Goal: Information Seeking & Learning: Learn about a topic

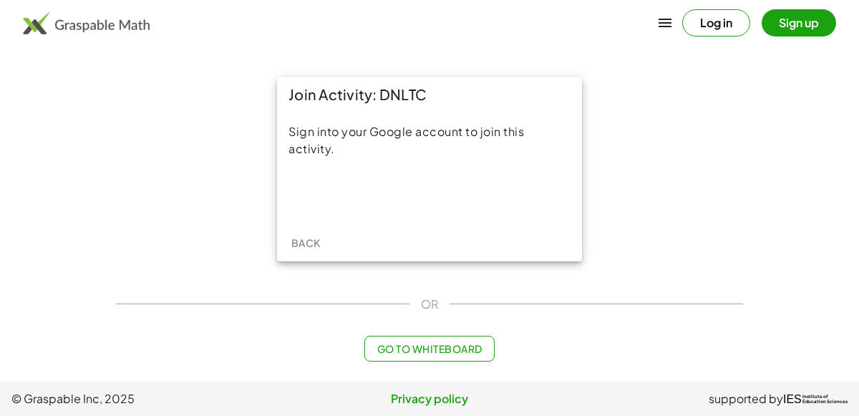
click at [431, 213] on div "Sign into your Google account to join this activity." at bounding box center [429, 168] width 305 height 112
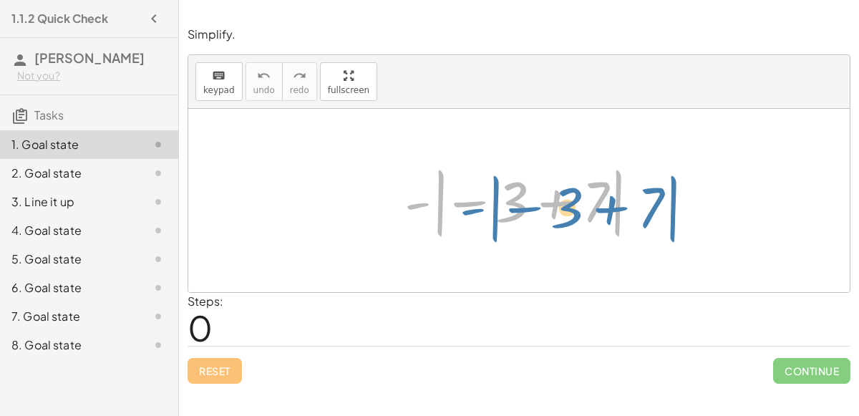
drag, startPoint x: 435, startPoint y: 218, endPoint x: 470, endPoint y: 228, distance: 36.7
click at [470, 228] on div at bounding box center [524, 200] width 255 height 79
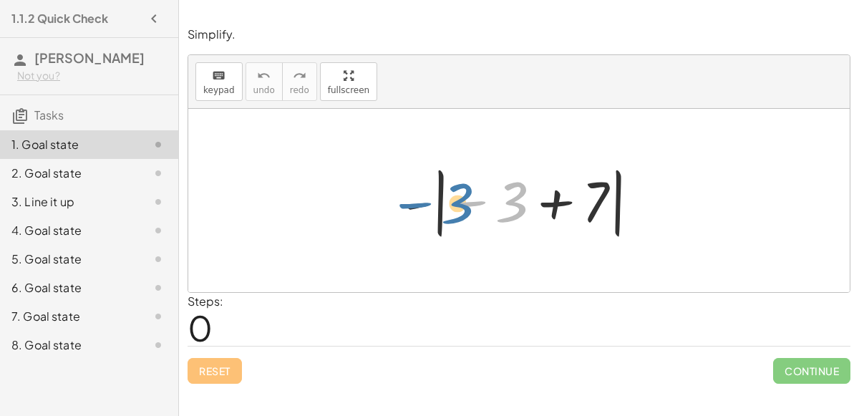
drag, startPoint x: 497, startPoint y: 215, endPoint x: 434, endPoint y: 219, distance: 63.8
click at [434, 219] on div at bounding box center [524, 200] width 255 height 79
drag, startPoint x: 517, startPoint y: 208, endPoint x: 470, endPoint y: 212, distance: 47.4
click at [470, 212] on div at bounding box center [524, 200] width 255 height 79
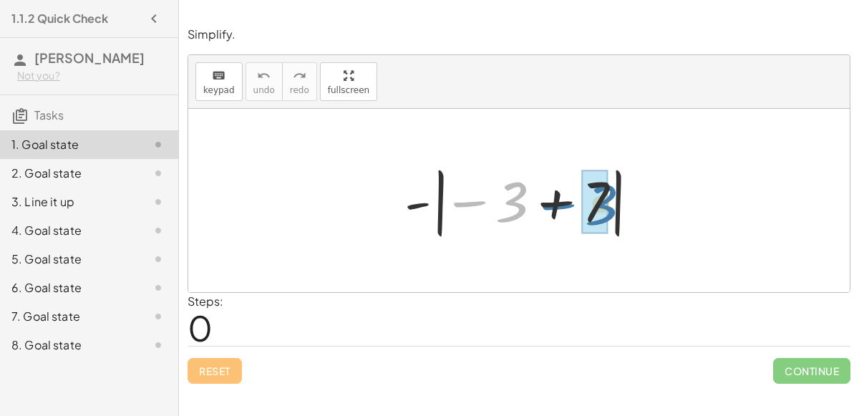
drag, startPoint x: 515, startPoint y: 200, endPoint x: 621, endPoint y: 201, distance: 105.9
click at [621, 201] on div at bounding box center [524, 200] width 255 height 79
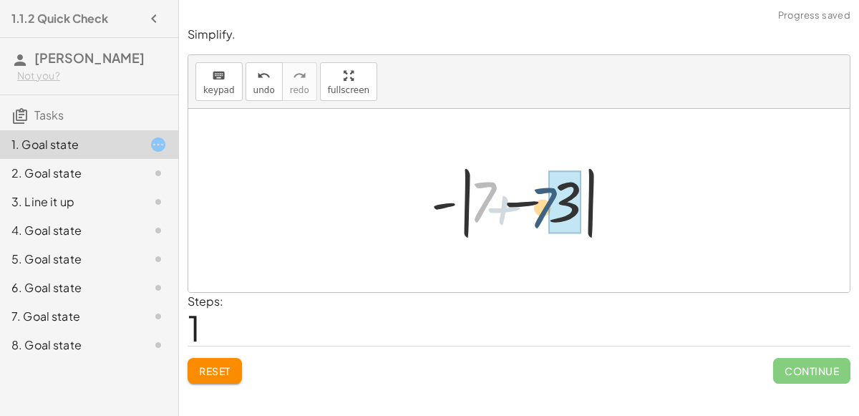
drag, startPoint x: 484, startPoint y: 202, endPoint x: 568, endPoint y: 205, distance: 84.5
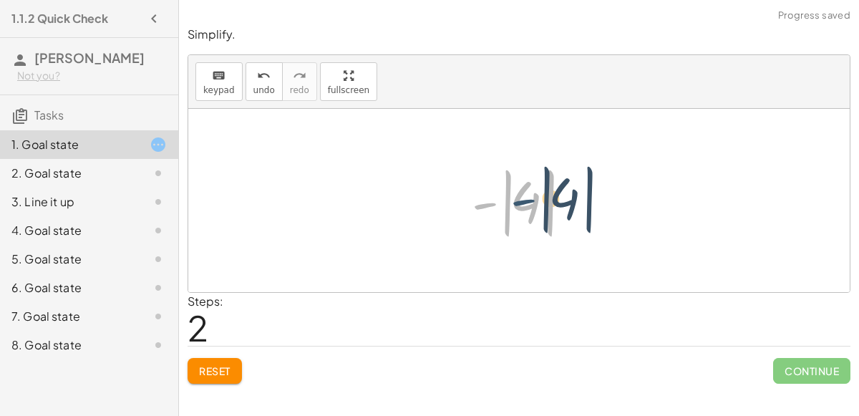
drag, startPoint x: 488, startPoint y: 202, endPoint x: 529, endPoint y: 196, distance: 41.2
click at [529, 196] on div at bounding box center [524, 200] width 120 height 79
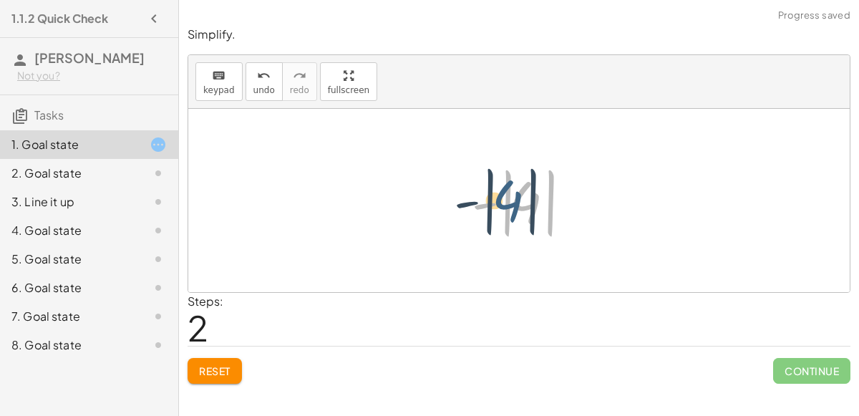
drag, startPoint x: 530, startPoint y: 208, endPoint x: 511, endPoint y: 207, distance: 19.4
click at [511, 207] on div at bounding box center [524, 200] width 120 height 79
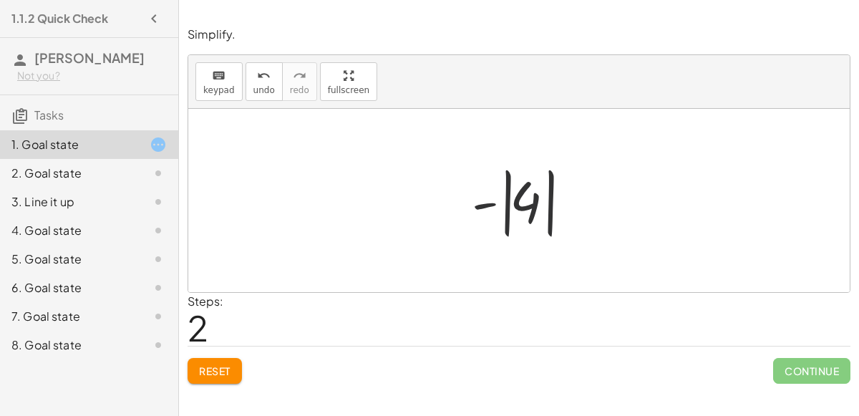
click at [515, 207] on div at bounding box center [524, 200] width 120 height 79
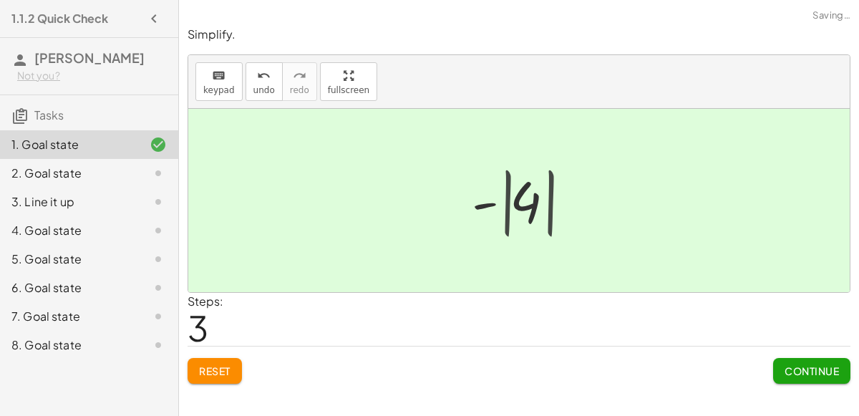
click at [515, 207] on div at bounding box center [524, 200] width 97 height 71
click at [783, 376] on button "Continue" at bounding box center [811, 371] width 77 height 26
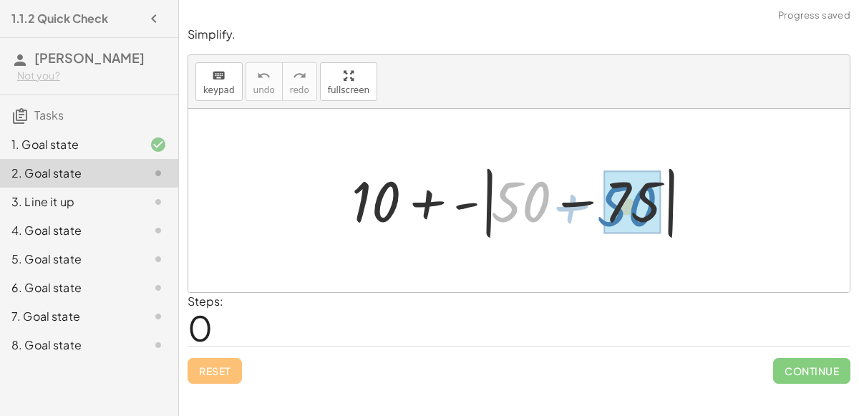
drag, startPoint x: 519, startPoint y: 199, endPoint x: 626, endPoint y: 202, distance: 106.7
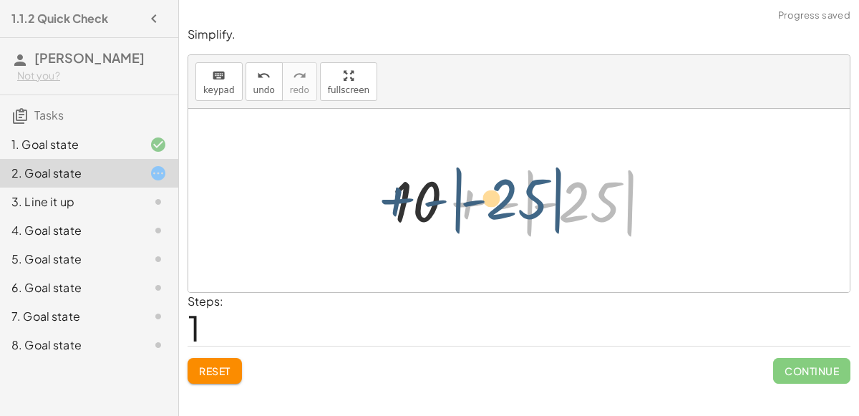
drag, startPoint x: 589, startPoint y: 214, endPoint x: 516, endPoint y: 210, distance: 73.1
click at [516, 210] on div at bounding box center [524, 200] width 279 height 79
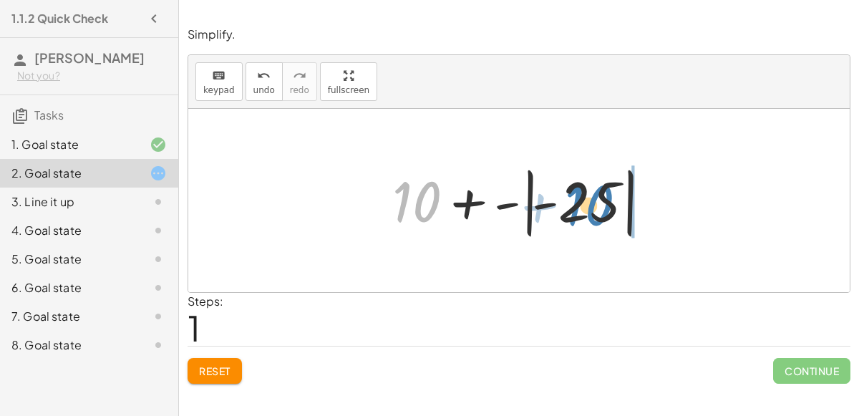
drag, startPoint x: 415, startPoint y: 202, endPoint x: 588, endPoint y: 205, distance: 173.2
click at [588, 205] on div at bounding box center [524, 200] width 279 height 79
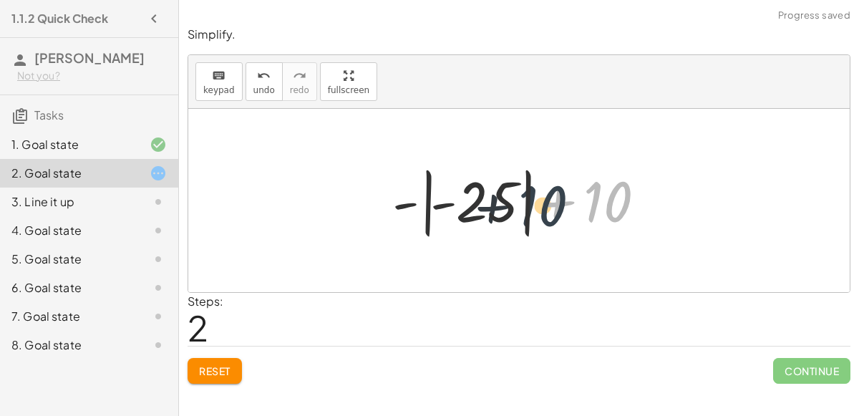
drag, startPoint x: 587, startPoint y: 208, endPoint x: 502, endPoint y: 212, distance: 85.2
click at [502, 212] on div at bounding box center [524, 200] width 279 height 79
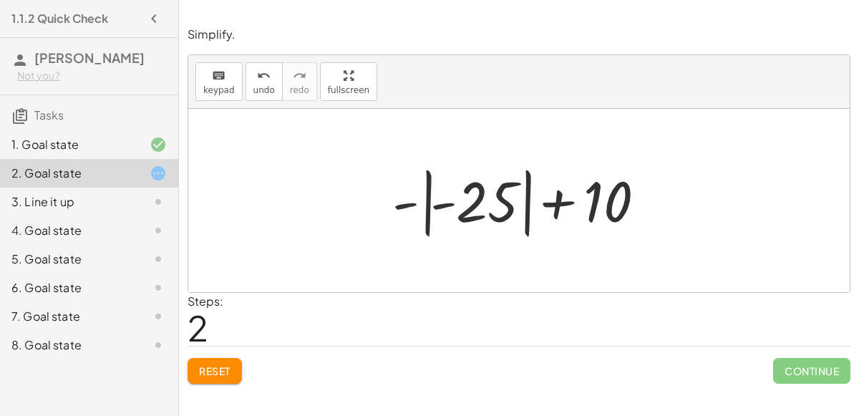
click at [466, 200] on div at bounding box center [524, 200] width 279 height 79
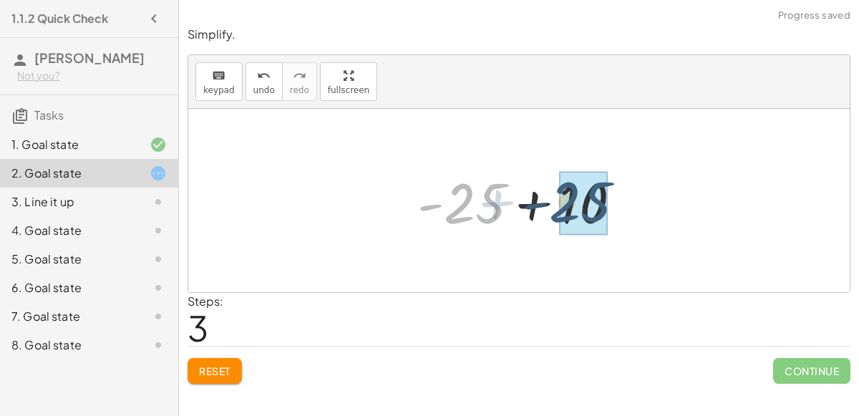
drag, startPoint x: 468, startPoint y: 207, endPoint x: 579, endPoint y: 204, distance: 110.9
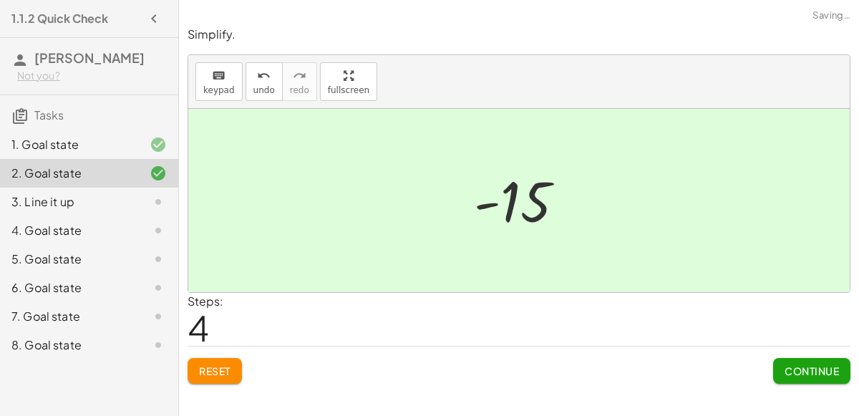
click at [597, 223] on div at bounding box center [518, 200] width 661 height 183
click at [806, 375] on button "Continue" at bounding box center [811, 371] width 77 height 26
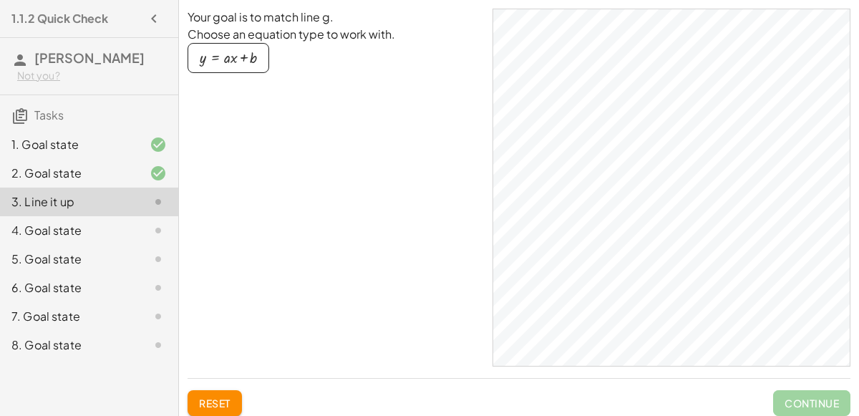
scroll to position [19, 0]
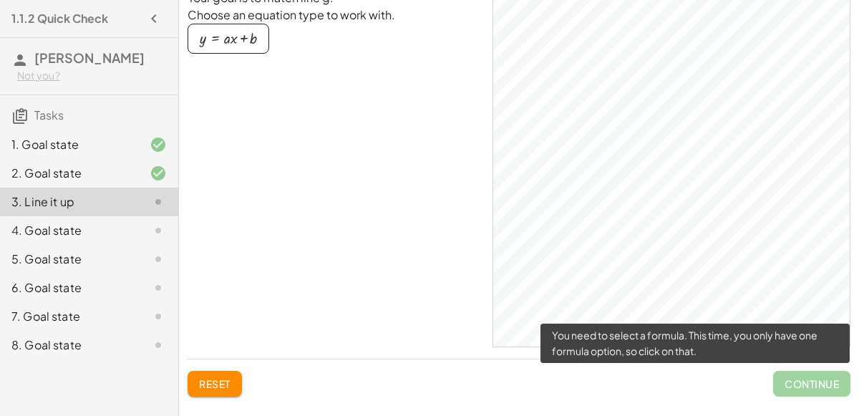
click at [814, 388] on span "Continue" at bounding box center [811, 384] width 77 height 26
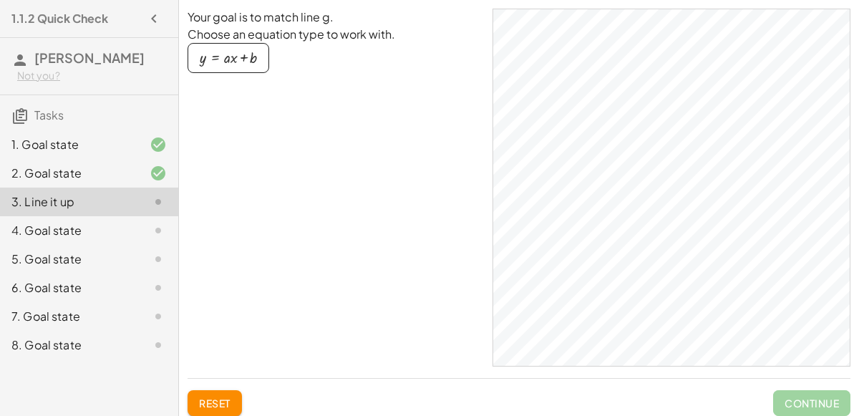
scroll to position [1, 0]
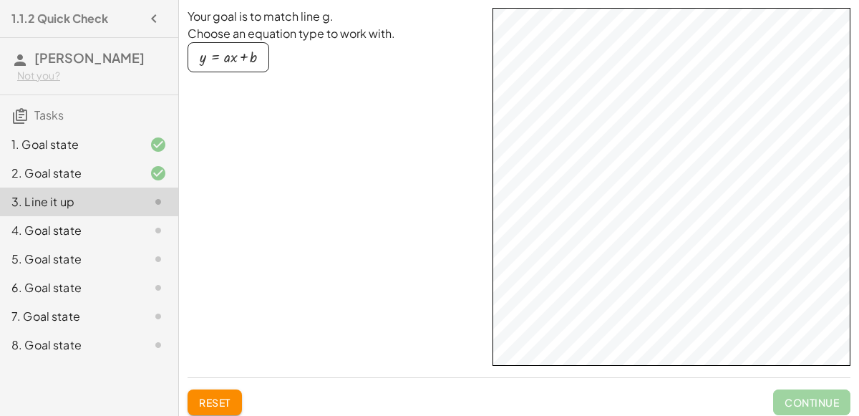
click at [257, 67] on button "y = + · a · x + b" at bounding box center [228, 57] width 82 height 30
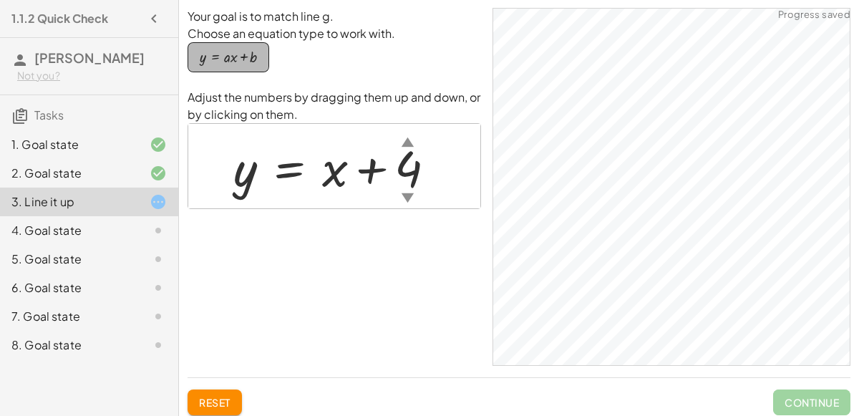
click at [231, 59] on div "button" at bounding box center [228, 57] width 57 height 16
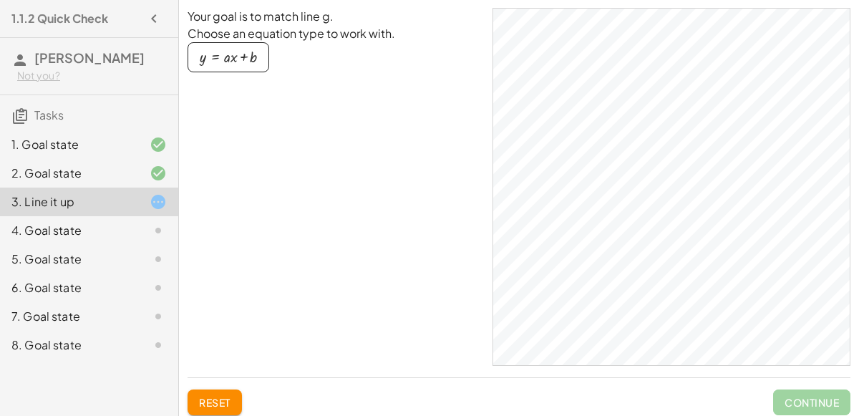
click at [141, 227] on div at bounding box center [147, 230] width 40 height 17
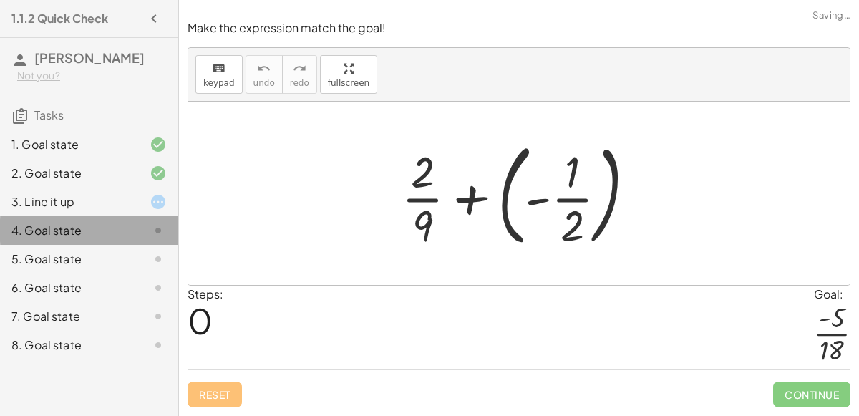
scroll to position [0, 0]
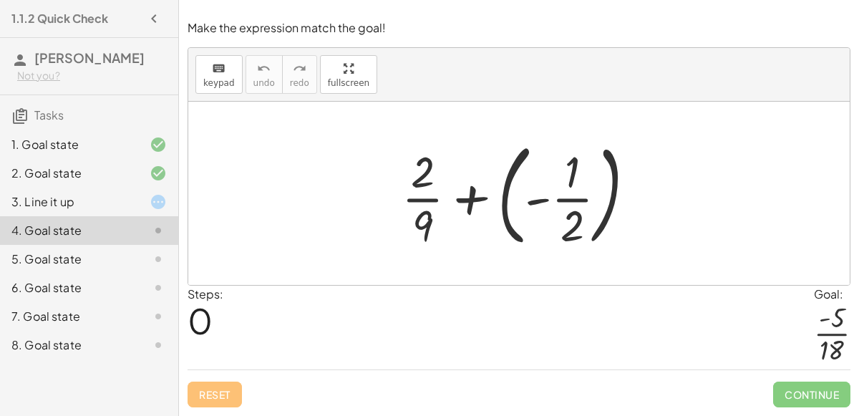
click at [87, 204] on div "3. Line it up" at bounding box center [68, 201] width 115 height 17
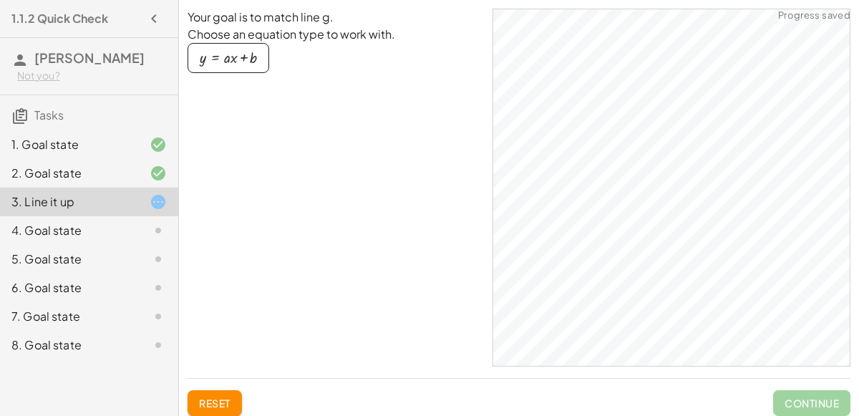
click at [225, 56] on div "button" at bounding box center [228, 58] width 57 height 16
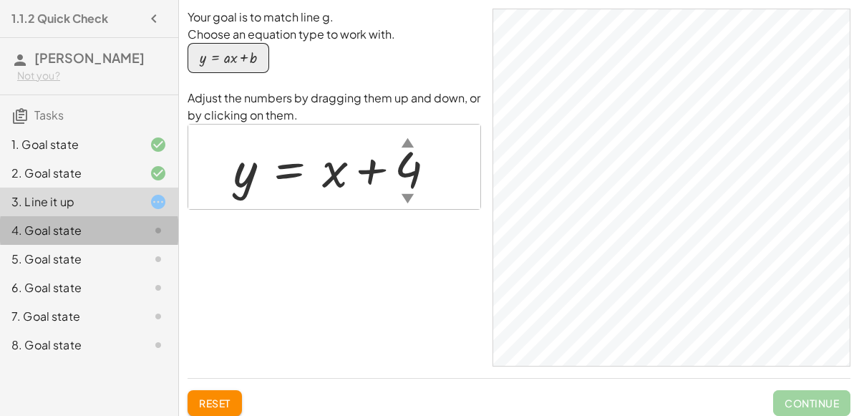
click at [63, 232] on div "4. Goal state" at bounding box center [68, 230] width 115 height 17
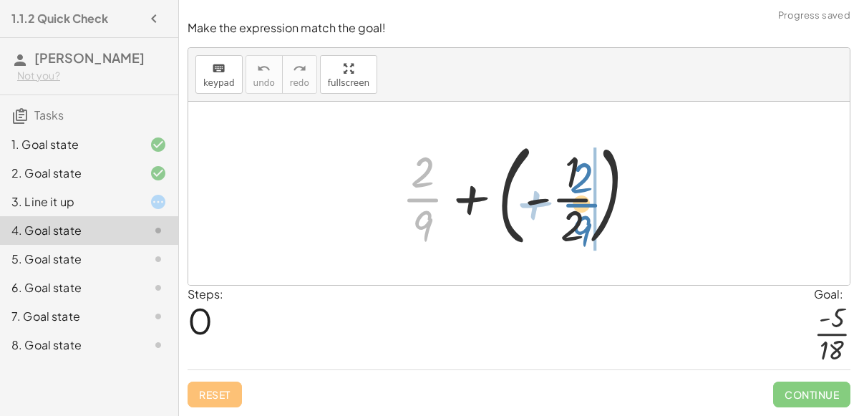
drag, startPoint x: 421, startPoint y: 202, endPoint x: 587, endPoint y: 208, distance: 165.4
click at [587, 208] on div at bounding box center [524, 193] width 260 height 119
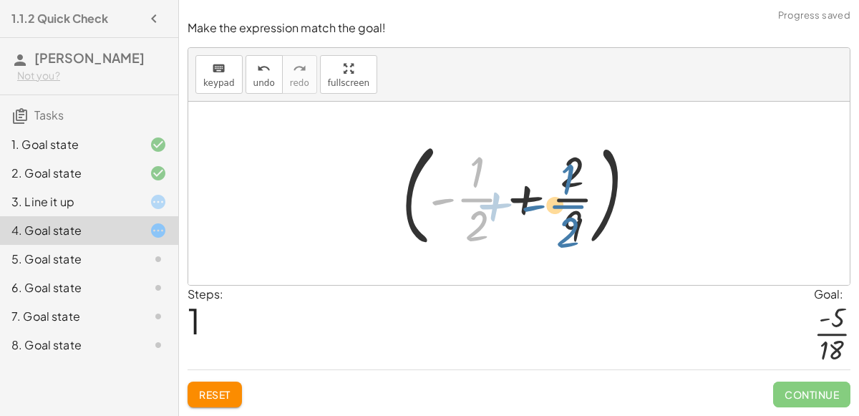
drag, startPoint x: 469, startPoint y: 211, endPoint x: 567, endPoint y: 215, distance: 98.1
click at [567, 215] on div at bounding box center [524, 193] width 260 height 119
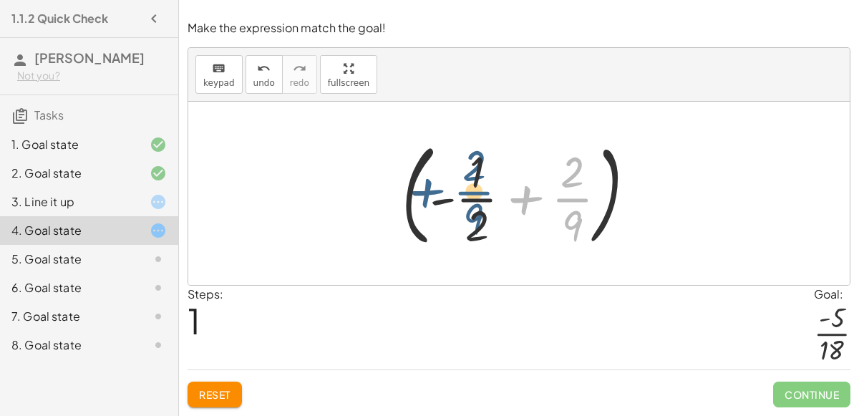
drag, startPoint x: 568, startPoint y: 210, endPoint x: 466, endPoint y: 203, distance: 102.6
click at [466, 203] on div at bounding box center [524, 193] width 260 height 119
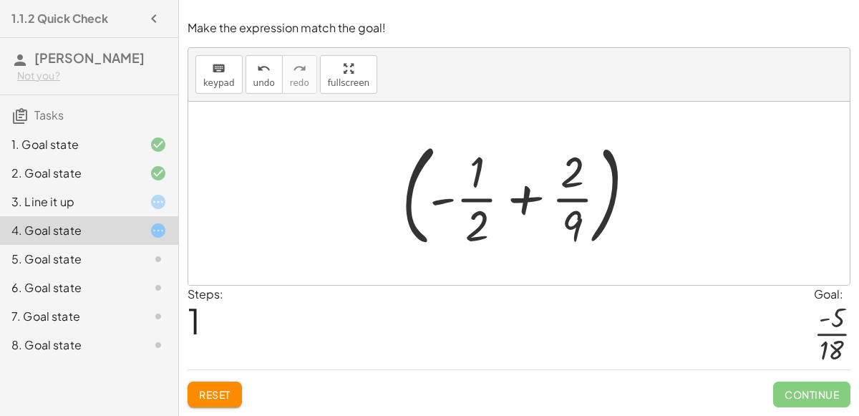
click at [455, 203] on div at bounding box center [524, 193] width 260 height 119
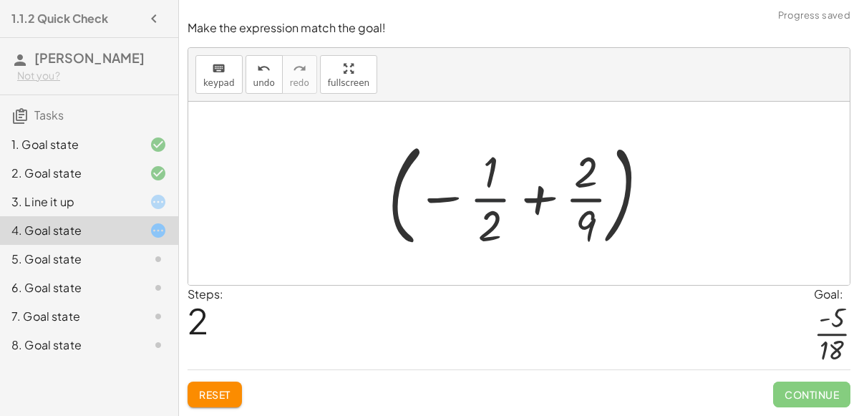
click at [484, 206] on div at bounding box center [524, 193] width 287 height 119
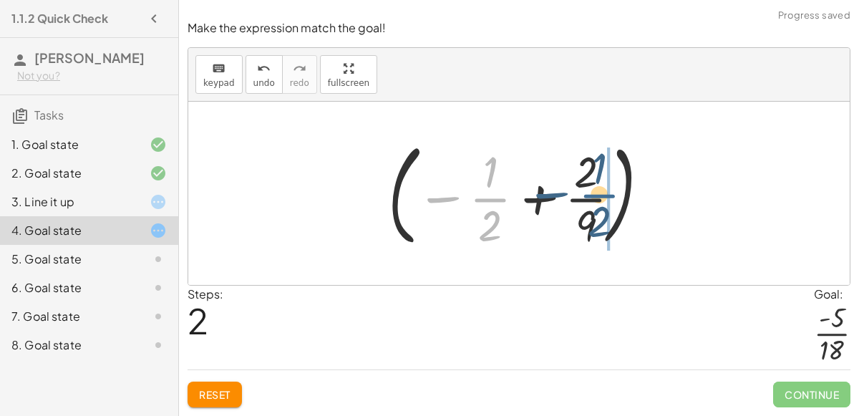
drag, startPoint x: 484, startPoint y: 206, endPoint x: 593, endPoint y: 201, distance: 109.6
click at [593, 201] on div at bounding box center [524, 193] width 287 height 119
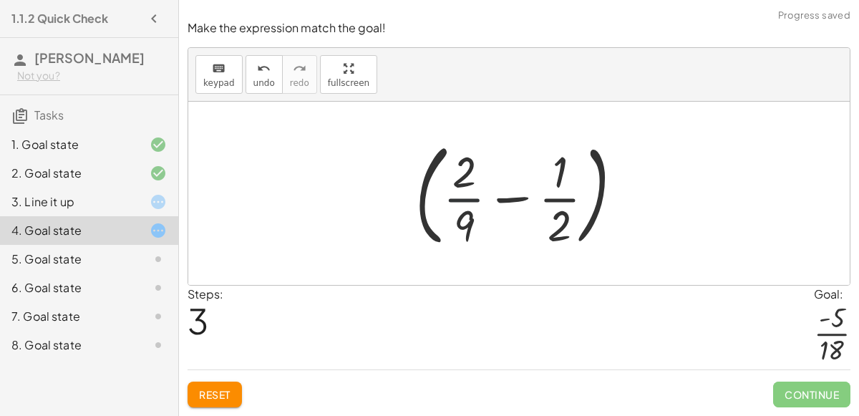
click at [455, 204] on div at bounding box center [525, 193] width 234 height 119
click at [505, 197] on div at bounding box center [525, 193] width 234 height 119
click at [593, 192] on div at bounding box center [525, 193] width 234 height 119
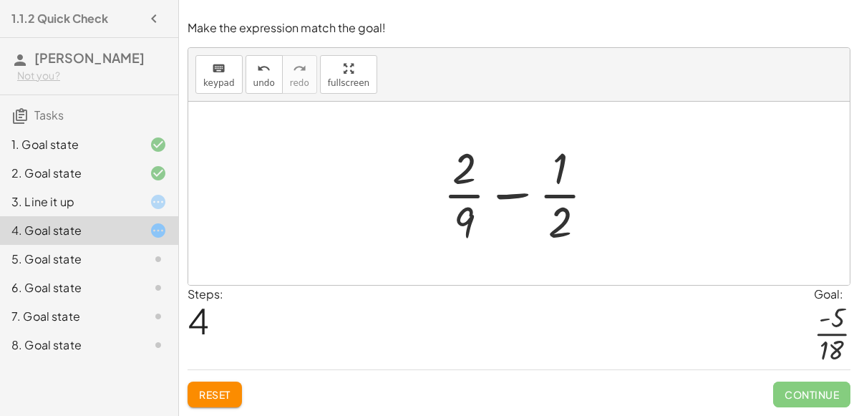
click at [508, 199] on div at bounding box center [524, 193] width 177 height 110
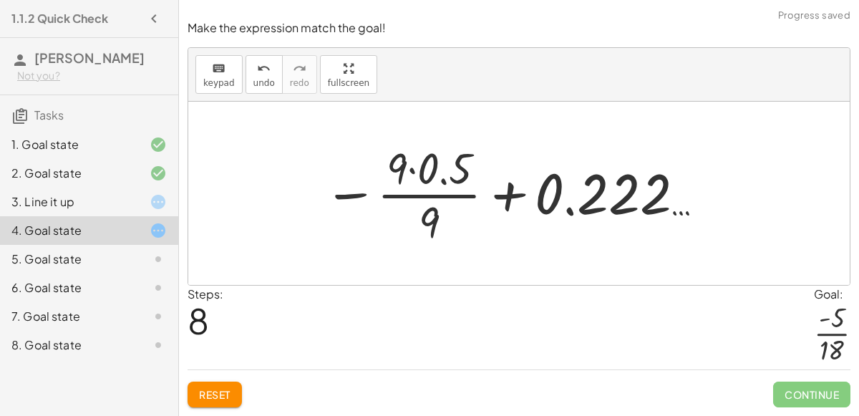
click at [512, 189] on div at bounding box center [514, 193] width 396 height 110
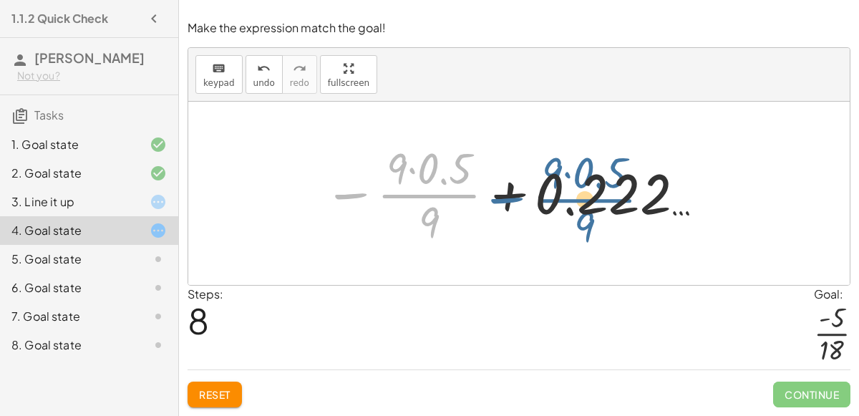
drag, startPoint x: 429, startPoint y: 205, endPoint x: 615, endPoint y: 205, distance: 186.0
click at [615, 205] on div at bounding box center [514, 193] width 396 height 110
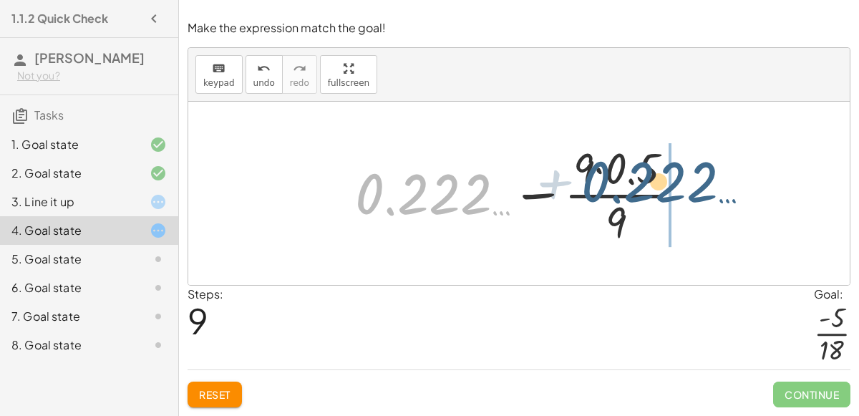
drag, startPoint x: 439, startPoint y: 202, endPoint x: 673, endPoint y: 188, distance: 234.4
click at [673, 188] on div at bounding box center [524, 193] width 353 height 110
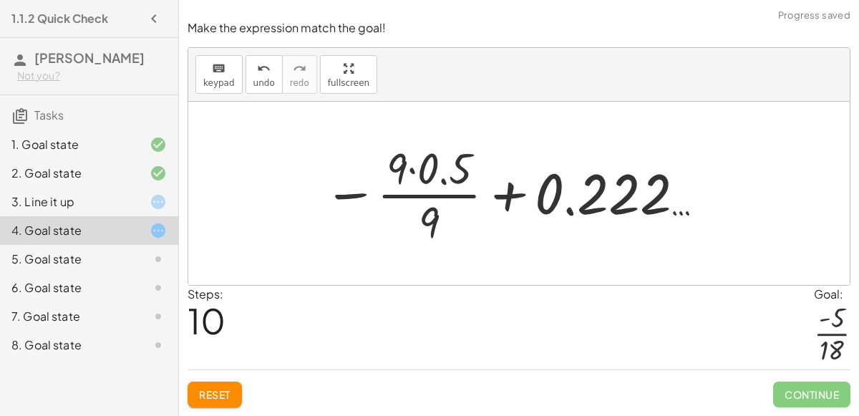
click at [362, 202] on div at bounding box center [514, 193] width 396 height 110
click at [356, 197] on div at bounding box center [514, 193] width 396 height 110
click at [456, 188] on div at bounding box center [514, 193] width 396 height 110
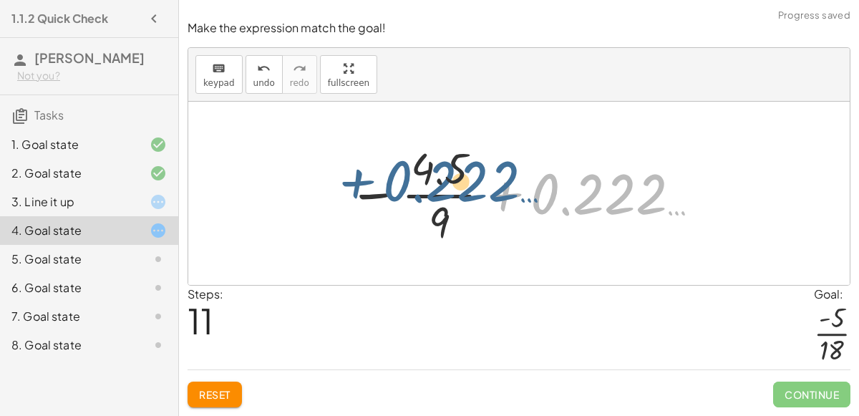
drag, startPoint x: 635, startPoint y: 198, endPoint x: 481, endPoint y: 186, distance: 155.0
click at [481, 186] on div at bounding box center [525, 193] width 368 height 110
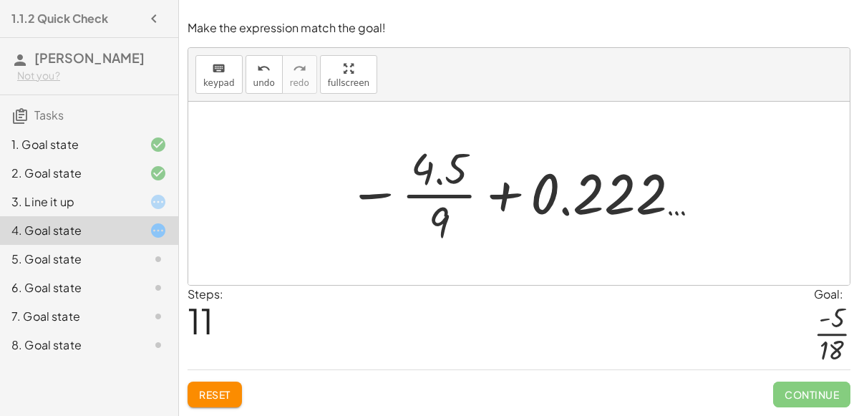
click at [592, 184] on div at bounding box center [525, 193] width 368 height 110
click at [588, 208] on div at bounding box center [525, 193] width 368 height 110
click at [418, 243] on div at bounding box center [525, 193] width 368 height 110
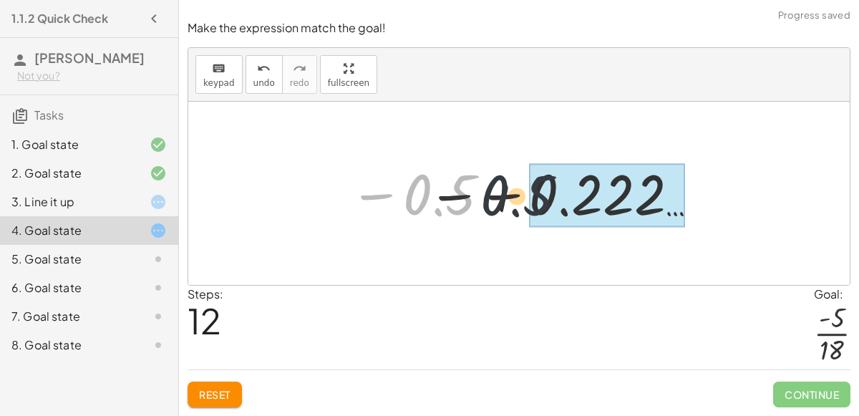
drag, startPoint x: 442, startPoint y: 216, endPoint x: 586, endPoint y: 213, distance: 143.9
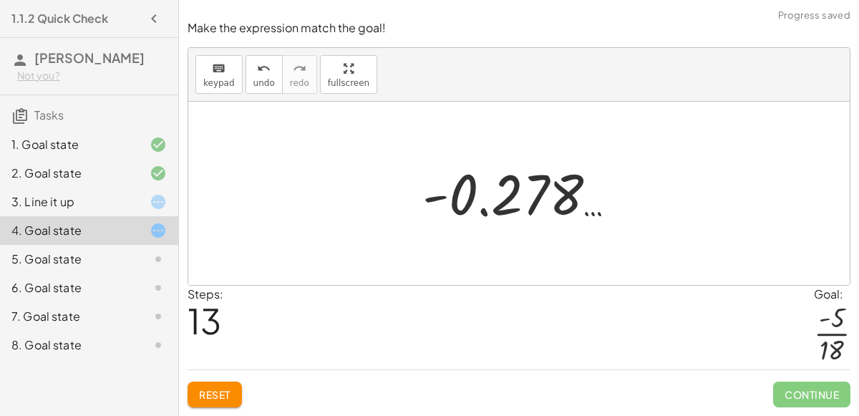
click at [479, 202] on div at bounding box center [524, 193] width 219 height 71
click at [537, 214] on div at bounding box center [524, 193] width 219 height 71
click at [207, 401] on button "Reset" at bounding box center [214, 394] width 54 height 26
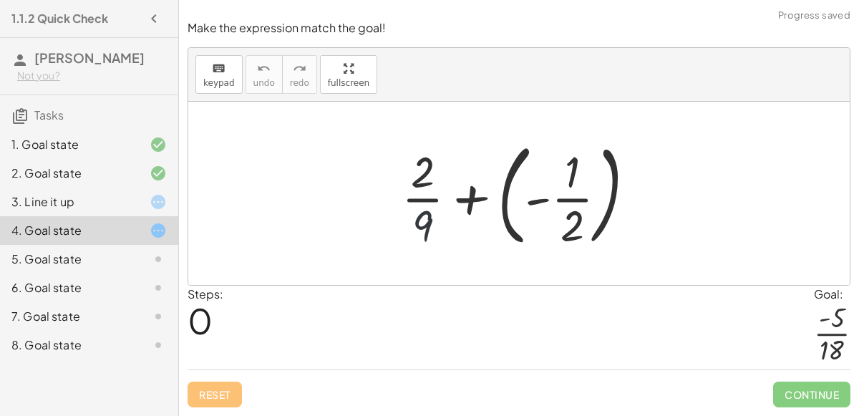
click at [424, 223] on div at bounding box center [524, 193] width 260 height 119
click at [474, 197] on div at bounding box center [524, 193] width 260 height 119
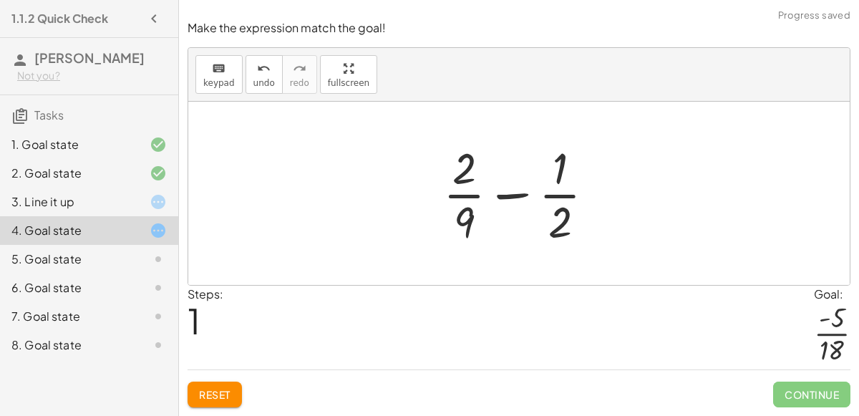
click at [514, 200] on div at bounding box center [524, 193] width 177 height 110
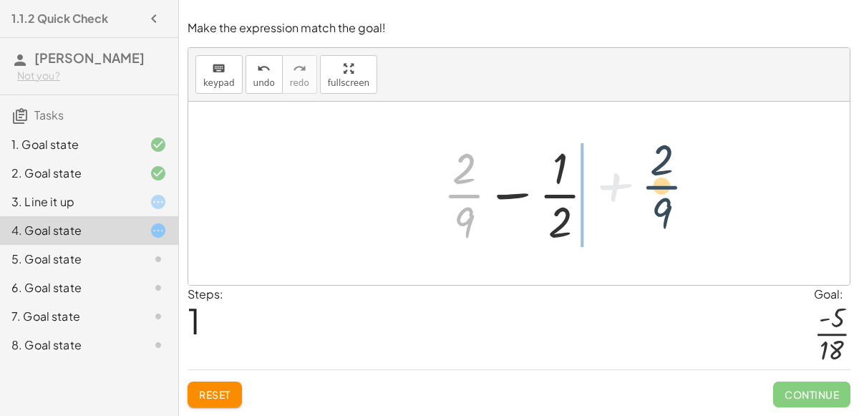
drag, startPoint x: 468, startPoint y: 201, endPoint x: 665, endPoint y: 189, distance: 197.9
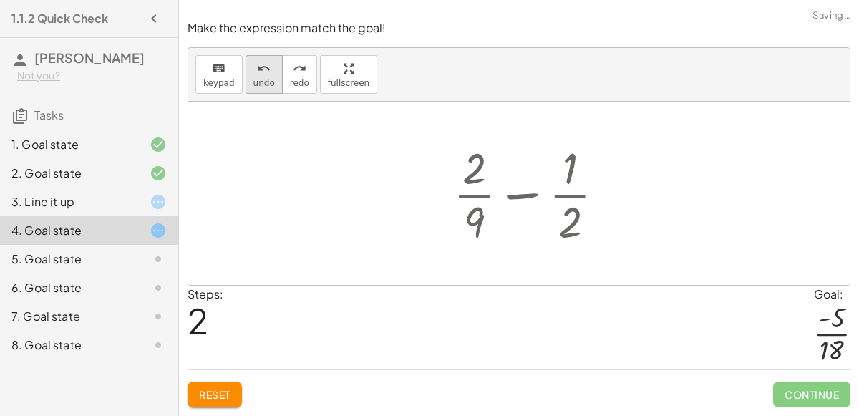
click at [256, 84] on span "undo" at bounding box center [263, 83] width 21 height 10
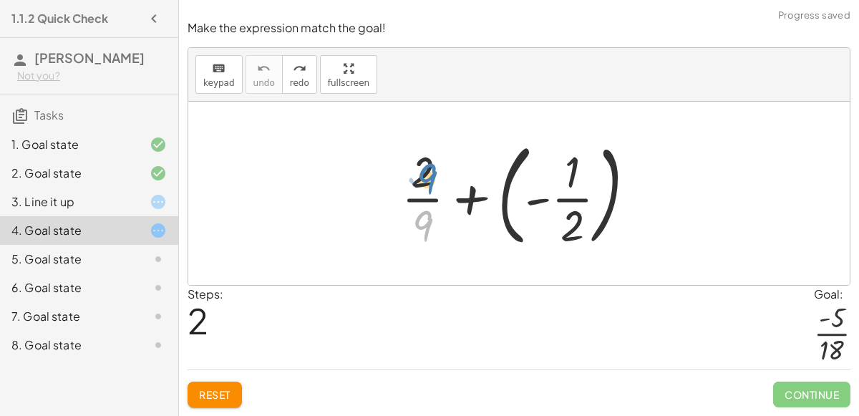
drag, startPoint x: 424, startPoint y: 215, endPoint x: 426, endPoint y: 168, distance: 47.3
click at [426, 168] on div at bounding box center [524, 193] width 260 height 119
drag, startPoint x: 421, startPoint y: 233, endPoint x: 557, endPoint y: 228, distance: 135.3
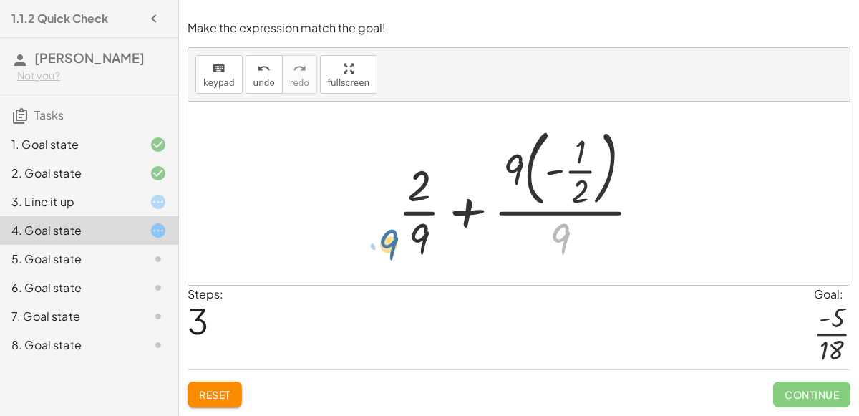
drag, startPoint x: 558, startPoint y: 227, endPoint x: 385, endPoint y: 231, distance: 173.2
click at [385, 231] on div "+ · 2 · 9 + ( - · 1 · 2 ) · 9 + · 2 + ( - · 1 · 2 ) · 9 · 9 · · 9" at bounding box center [519, 193] width 286 height 152
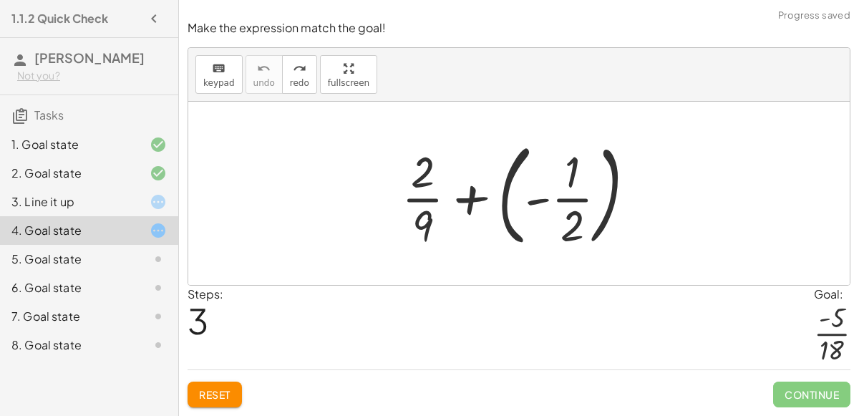
click at [462, 196] on div at bounding box center [524, 193] width 260 height 119
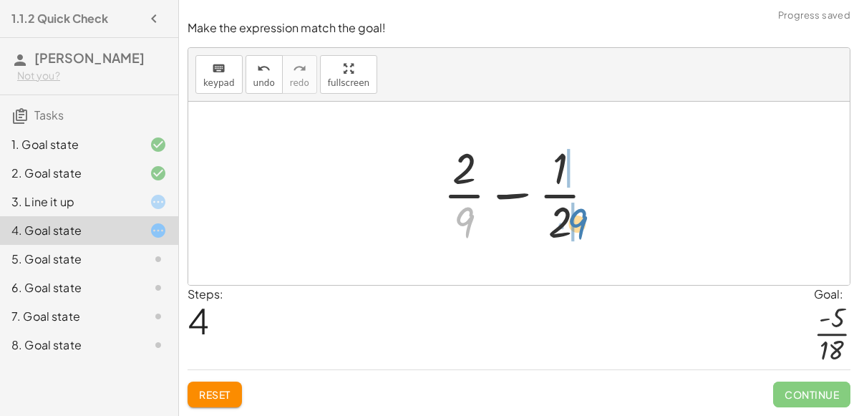
drag, startPoint x: 464, startPoint y: 218, endPoint x: 577, endPoint y: 219, distance: 113.1
click at [577, 219] on div at bounding box center [524, 193] width 177 height 110
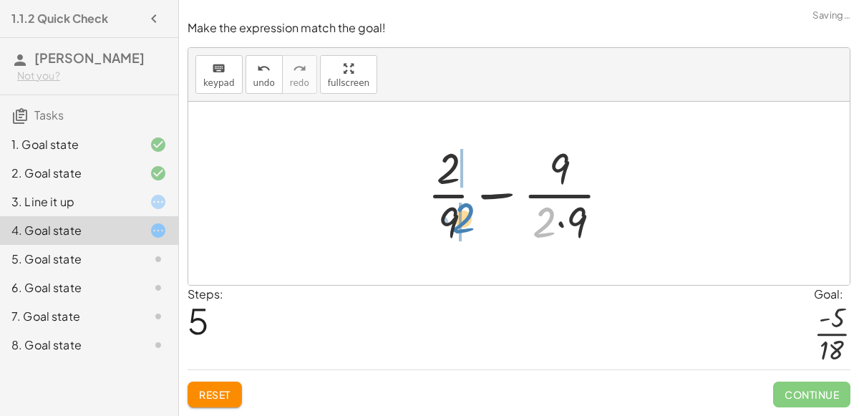
drag, startPoint x: 543, startPoint y: 224, endPoint x: 463, endPoint y: 220, distance: 80.3
click at [463, 220] on div at bounding box center [524, 193] width 208 height 110
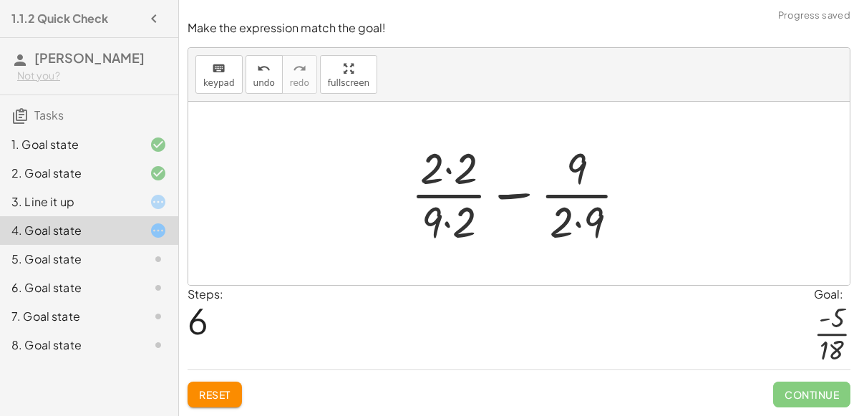
click at [451, 200] on div at bounding box center [525, 193] width 242 height 110
click at [446, 225] on div at bounding box center [525, 193] width 242 height 110
click at [449, 165] on div at bounding box center [525, 193] width 242 height 110
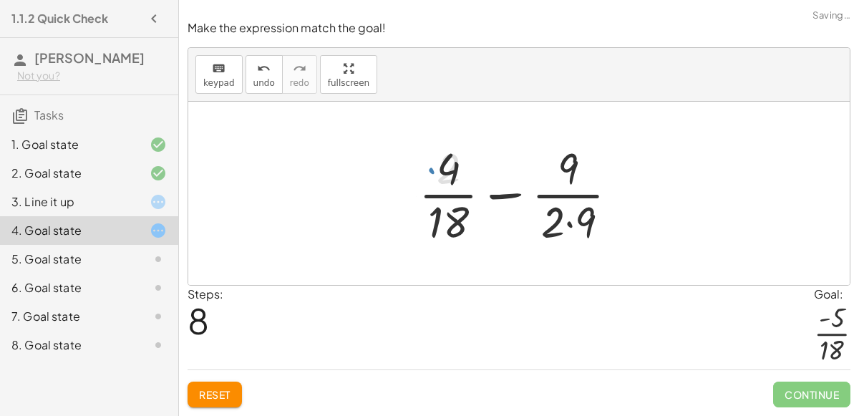
click at [569, 224] on div at bounding box center [523, 193] width 225 height 110
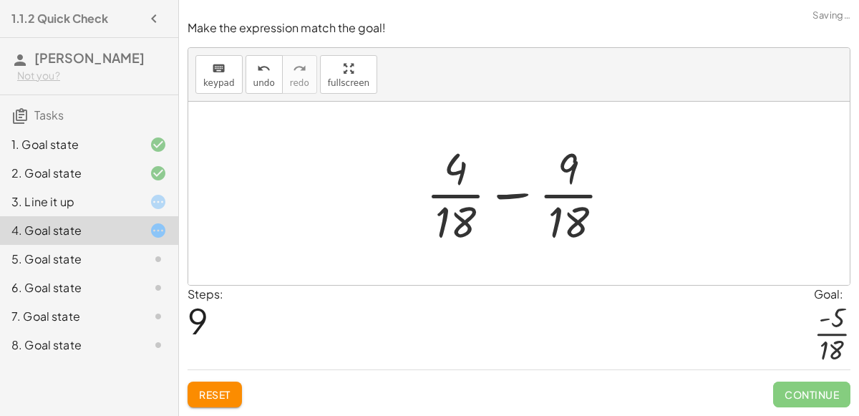
click at [527, 207] on div at bounding box center [524, 193] width 211 height 110
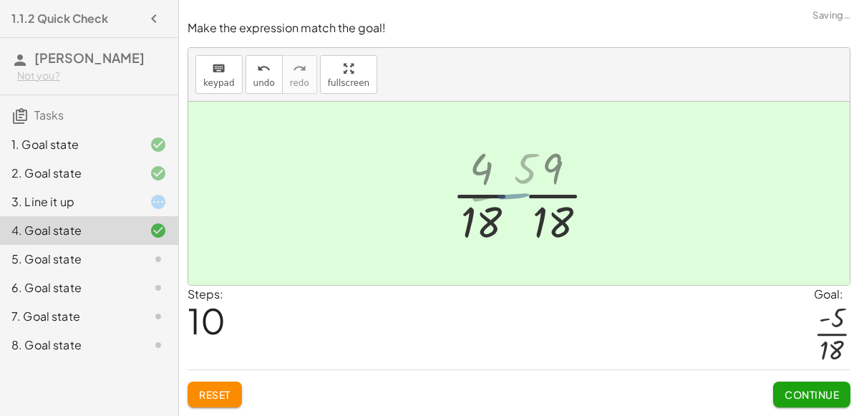
click at [527, 207] on div at bounding box center [524, 193] width 125 height 110
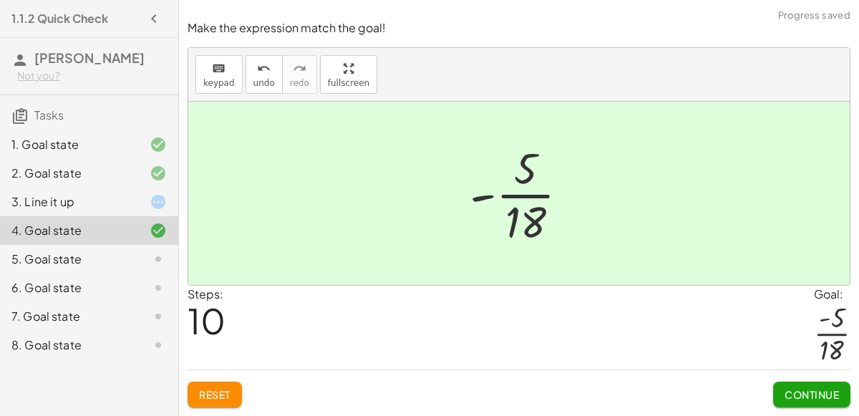
click at [804, 393] on span "Continue" at bounding box center [811, 394] width 54 height 13
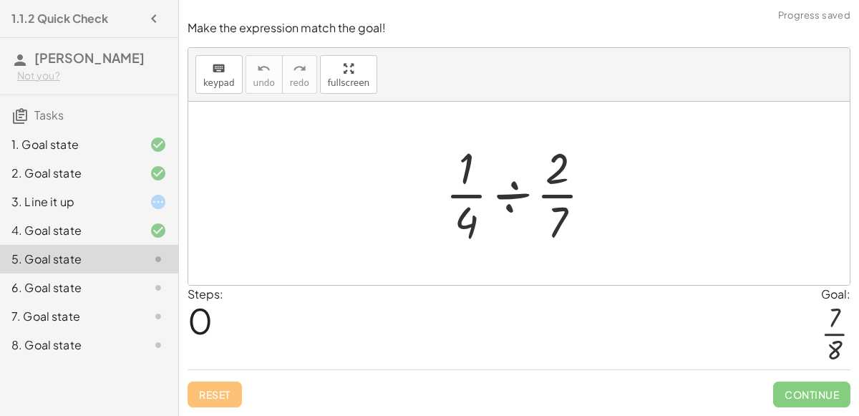
click at [493, 195] on div at bounding box center [524, 193] width 172 height 110
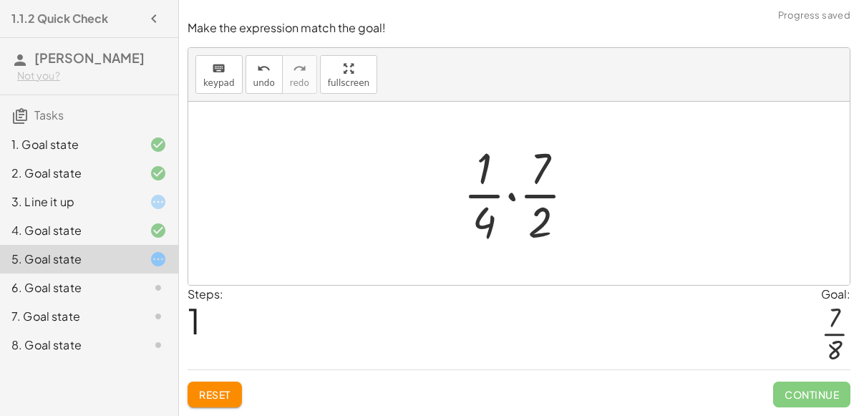
click at [508, 201] on div at bounding box center [524, 193] width 137 height 110
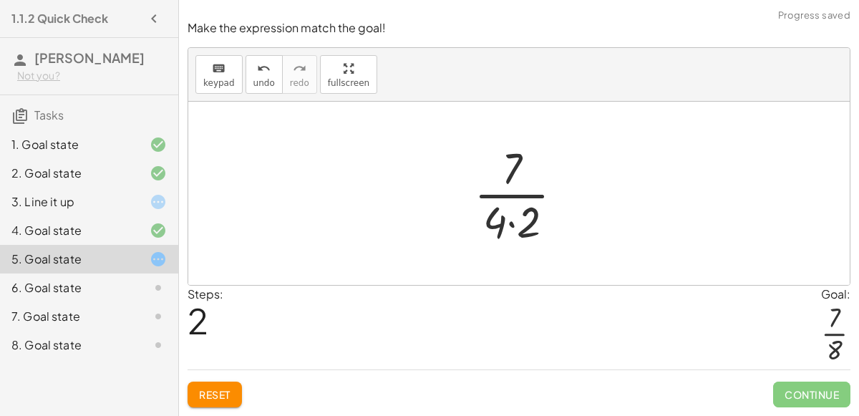
click at [505, 223] on div at bounding box center [524, 193] width 115 height 110
click at [514, 229] on div at bounding box center [524, 193] width 115 height 110
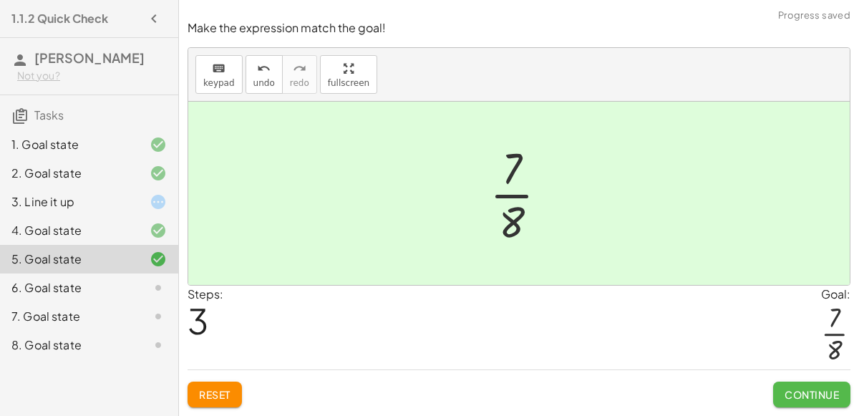
click at [781, 393] on button "Continue" at bounding box center [811, 394] width 77 height 26
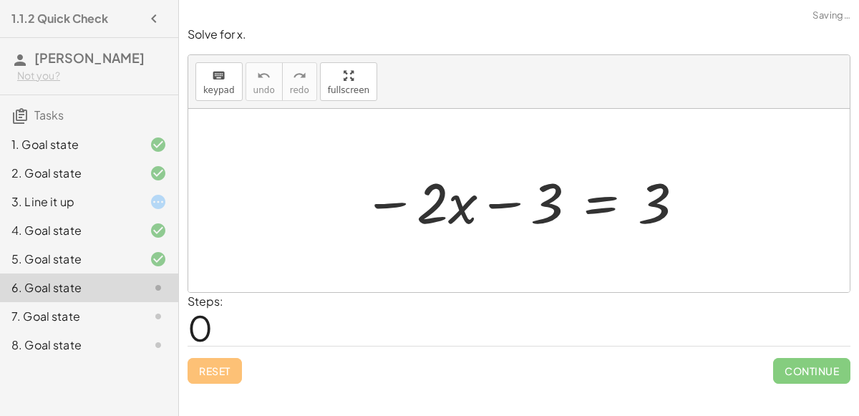
click at [512, 205] on div at bounding box center [524, 201] width 337 height 74
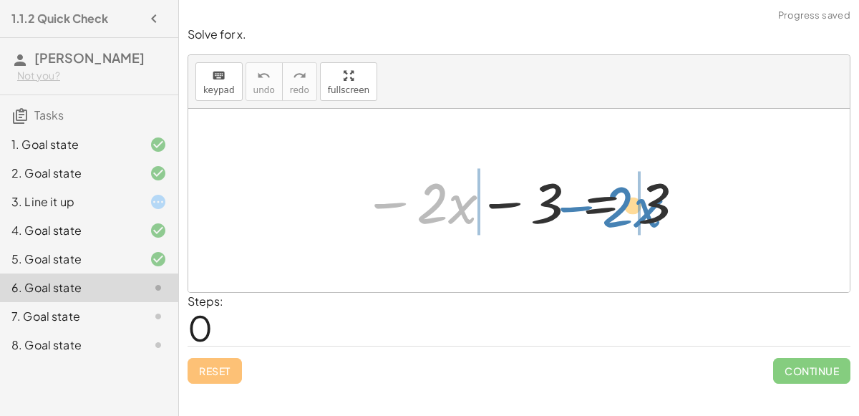
drag, startPoint x: 406, startPoint y: 201, endPoint x: 595, endPoint y: 203, distance: 188.9
click at [595, 203] on div at bounding box center [524, 201] width 337 height 74
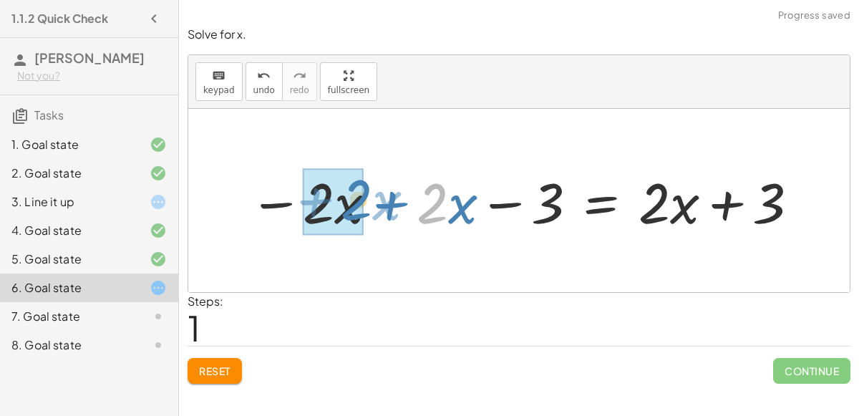
drag, startPoint x: 441, startPoint y: 215, endPoint x: 344, endPoint y: 212, distance: 97.4
click at [344, 212] on div at bounding box center [525, 201] width 566 height 74
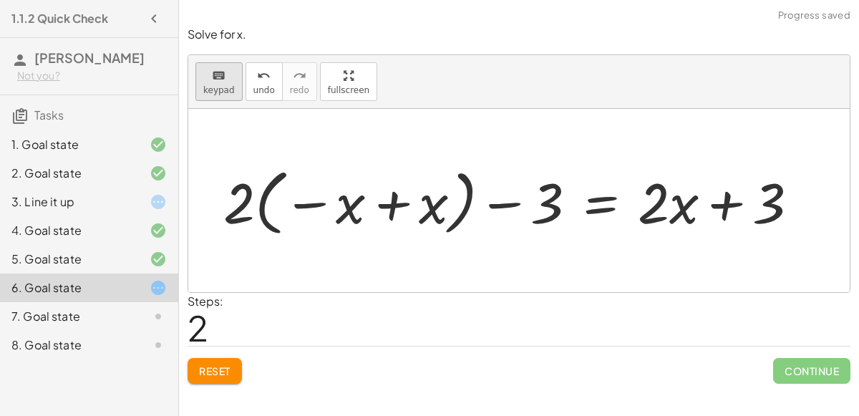
click at [235, 84] on button "keyboard keypad" at bounding box center [218, 81] width 47 height 39
click at [253, 87] on span "undo" at bounding box center [263, 90] width 21 height 10
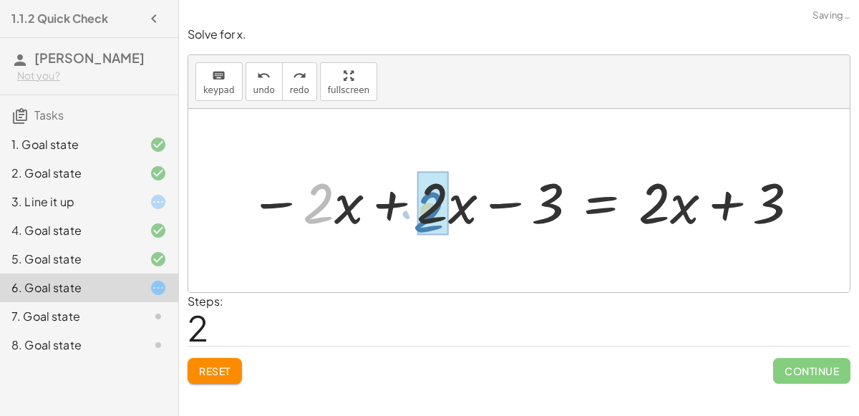
drag, startPoint x: 331, startPoint y: 212, endPoint x: 444, endPoint y: 219, distance: 113.3
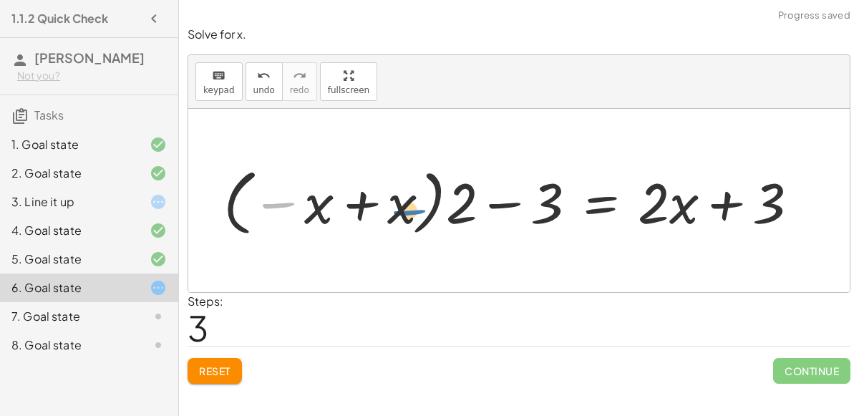
drag, startPoint x: 296, startPoint y: 202, endPoint x: 430, endPoint y: 207, distance: 134.6
click at [430, 207] on div at bounding box center [516, 200] width 600 height 79
drag, startPoint x: 324, startPoint y: 207, endPoint x: 415, endPoint y: 197, distance: 91.4
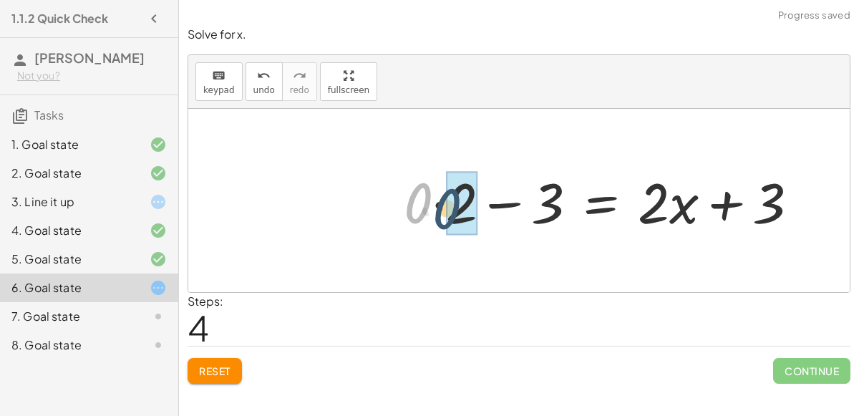
drag, startPoint x: 421, startPoint y: 197, endPoint x: 452, endPoint y: 202, distance: 31.9
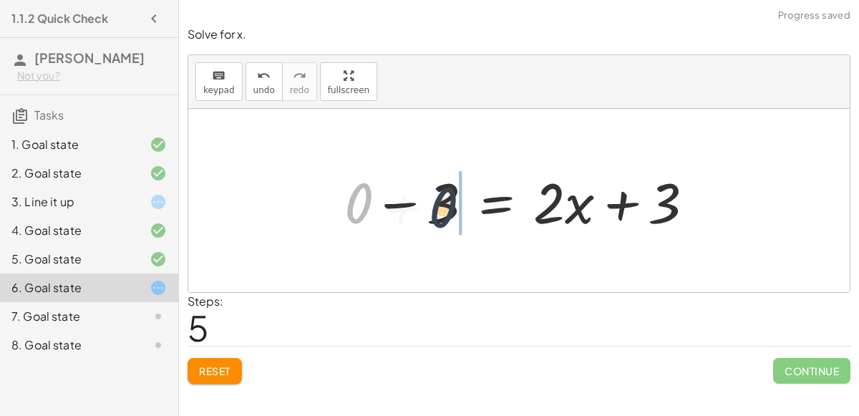
drag, startPoint x: 365, startPoint y: 208, endPoint x: 486, endPoint y: 210, distance: 120.9
click at [486, 210] on div at bounding box center [525, 201] width 376 height 74
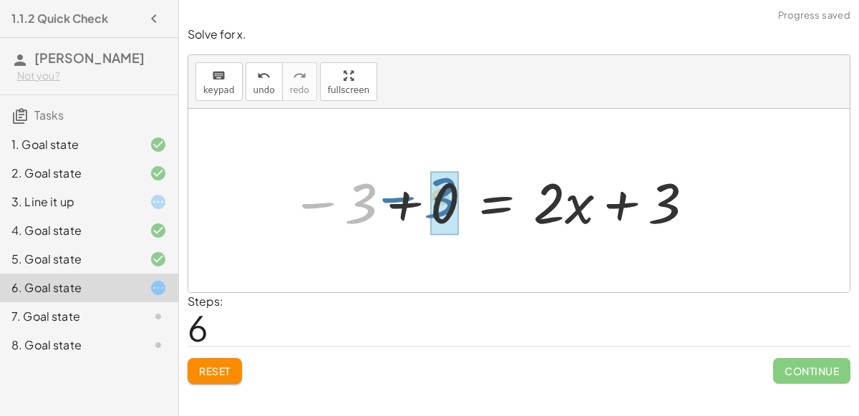
drag, startPoint x: 362, startPoint y: 210, endPoint x: 442, endPoint y: 204, distance: 80.4
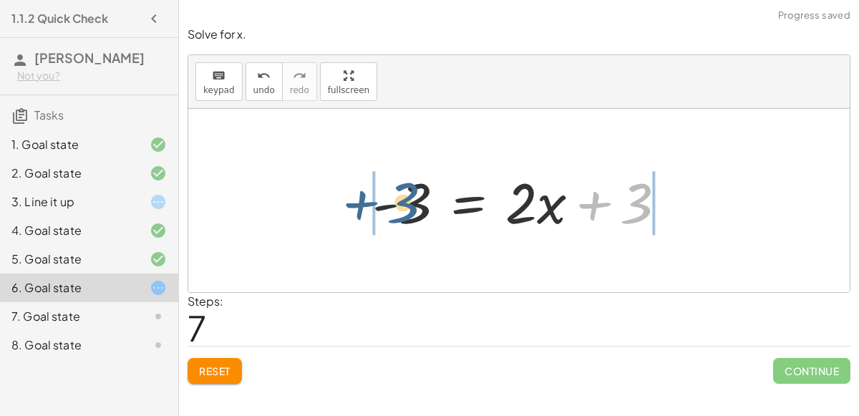
drag, startPoint x: 630, startPoint y: 210, endPoint x: 391, endPoint y: 209, distance: 238.3
click at [391, 209] on div at bounding box center [525, 201] width 320 height 74
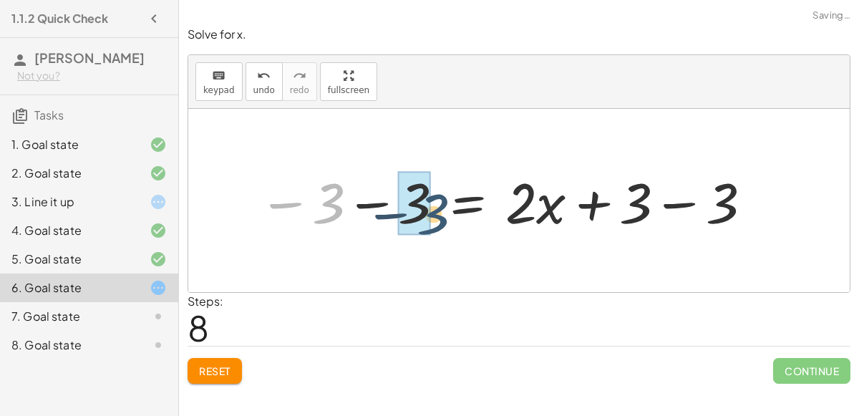
drag, startPoint x: 320, startPoint y: 212, endPoint x: 425, endPoint y: 221, distance: 105.6
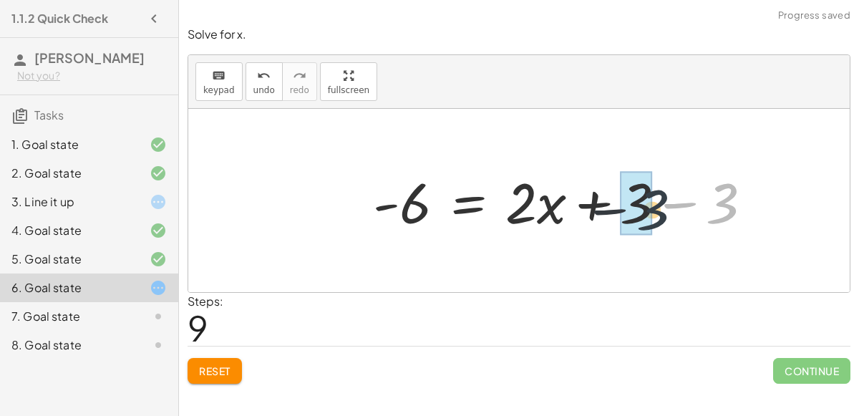
drag, startPoint x: 719, startPoint y: 197, endPoint x: 640, endPoint y: 202, distance: 78.9
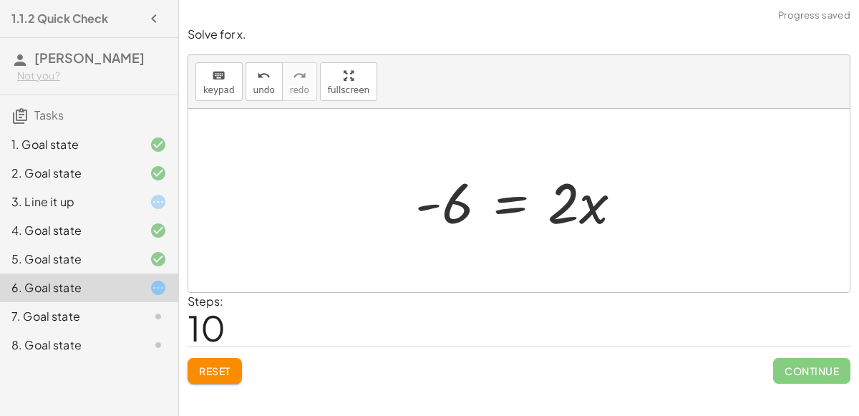
click at [563, 204] on div at bounding box center [524, 201] width 233 height 74
click at [451, 209] on div at bounding box center [524, 201] width 233 height 74
click at [507, 198] on div at bounding box center [524, 201] width 233 height 74
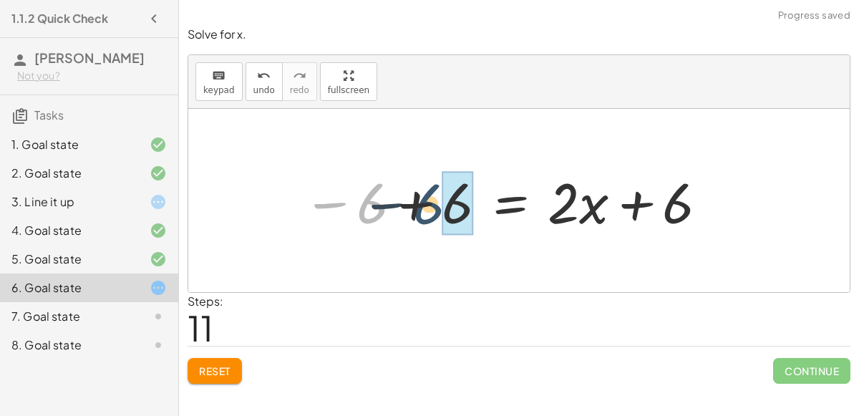
drag, startPoint x: 381, startPoint y: 210, endPoint x: 440, endPoint y: 210, distance: 58.7
click at [440, 210] on div at bounding box center [506, 201] width 421 height 74
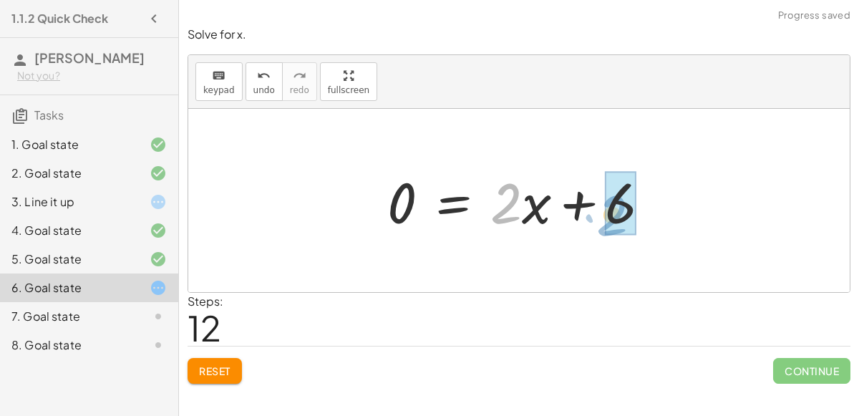
drag, startPoint x: 502, startPoint y: 203, endPoint x: 614, endPoint y: 212, distance: 111.9
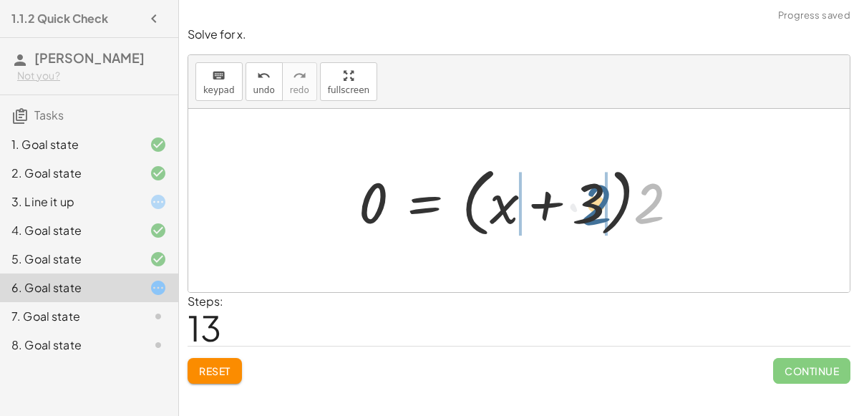
drag, startPoint x: 649, startPoint y: 208, endPoint x: 592, endPoint y: 209, distance: 56.5
click at [592, 209] on div at bounding box center [524, 201] width 346 height 82
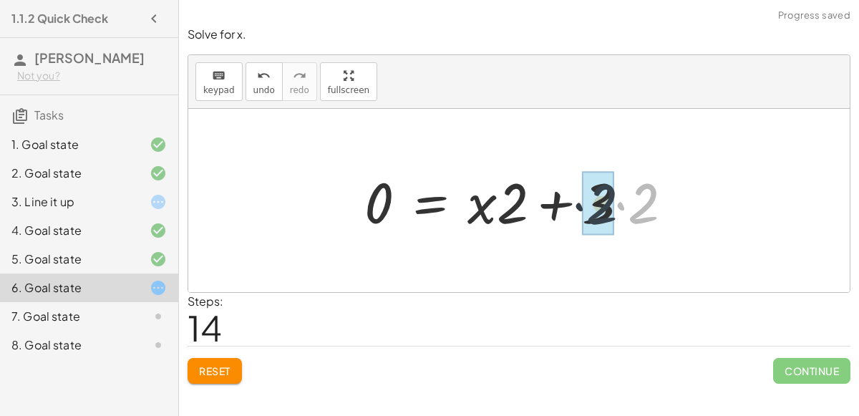
drag, startPoint x: 641, startPoint y: 209, endPoint x: 596, endPoint y: 210, distance: 45.1
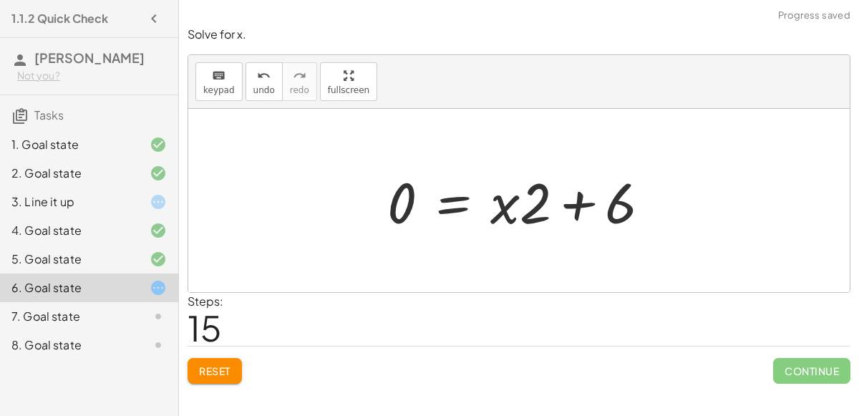
click at [444, 191] on div at bounding box center [524, 201] width 288 height 74
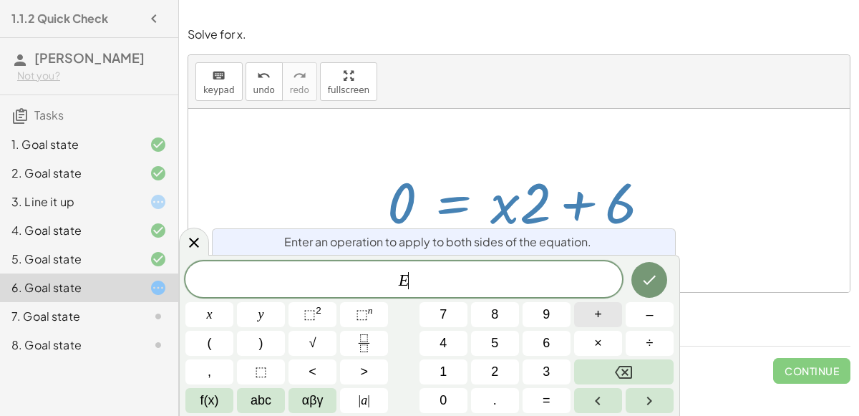
click at [605, 308] on button "+" at bounding box center [598, 314] width 48 height 25
click at [601, 306] on span "+" at bounding box center [598, 314] width 8 height 19
click at [656, 312] on button "–" at bounding box center [649, 314] width 48 height 25
click at [501, 372] on button "2" at bounding box center [495, 371] width 48 height 25
click at [217, 309] on button "x" at bounding box center [209, 314] width 48 height 25
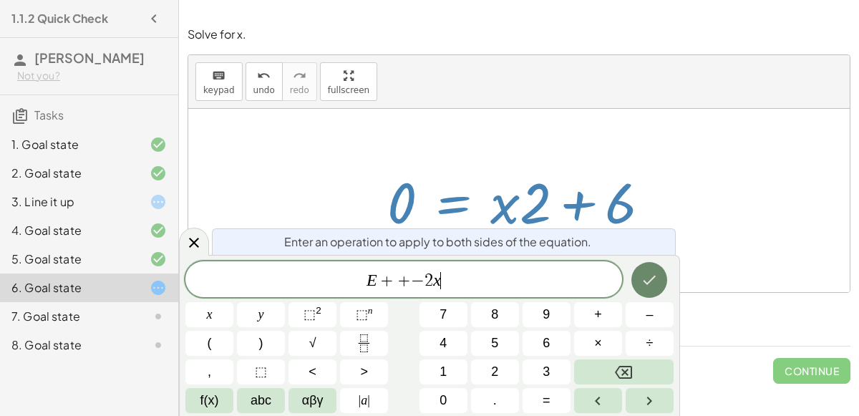
click at [641, 270] on button "Done" at bounding box center [649, 280] width 36 height 36
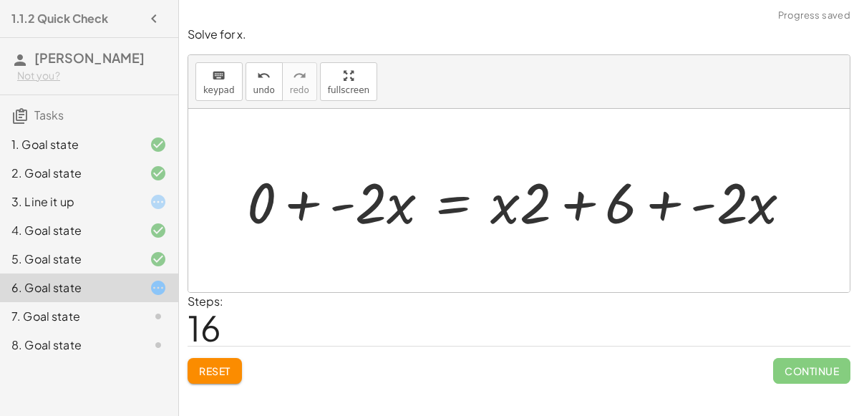
click at [311, 209] on div at bounding box center [525, 201] width 570 height 74
click at [337, 205] on div at bounding box center [537, 201] width 543 height 74
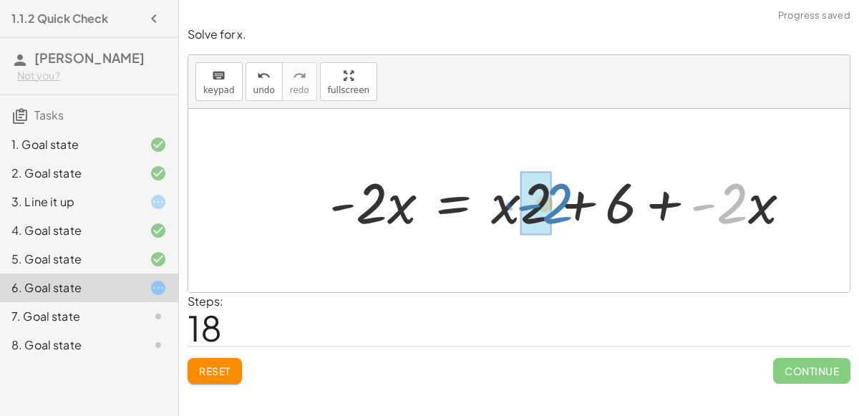
drag, startPoint x: 742, startPoint y: 192, endPoint x: 567, endPoint y: 192, distance: 174.6
click at [567, 192] on div at bounding box center [565, 201] width 487 height 74
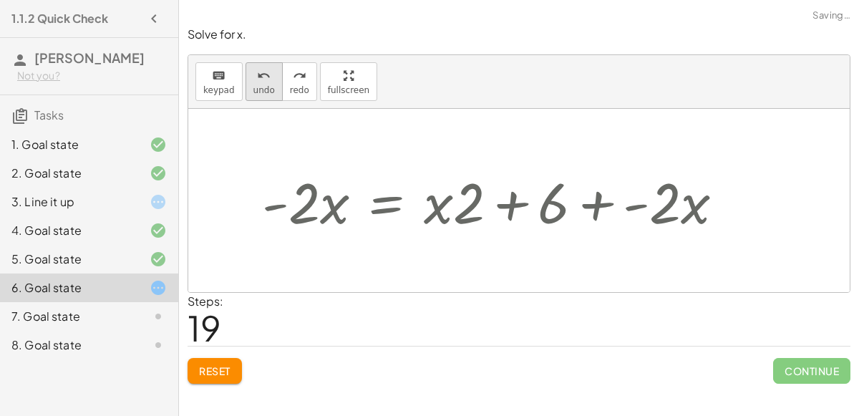
click at [250, 99] on button "undo undo" at bounding box center [263, 81] width 37 height 39
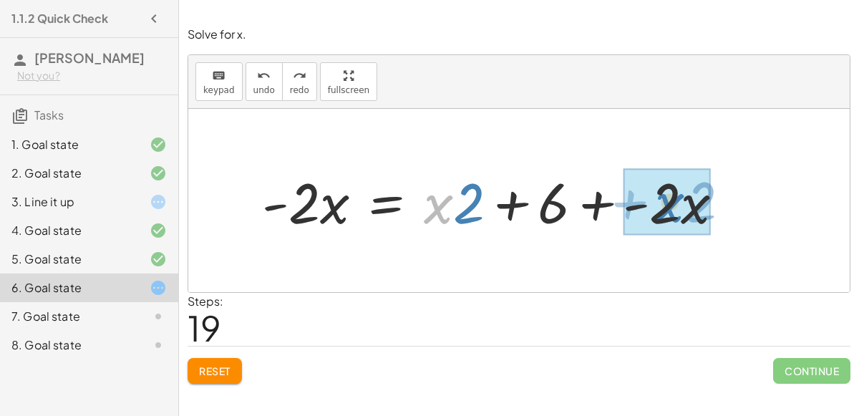
drag, startPoint x: 441, startPoint y: 215, endPoint x: 673, endPoint y: 213, distance: 231.8
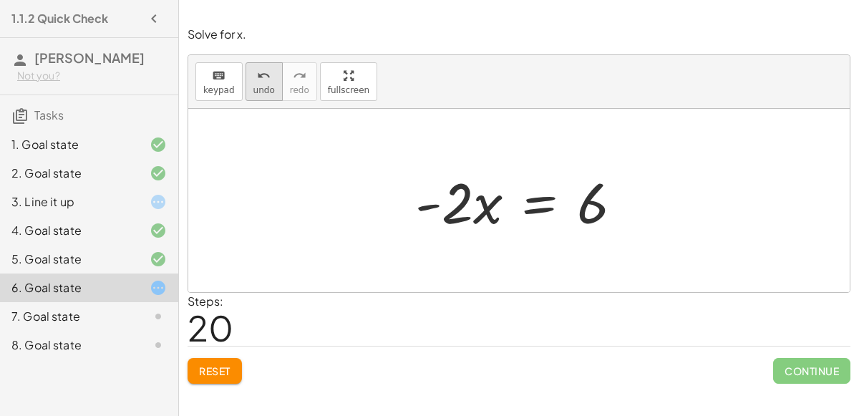
click at [253, 87] on span "undo" at bounding box center [263, 90] width 21 height 10
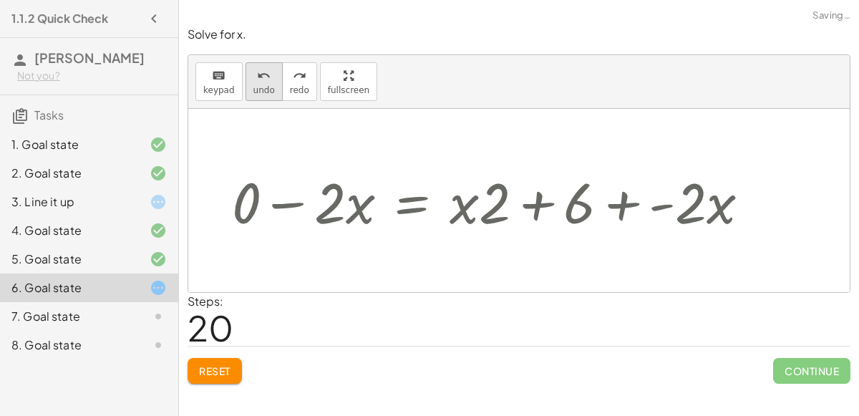
click at [261, 89] on span "undo" at bounding box center [263, 90] width 21 height 10
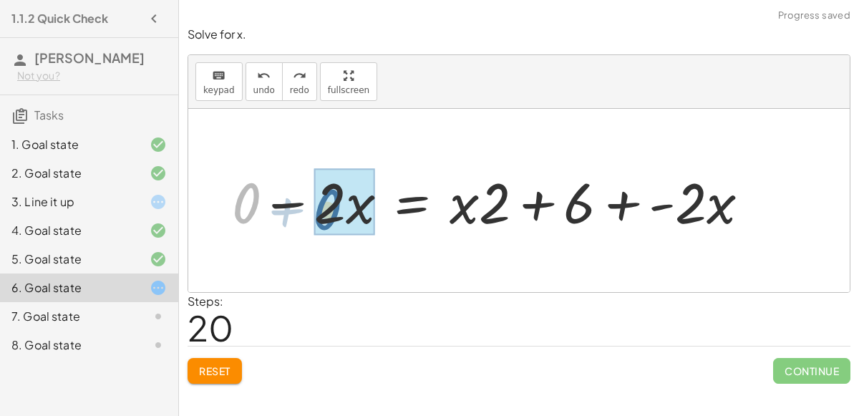
drag, startPoint x: 248, startPoint y: 196, endPoint x: 330, endPoint y: 202, distance: 82.5
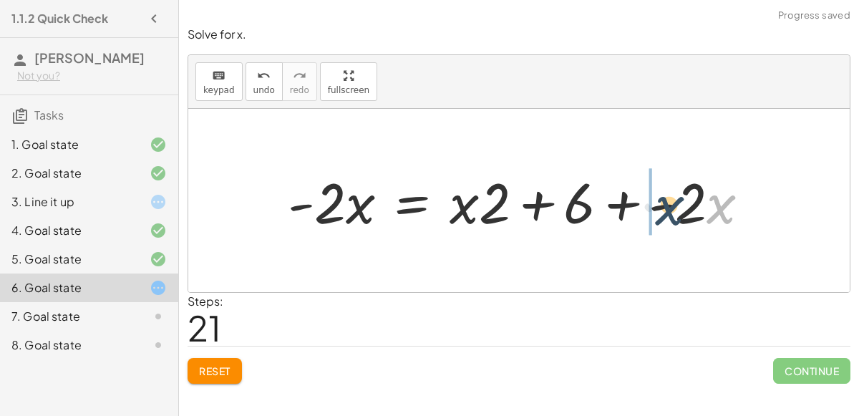
drag, startPoint x: 714, startPoint y: 212, endPoint x: 662, endPoint y: 213, distance: 52.3
click at [662, 213] on div at bounding box center [523, 201] width 487 height 74
click at [275, 104] on div "keyboard keypad undo [PERSON_NAME] redo fullscreen" at bounding box center [518, 82] width 661 height 54
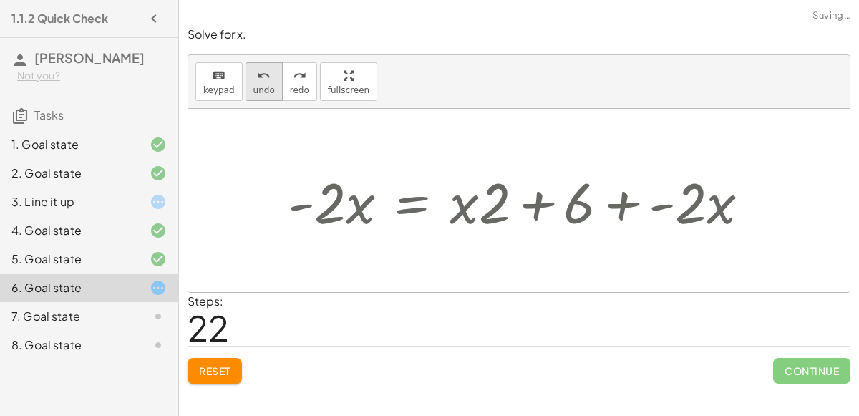
click at [269, 95] on button "undo undo" at bounding box center [263, 81] width 37 height 39
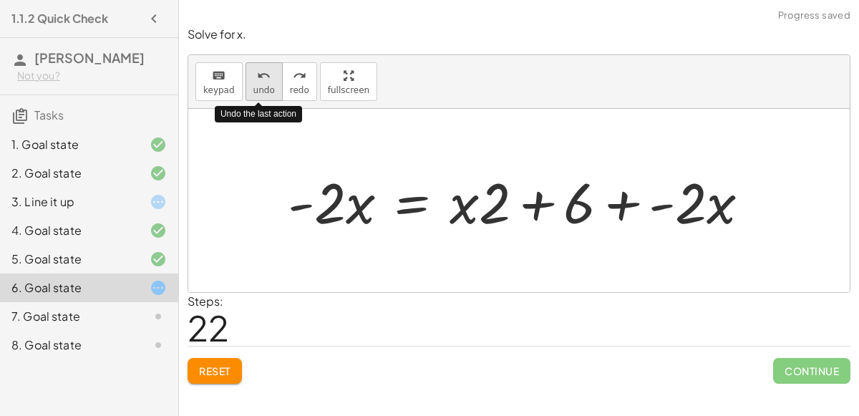
click at [268, 94] on button "undo undo" at bounding box center [263, 81] width 37 height 39
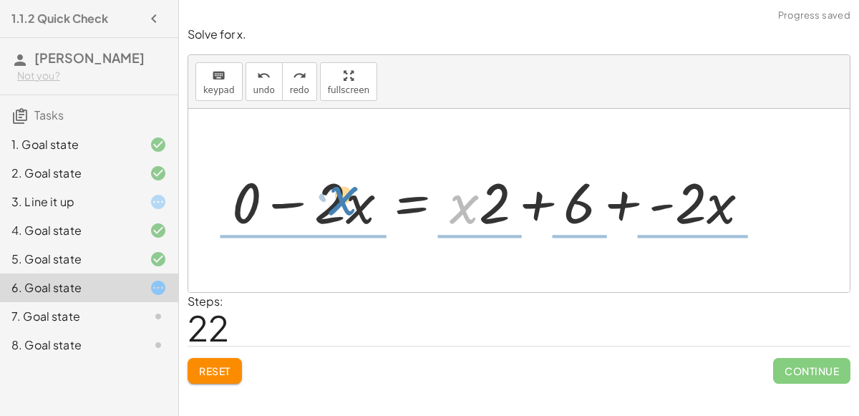
drag, startPoint x: 472, startPoint y: 200, endPoint x: 347, endPoint y: 195, distance: 125.3
click at [347, 195] on div at bounding box center [496, 201] width 543 height 74
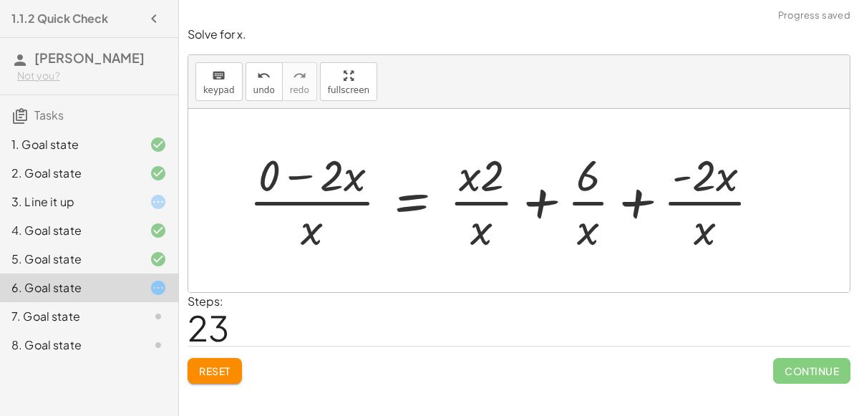
click at [302, 205] on div at bounding box center [510, 200] width 537 height 110
click at [303, 202] on div at bounding box center [510, 200] width 537 height 110
click at [304, 227] on div at bounding box center [510, 200] width 537 height 110
click at [489, 226] on div at bounding box center [510, 200] width 537 height 110
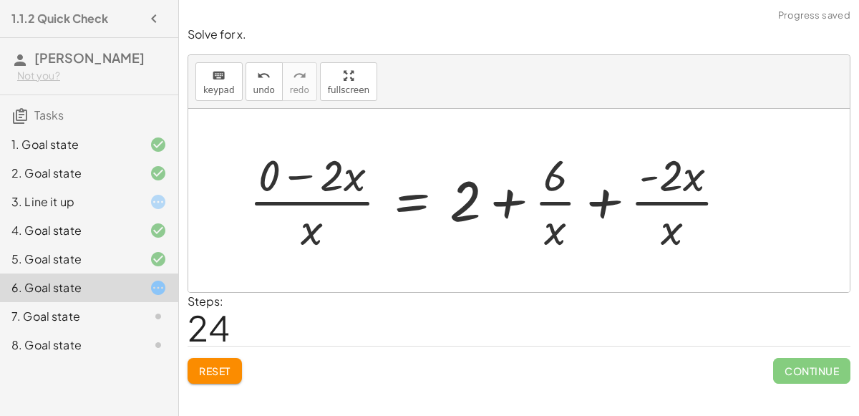
click at [551, 228] on div at bounding box center [494, 200] width 504 height 110
click at [554, 238] on div at bounding box center [494, 200] width 504 height 110
click at [561, 235] on div at bounding box center [494, 200] width 504 height 110
click at [676, 235] on div at bounding box center [494, 200] width 504 height 110
click at [665, 202] on div at bounding box center [494, 200] width 504 height 110
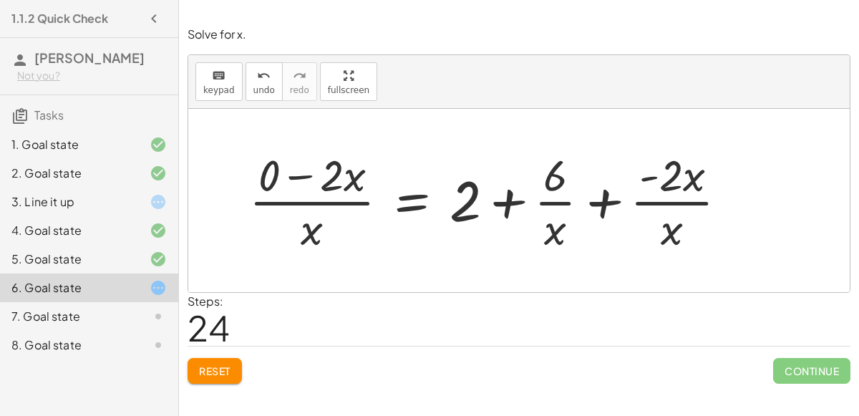
click at [547, 193] on div at bounding box center [494, 200] width 504 height 110
click at [552, 200] on div at bounding box center [494, 200] width 504 height 110
click at [554, 225] on div at bounding box center [494, 200] width 504 height 110
click at [550, 186] on div at bounding box center [494, 200] width 504 height 110
click at [306, 233] on div at bounding box center [494, 200] width 504 height 110
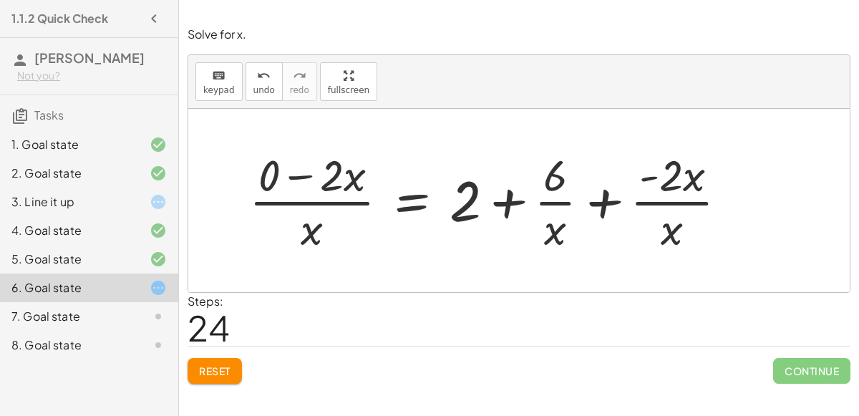
click at [305, 200] on div at bounding box center [494, 200] width 504 height 110
click at [261, 70] on icon "undo" at bounding box center [264, 75] width 14 height 17
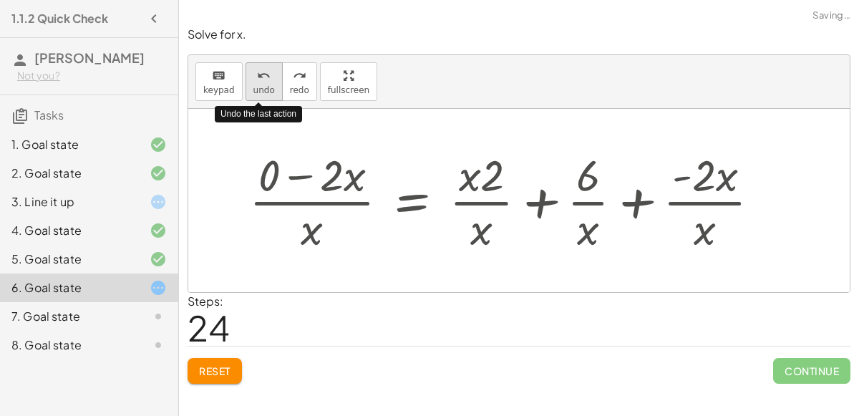
click at [263, 70] on icon "undo" at bounding box center [264, 75] width 14 height 17
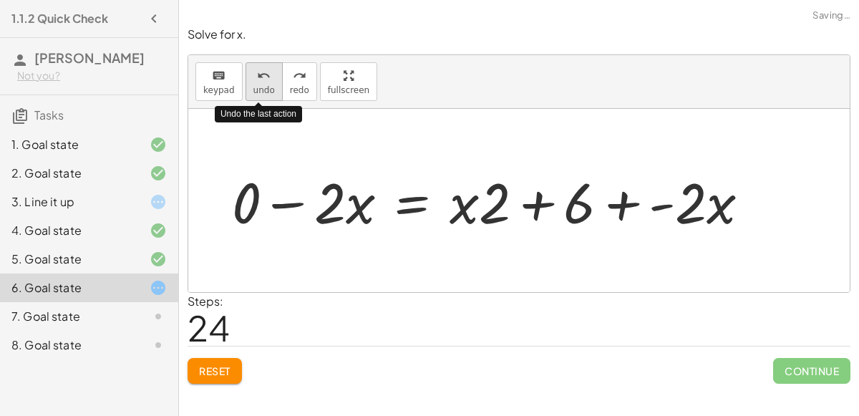
click at [262, 70] on icon "undo" at bounding box center [264, 75] width 14 height 17
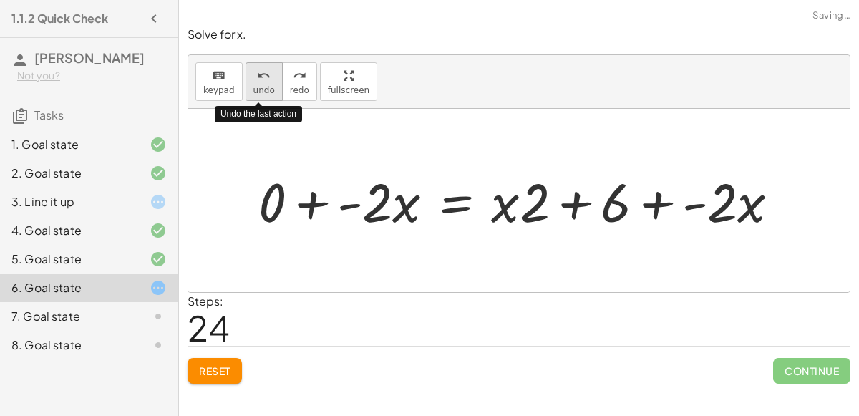
click at [262, 70] on icon "undo" at bounding box center [264, 75] width 14 height 17
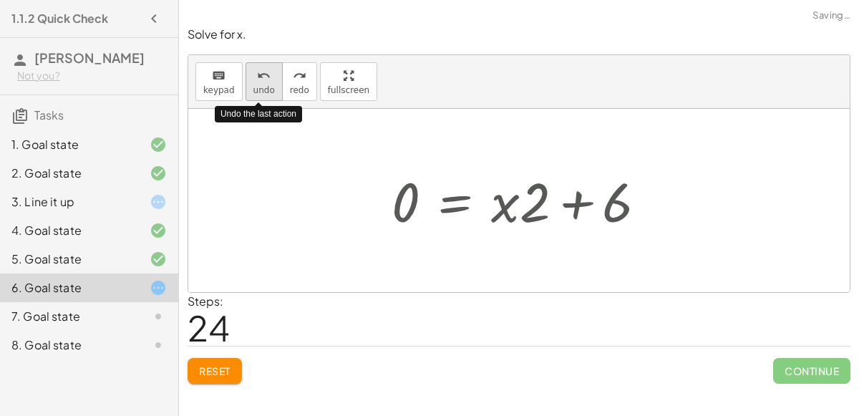
click at [262, 70] on icon "undo" at bounding box center [264, 75] width 14 height 17
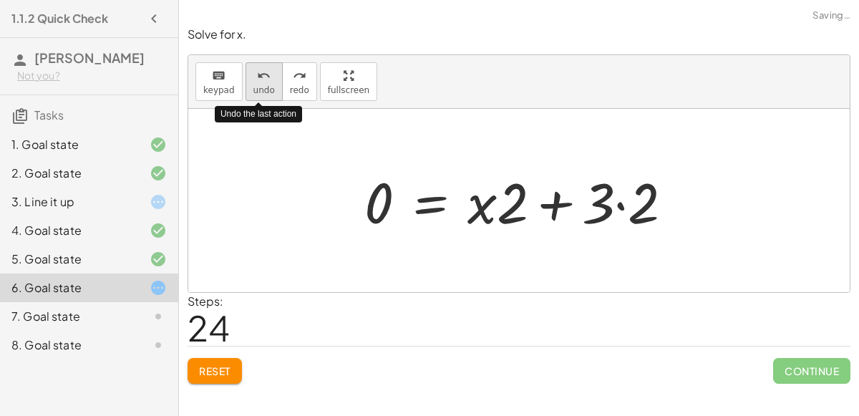
click at [262, 70] on icon "undo" at bounding box center [264, 75] width 14 height 17
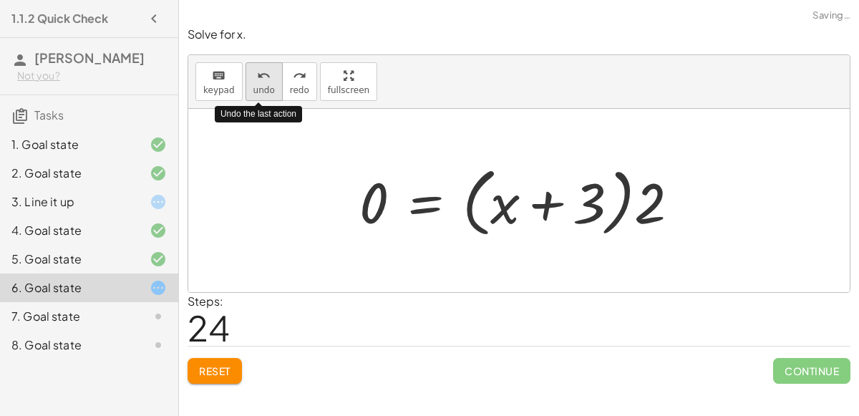
click at [262, 70] on icon "undo" at bounding box center [264, 75] width 14 height 17
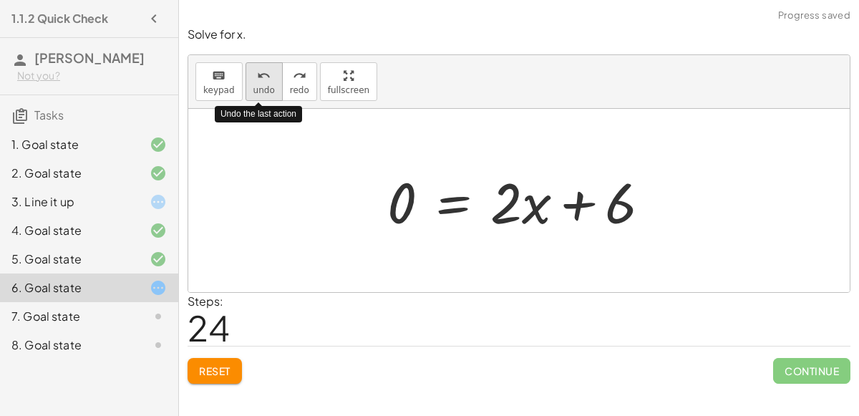
click at [263, 72] on icon "undo" at bounding box center [264, 75] width 14 height 17
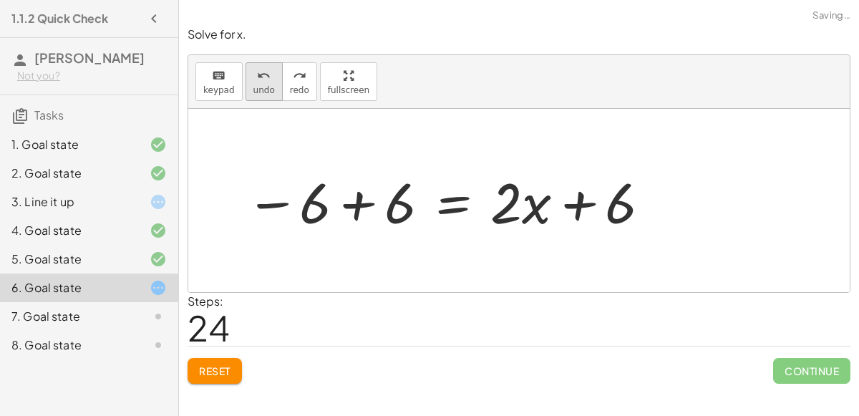
click at [273, 79] on button "undo undo" at bounding box center [263, 81] width 37 height 39
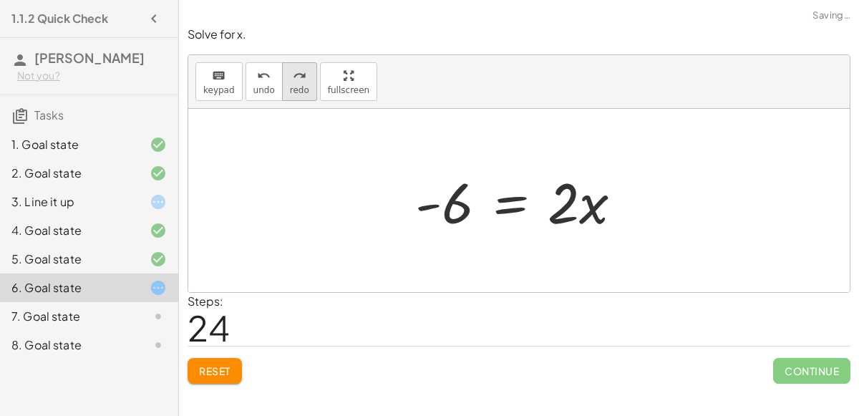
click at [293, 81] on icon "redo" at bounding box center [300, 75] width 14 height 17
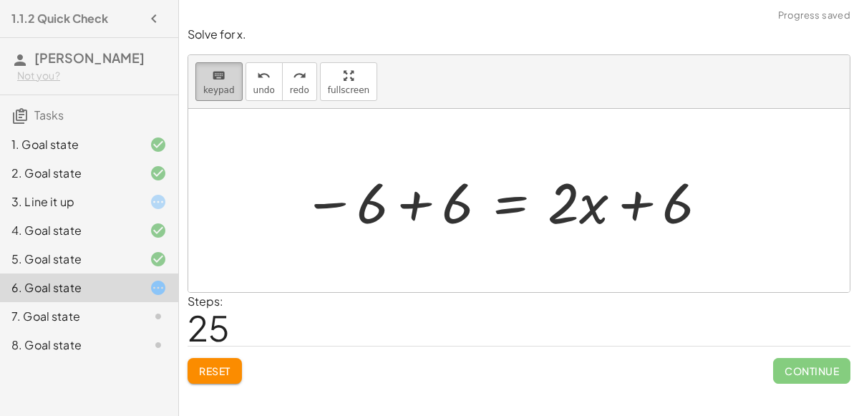
click at [228, 67] on div "keyboard" at bounding box center [218, 75] width 31 height 17
click at [257, 74] on icon "undo" at bounding box center [264, 75] width 14 height 17
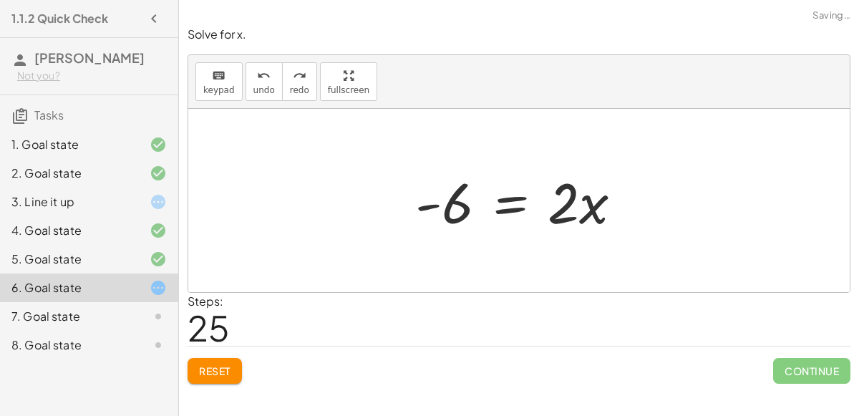
click at [509, 204] on div at bounding box center [524, 201] width 233 height 74
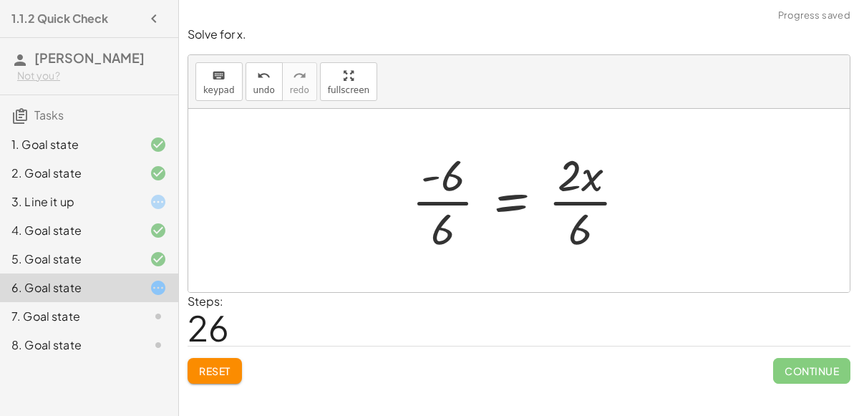
click at [446, 202] on div at bounding box center [524, 200] width 240 height 110
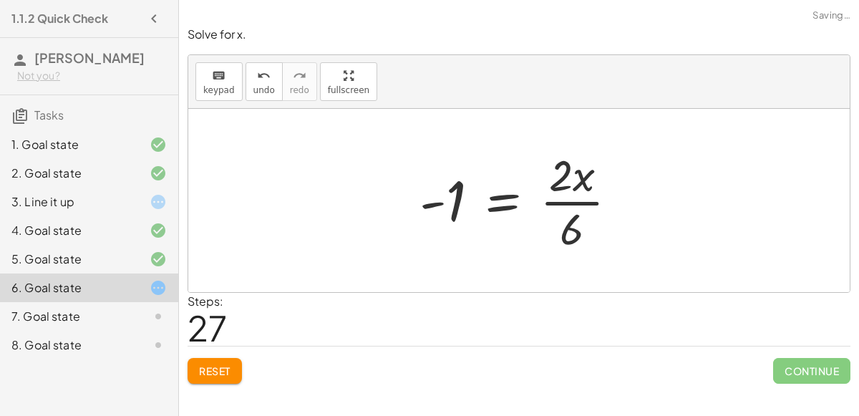
click at [578, 203] on div at bounding box center [524, 200] width 224 height 110
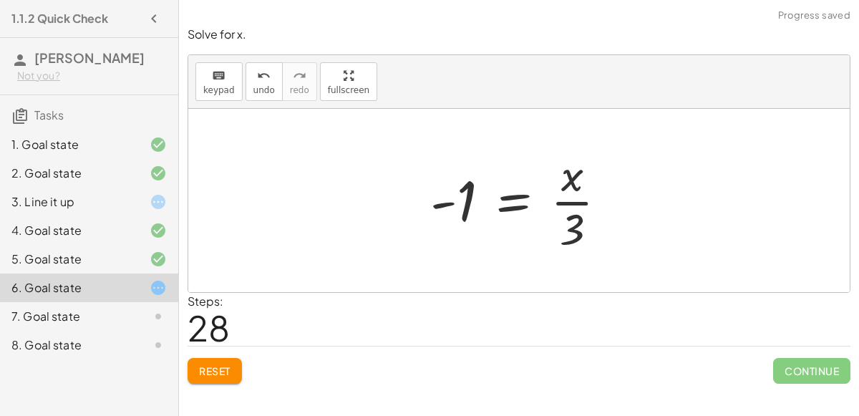
click at [571, 202] on div at bounding box center [524, 200] width 202 height 110
click at [507, 197] on div at bounding box center [524, 200] width 202 height 110
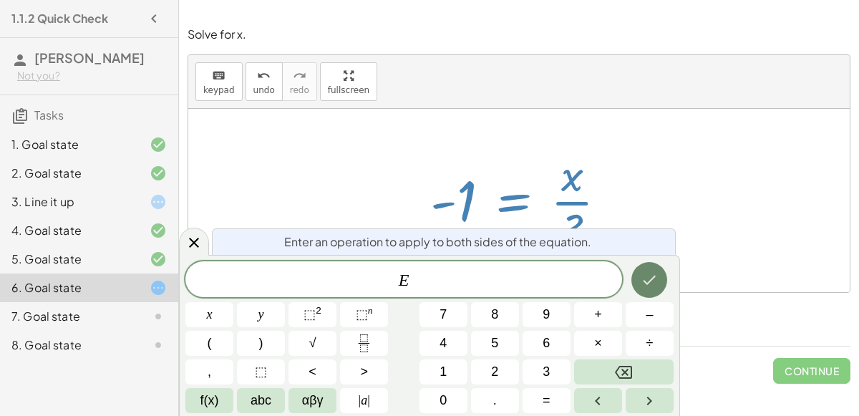
click at [655, 286] on icon "Done" at bounding box center [648, 279] width 17 height 17
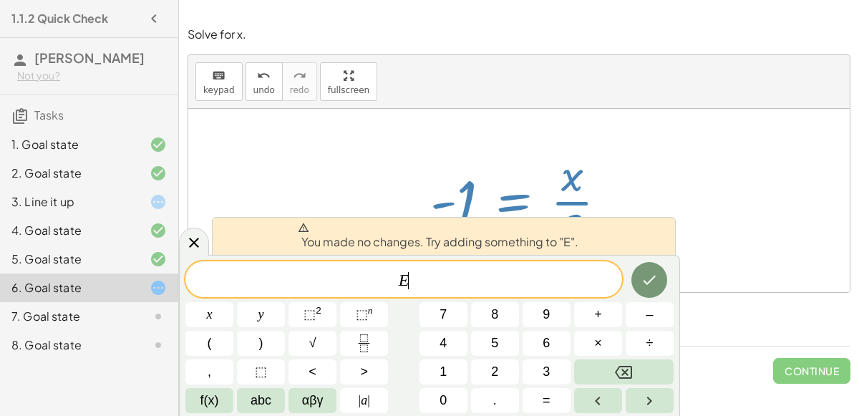
click at [431, 145] on div at bounding box center [524, 200] width 202 height 110
click at [648, 288] on button "Done" at bounding box center [649, 280] width 36 height 36
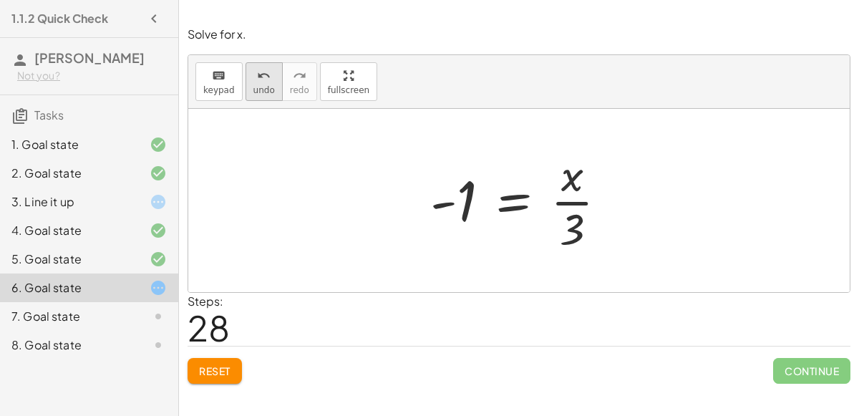
click at [266, 83] on button "undo undo" at bounding box center [263, 81] width 37 height 39
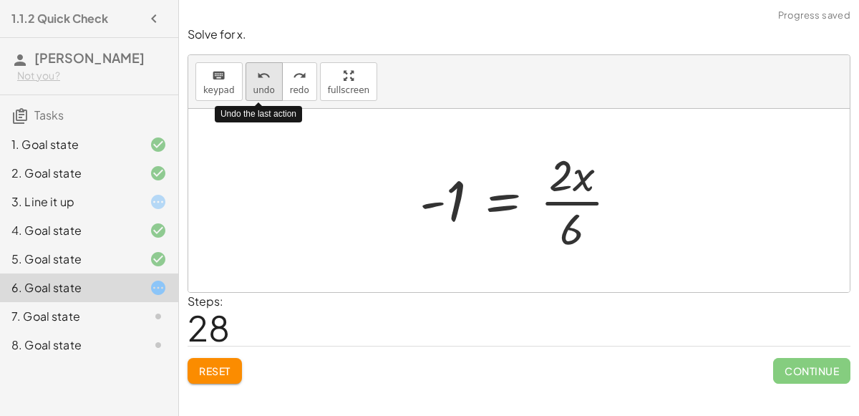
click at [266, 83] on button "undo undo" at bounding box center [263, 81] width 37 height 39
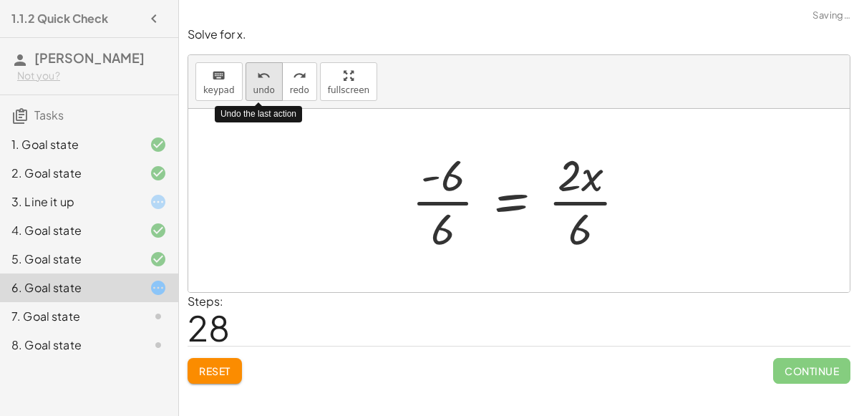
click at [266, 83] on button "undo undo" at bounding box center [263, 81] width 37 height 39
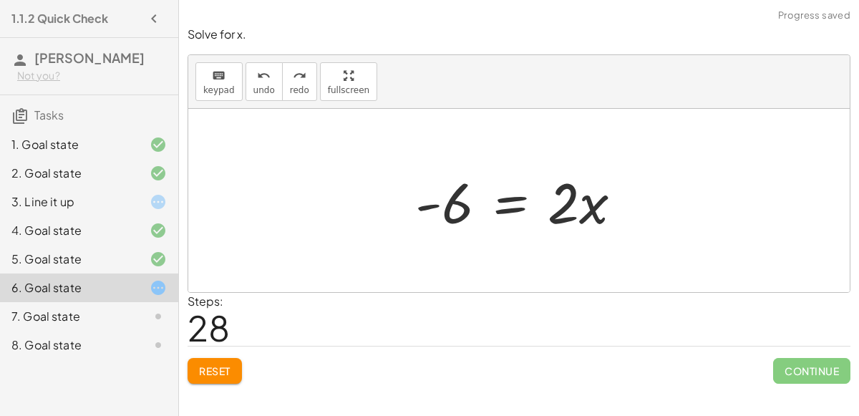
click at [514, 204] on div at bounding box center [524, 201] width 233 height 74
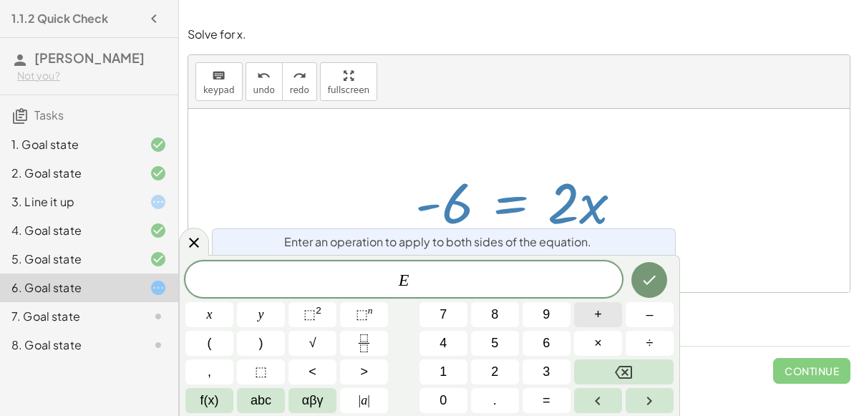
click at [600, 317] on span "+" at bounding box center [598, 314] width 8 height 19
click at [637, 314] on button "–" at bounding box center [649, 314] width 48 height 25
click at [489, 376] on button "2" at bounding box center [495, 371] width 48 height 25
click at [201, 306] on button "x" at bounding box center [209, 314] width 48 height 25
click at [665, 282] on button "Done" at bounding box center [649, 280] width 36 height 36
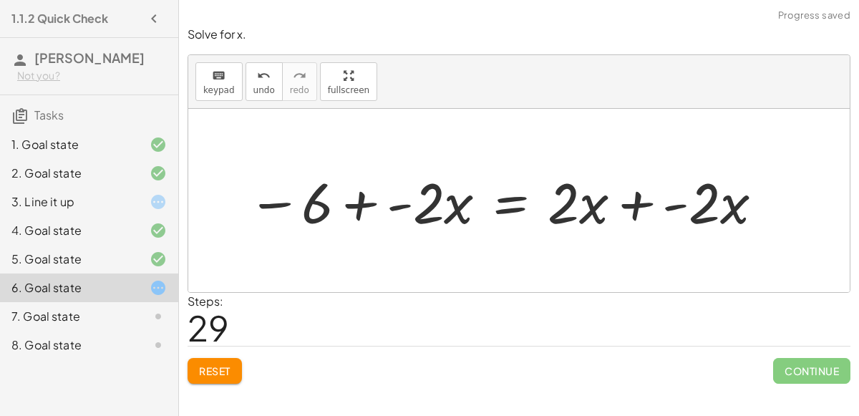
click at [516, 200] on div at bounding box center [506, 201] width 532 height 74
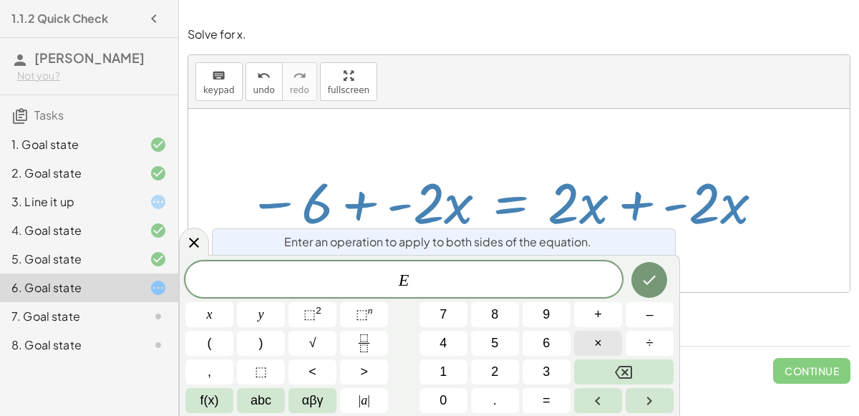
click at [608, 341] on button "×" at bounding box center [598, 343] width 48 height 25
click at [644, 310] on button "–" at bounding box center [649, 314] width 48 height 25
click at [444, 361] on button "1" at bounding box center [443, 371] width 48 height 25
click at [646, 278] on icon "Done" at bounding box center [648, 279] width 17 height 17
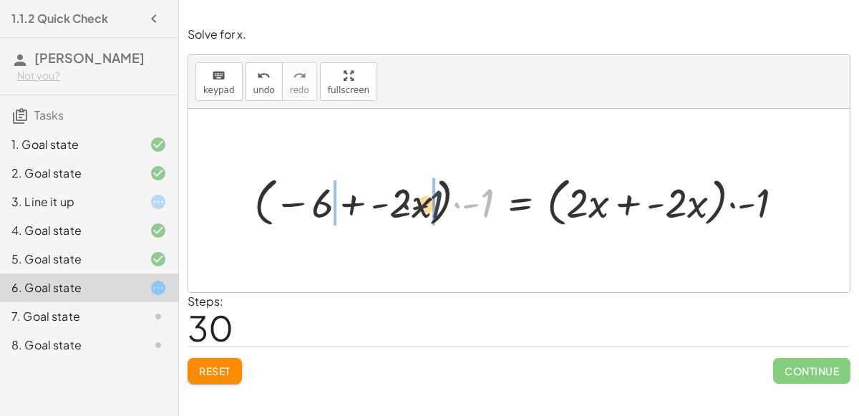
drag, startPoint x: 485, startPoint y: 202, endPoint x: 420, endPoint y: 205, distance: 65.1
click at [420, 205] on div at bounding box center [524, 200] width 555 height 60
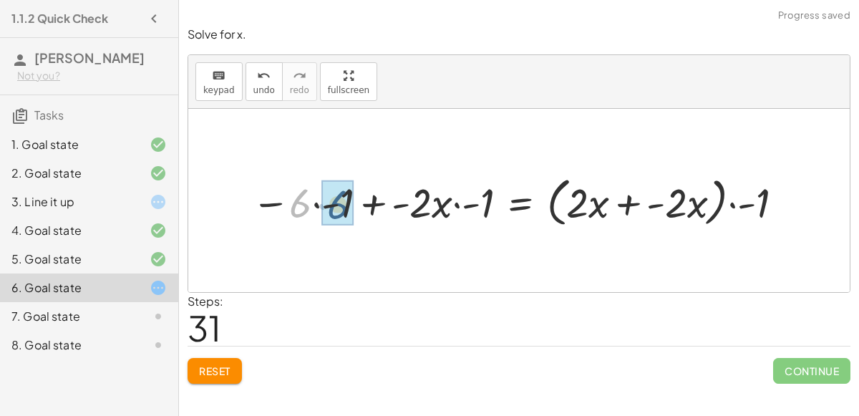
drag, startPoint x: 302, startPoint y: 201, endPoint x: 341, endPoint y: 202, distance: 38.6
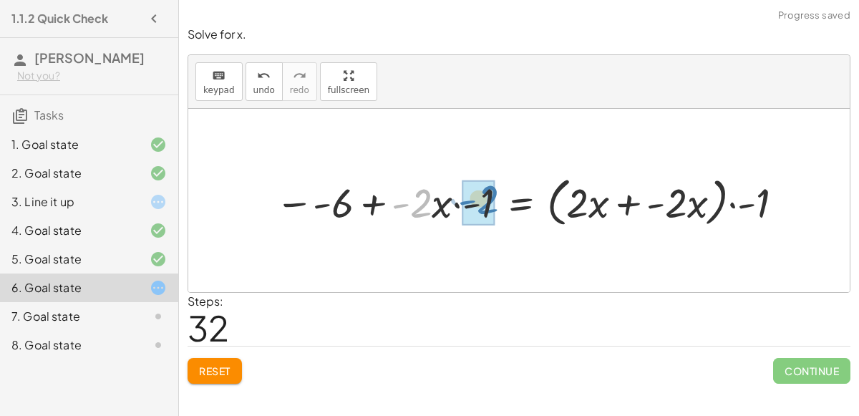
drag, startPoint x: 419, startPoint y: 207, endPoint x: 489, endPoint y: 202, distance: 70.3
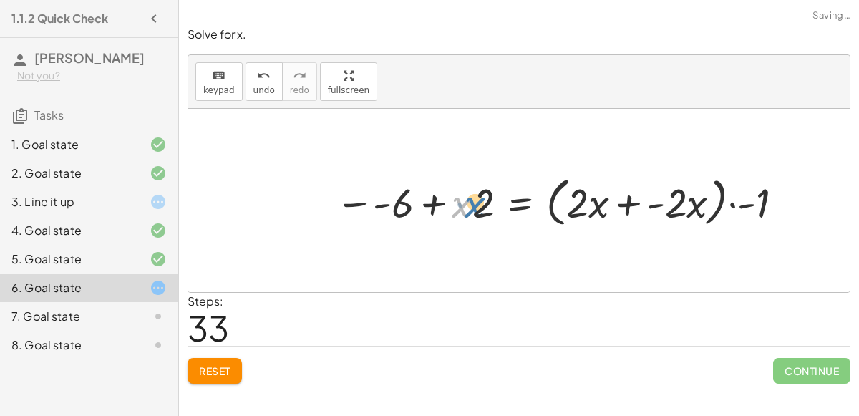
drag, startPoint x: 463, startPoint y: 205, endPoint x: 479, endPoint y: 205, distance: 16.5
click at [479, 205] on div at bounding box center [561, 200] width 467 height 60
click at [263, 90] on span "undo" at bounding box center [263, 90] width 21 height 10
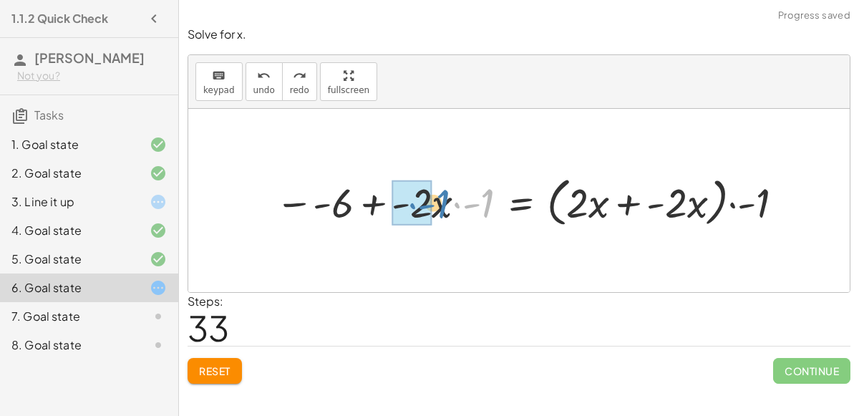
drag, startPoint x: 481, startPoint y: 209, endPoint x: 436, endPoint y: 210, distance: 44.4
click at [436, 210] on div at bounding box center [531, 200] width 527 height 60
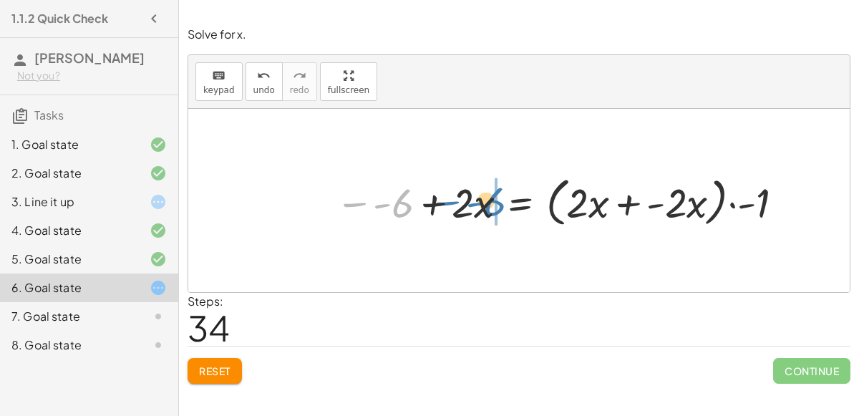
drag, startPoint x: 353, startPoint y: 203, endPoint x: 446, endPoint y: 202, distance: 93.0
click at [446, 202] on div at bounding box center [561, 200] width 467 height 60
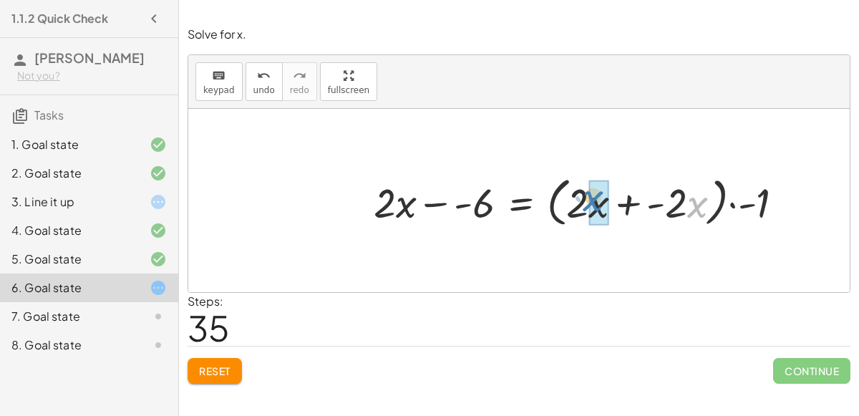
drag, startPoint x: 687, startPoint y: 209, endPoint x: 587, endPoint y: 204, distance: 100.3
click at [587, 204] on div at bounding box center [584, 200] width 436 height 60
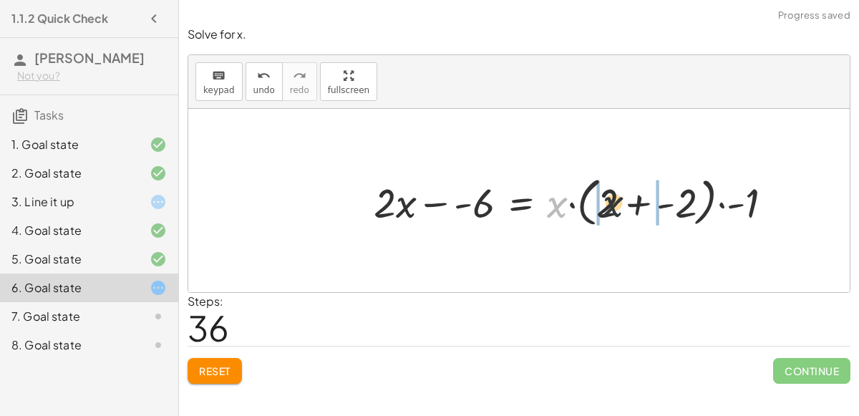
drag, startPoint x: 554, startPoint y: 203, endPoint x: 633, endPoint y: 197, distance: 78.9
click at [633, 197] on div at bounding box center [578, 200] width 424 height 60
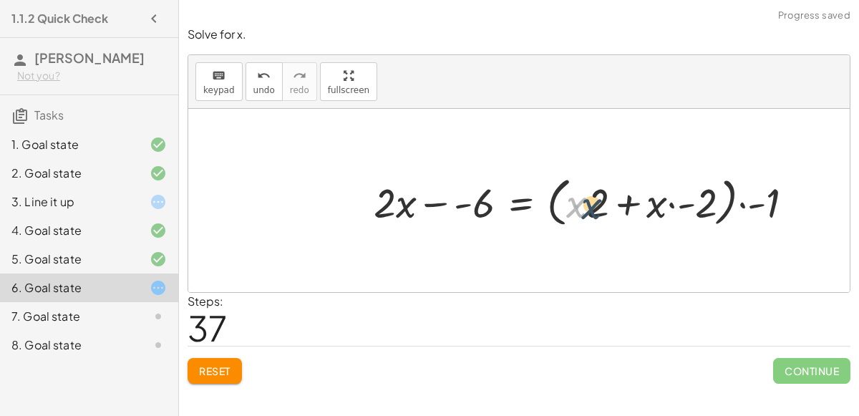
drag, startPoint x: 573, startPoint y: 202, endPoint x: 595, endPoint y: 198, distance: 21.9
click at [595, 198] on div at bounding box center [588, 200] width 445 height 60
click at [245, 79] on button "undo undo" at bounding box center [263, 81] width 37 height 39
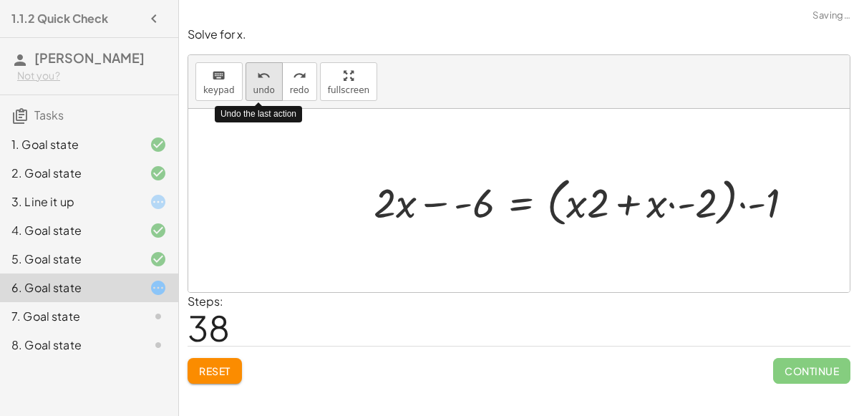
click at [247, 82] on button "undo undo" at bounding box center [263, 81] width 37 height 39
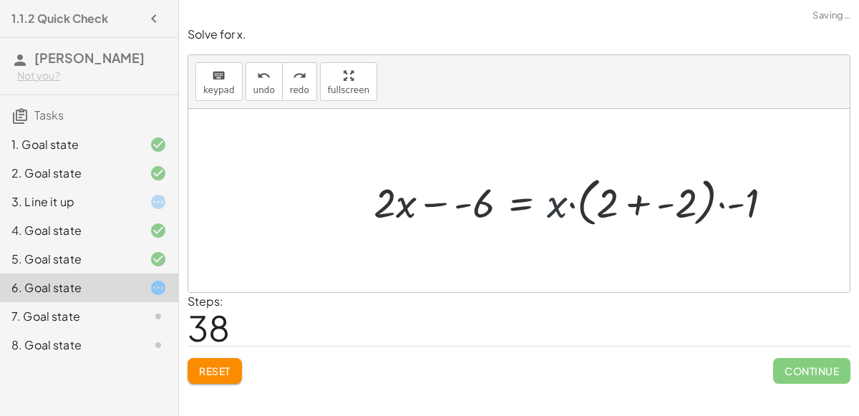
click at [547, 200] on div at bounding box center [578, 200] width 424 height 60
click at [255, 89] on span "undo" at bounding box center [263, 90] width 21 height 10
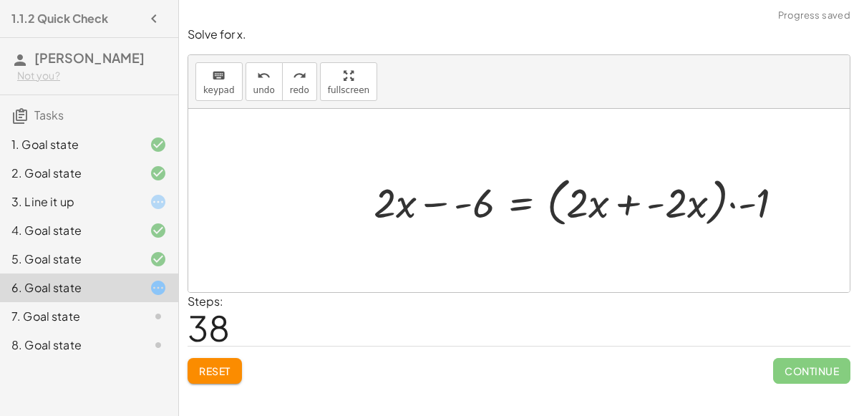
click at [629, 197] on div at bounding box center [584, 200] width 436 height 60
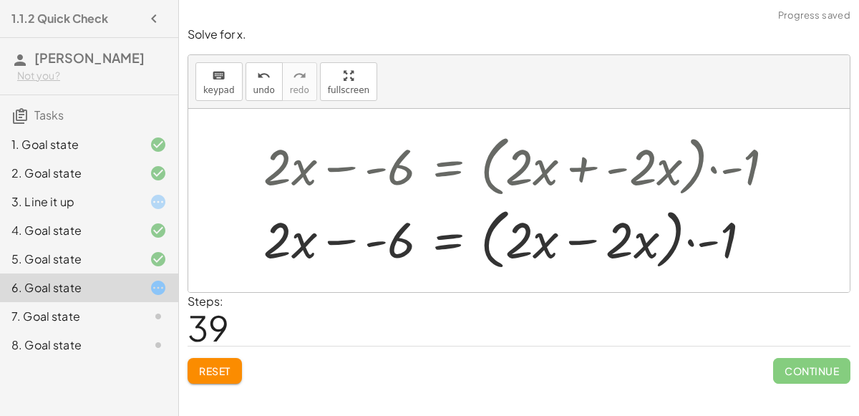
click at [628, 203] on div at bounding box center [524, 236] width 536 height 73
click at [592, 239] on div at bounding box center [524, 236] width 536 height 73
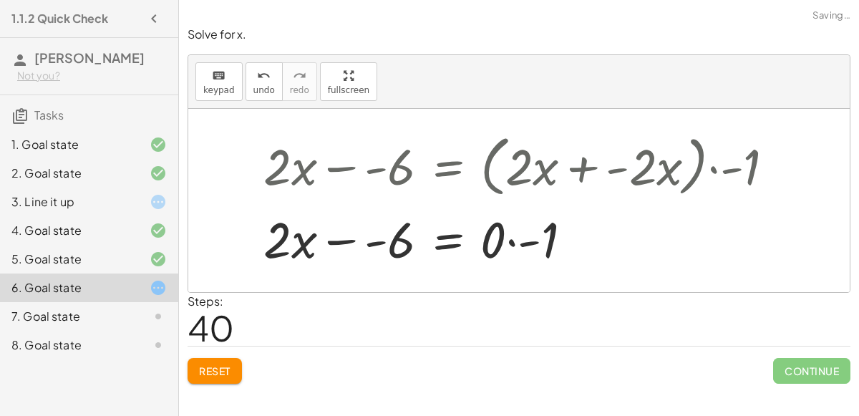
click at [523, 243] on div at bounding box center [524, 237] width 536 height 66
click at [344, 239] on div at bounding box center [524, 237] width 536 height 66
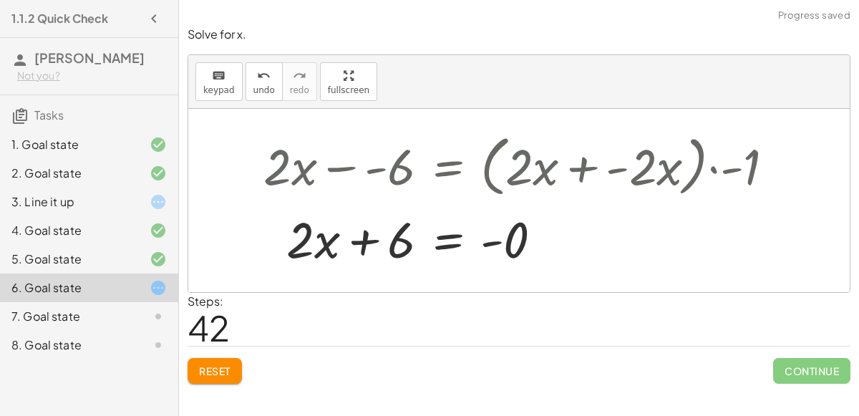
click at [361, 241] on div at bounding box center [524, 237] width 536 height 66
click at [221, 366] on span "Reset" at bounding box center [214, 370] width 31 height 13
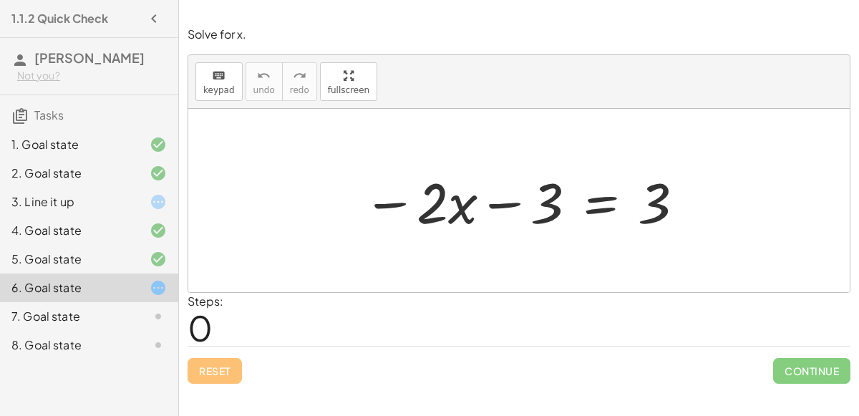
click at [598, 207] on div at bounding box center [524, 201] width 337 height 74
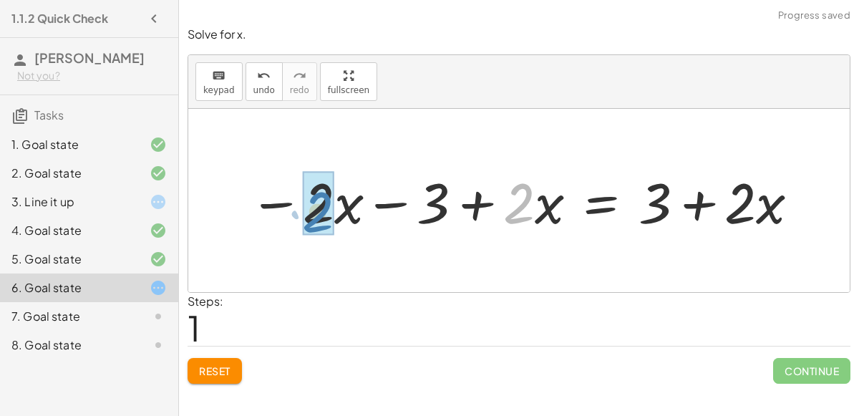
drag, startPoint x: 524, startPoint y: 207, endPoint x: 323, endPoint y: 214, distance: 201.9
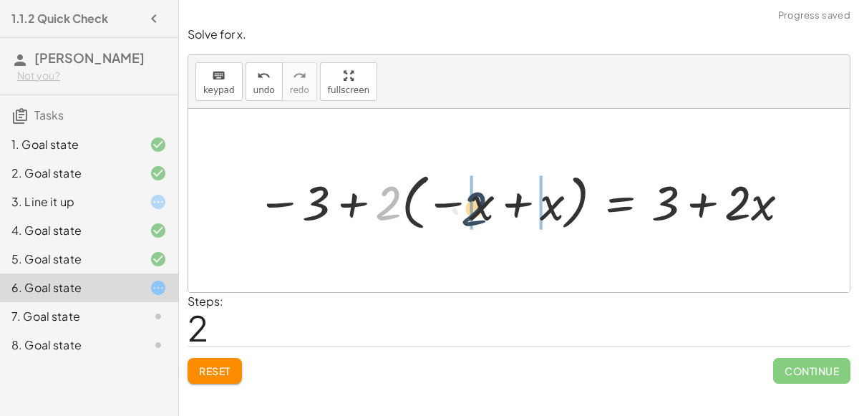
drag, startPoint x: 380, startPoint y: 209, endPoint x: 477, endPoint y: 216, distance: 97.6
click at [477, 216] on div at bounding box center [525, 200] width 550 height 68
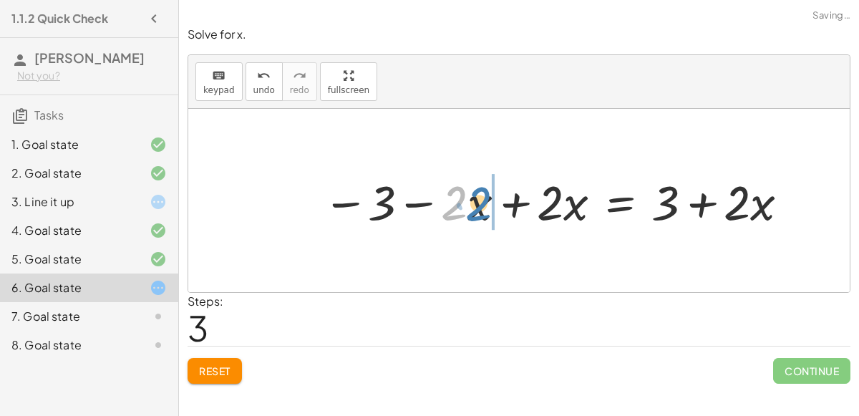
drag, startPoint x: 456, startPoint y: 206, endPoint x: 483, endPoint y: 207, distance: 26.5
click at [483, 207] on div at bounding box center [558, 200] width 484 height 63
click at [509, 204] on div at bounding box center [558, 200] width 484 height 63
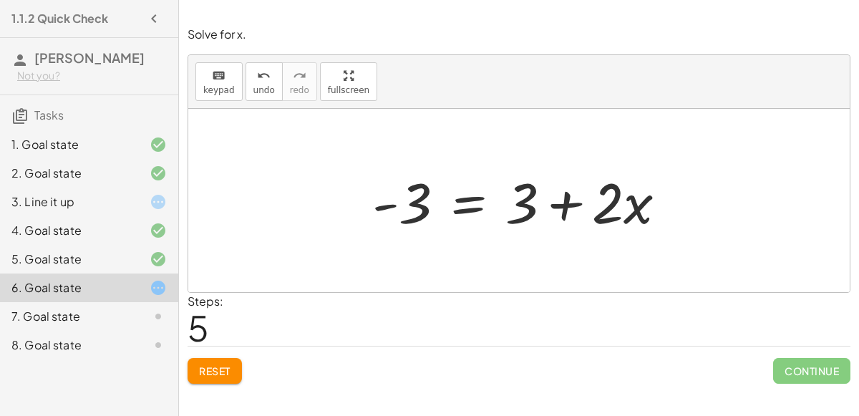
click at [452, 202] on div at bounding box center [525, 201] width 320 height 74
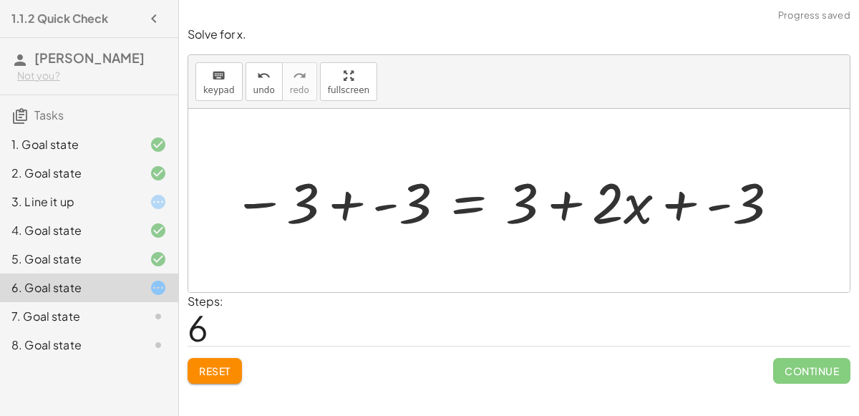
click at [342, 192] on div at bounding box center [506, 201] width 562 height 74
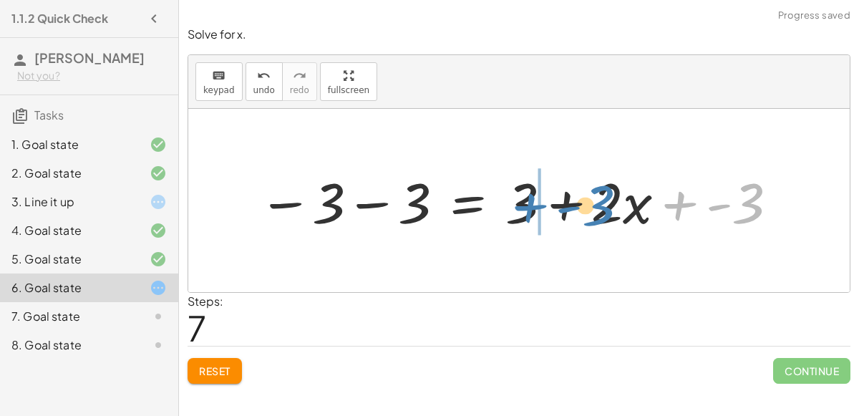
drag, startPoint x: 712, startPoint y: 202, endPoint x: 560, endPoint y: 202, distance: 152.4
click at [560, 202] on div at bounding box center [519, 201] width 536 height 74
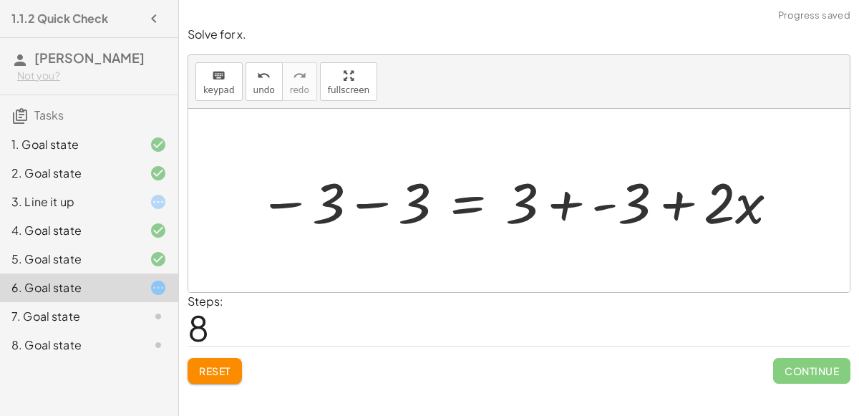
click at [571, 202] on div at bounding box center [519, 201] width 536 height 74
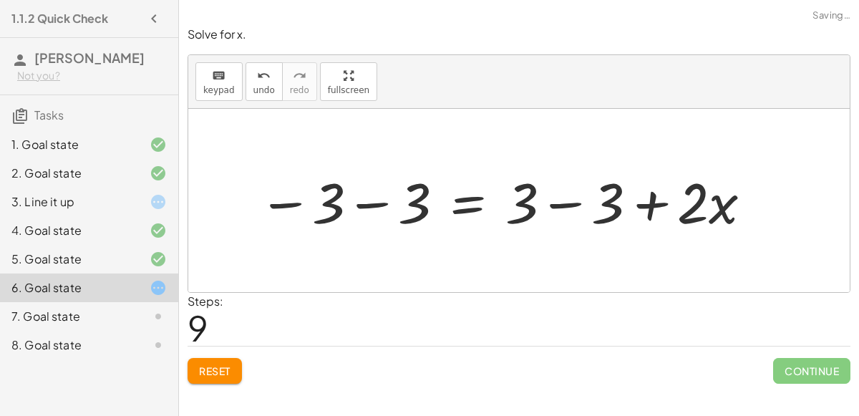
click at [563, 201] on div at bounding box center [505, 201] width 509 height 74
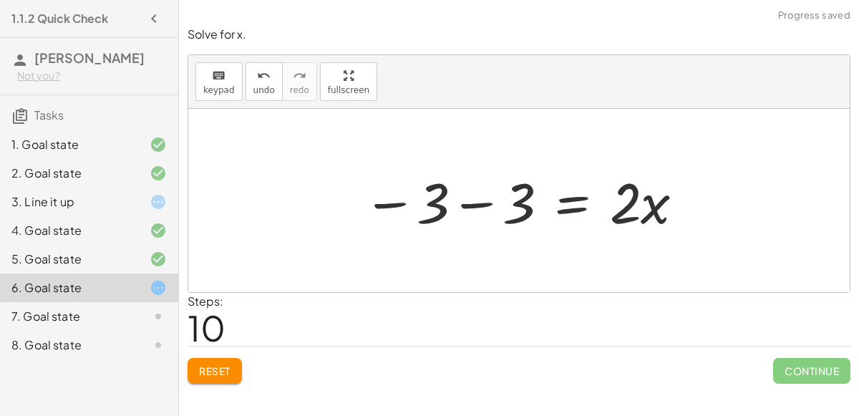
click at [487, 203] on div at bounding box center [524, 201] width 337 height 74
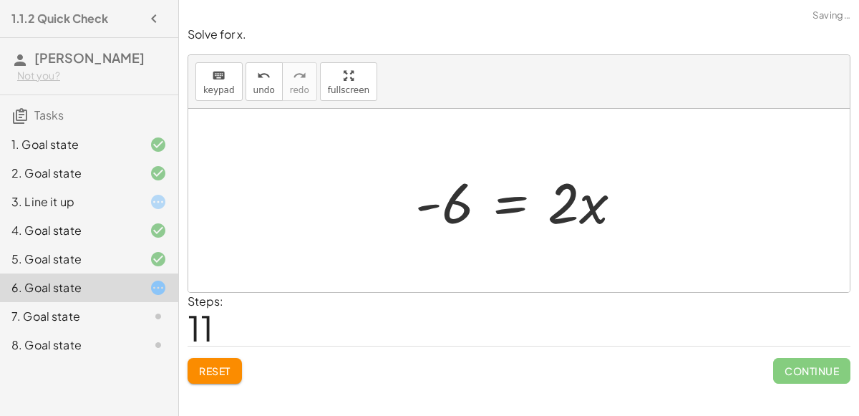
click at [504, 207] on div at bounding box center [524, 201] width 233 height 74
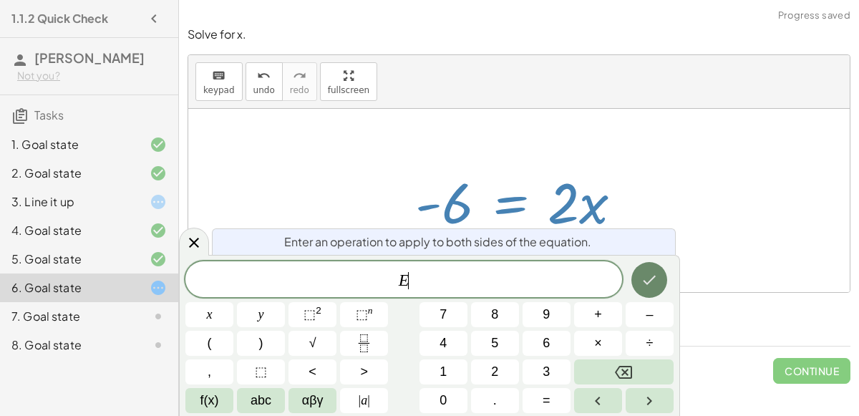
click at [656, 290] on button "Done" at bounding box center [649, 280] width 36 height 36
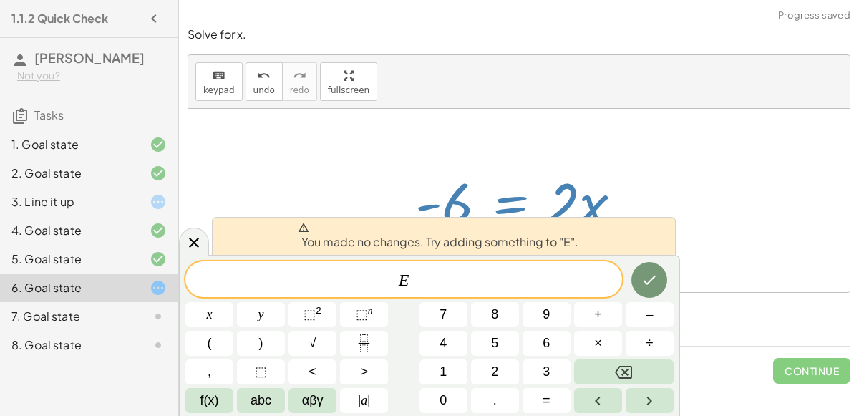
click at [594, 175] on div at bounding box center [524, 201] width 233 height 74
click at [645, 278] on icon "Done" at bounding box center [648, 279] width 17 height 17
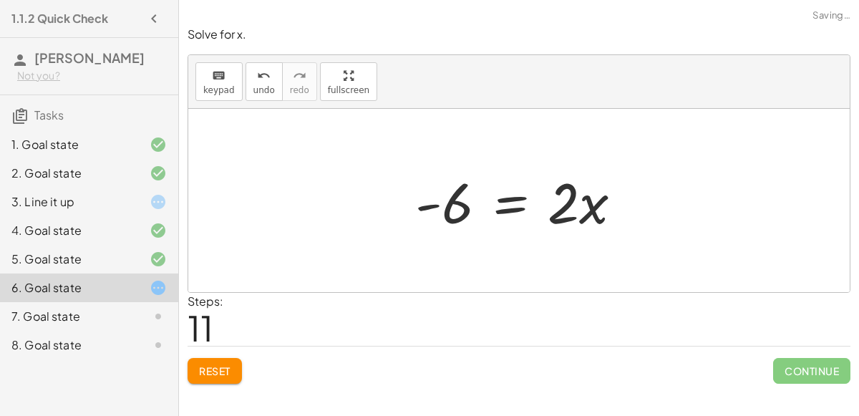
click at [512, 199] on div at bounding box center [524, 201] width 233 height 74
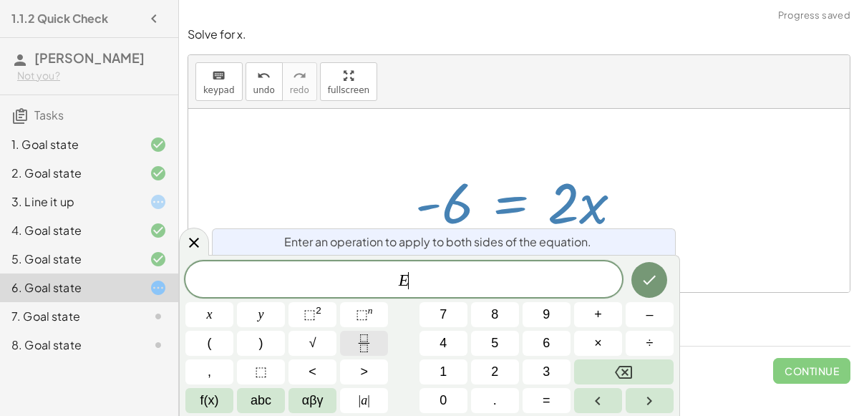
click at [358, 339] on icon "Fraction" at bounding box center [364, 343] width 18 height 18
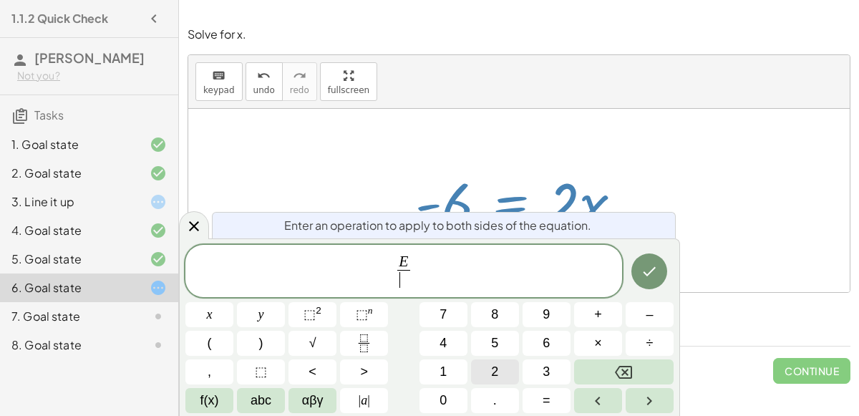
click at [498, 371] on button "2" at bounding box center [495, 371] width 48 height 25
click at [631, 272] on button "Done" at bounding box center [649, 271] width 36 height 36
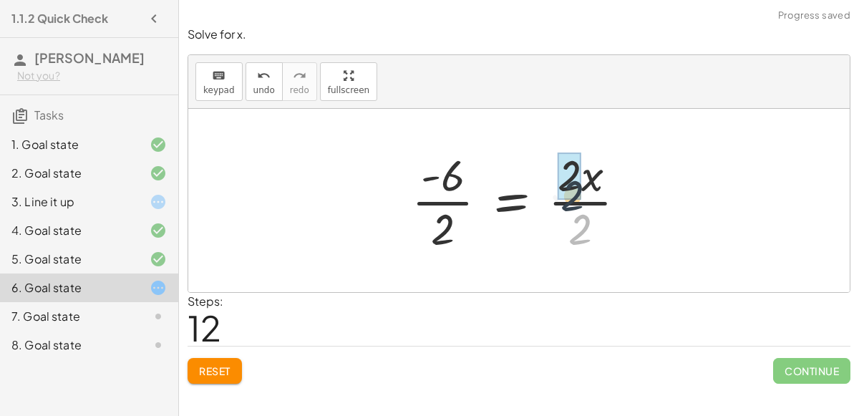
drag, startPoint x: 577, startPoint y: 222, endPoint x: 568, endPoint y: 175, distance: 47.3
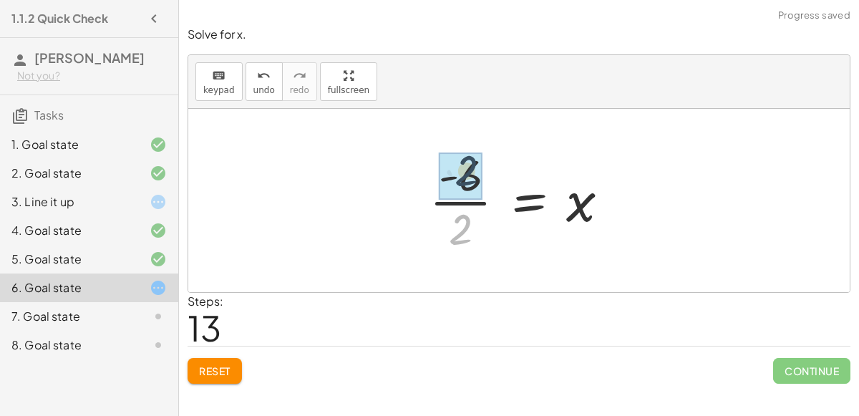
drag, startPoint x: 465, startPoint y: 235, endPoint x: 471, endPoint y: 173, distance: 62.5
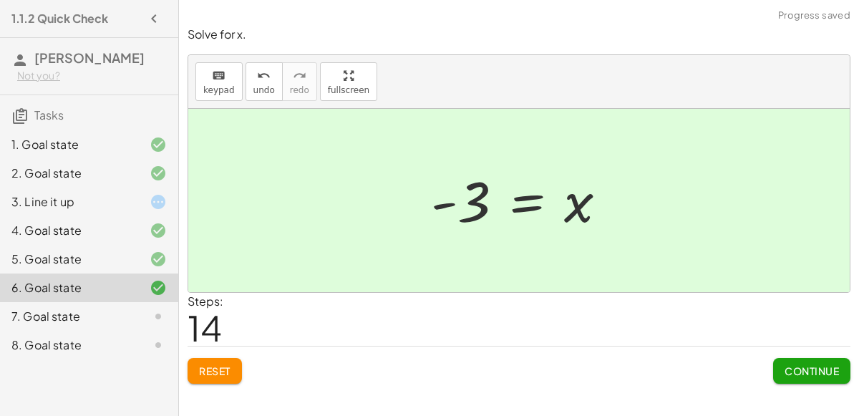
click at [814, 368] on span "Continue" at bounding box center [811, 370] width 54 height 13
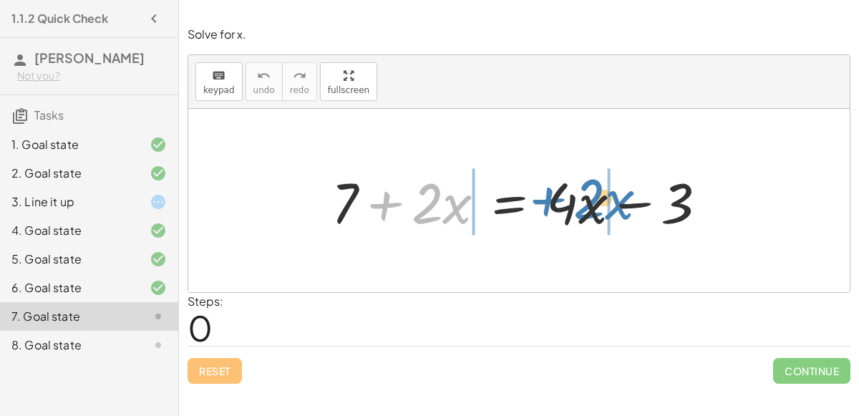
drag, startPoint x: 411, startPoint y: 213, endPoint x: 571, endPoint y: 209, distance: 160.3
click at [571, 209] on div at bounding box center [524, 201] width 401 height 74
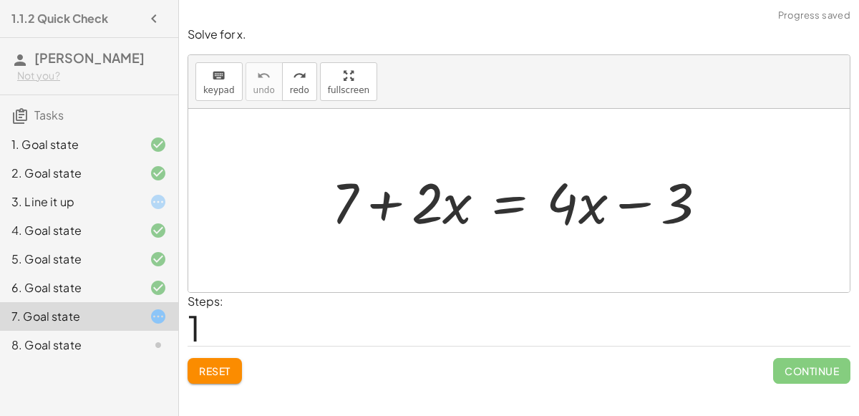
click at [512, 206] on div at bounding box center [524, 201] width 401 height 74
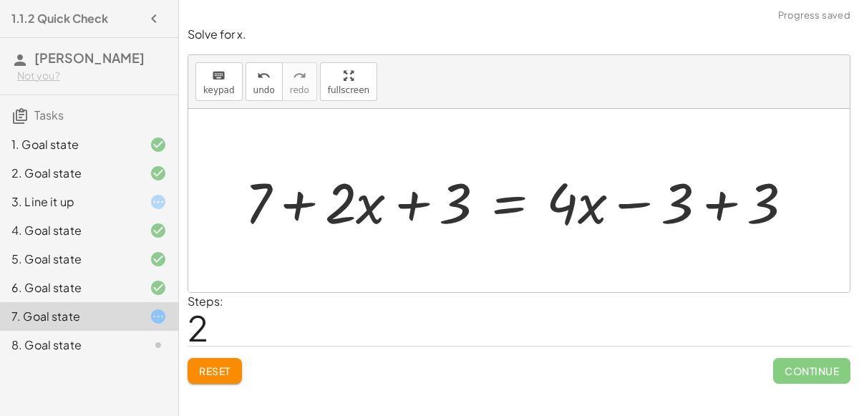
click at [725, 192] on div at bounding box center [525, 201] width 574 height 74
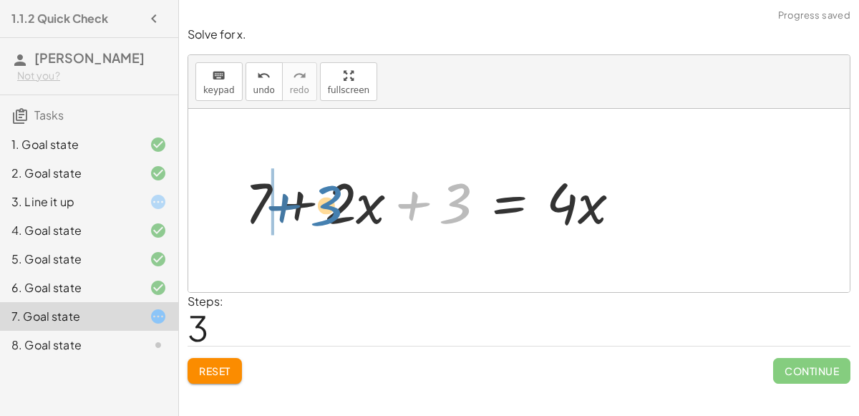
drag, startPoint x: 440, startPoint y: 204, endPoint x: 293, endPoint y: 205, distance: 147.4
click at [293, 205] on div at bounding box center [438, 201] width 401 height 74
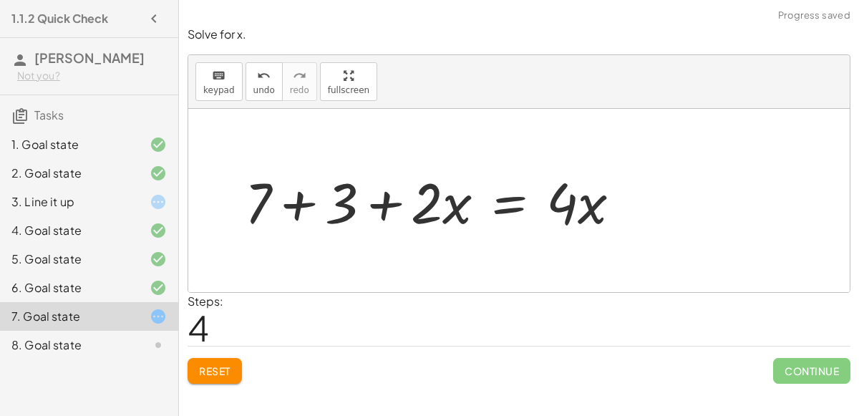
click at [297, 209] on div at bounding box center [438, 201] width 401 height 74
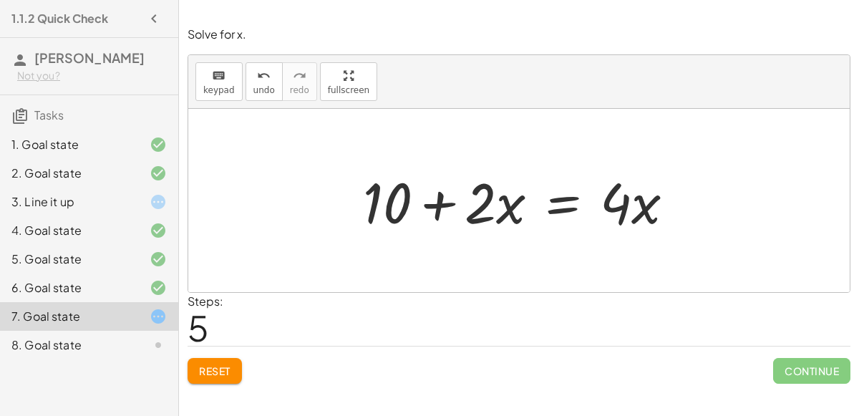
click at [572, 199] on div at bounding box center [524, 201] width 337 height 74
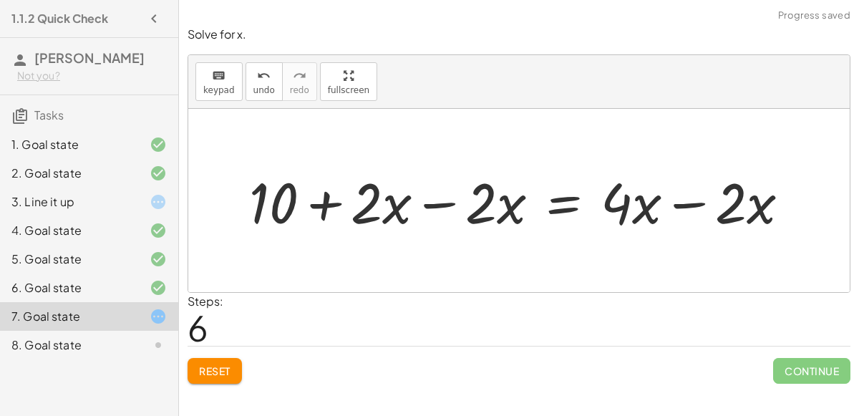
click at [429, 199] on div at bounding box center [525, 201] width 566 height 74
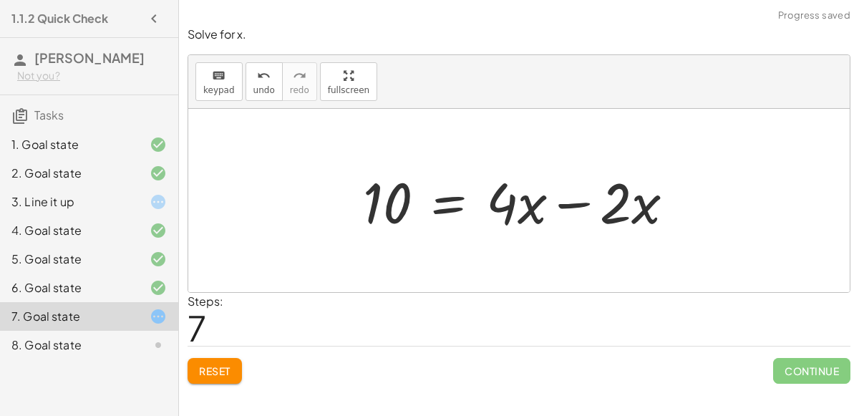
click at [581, 202] on div at bounding box center [524, 201] width 337 height 74
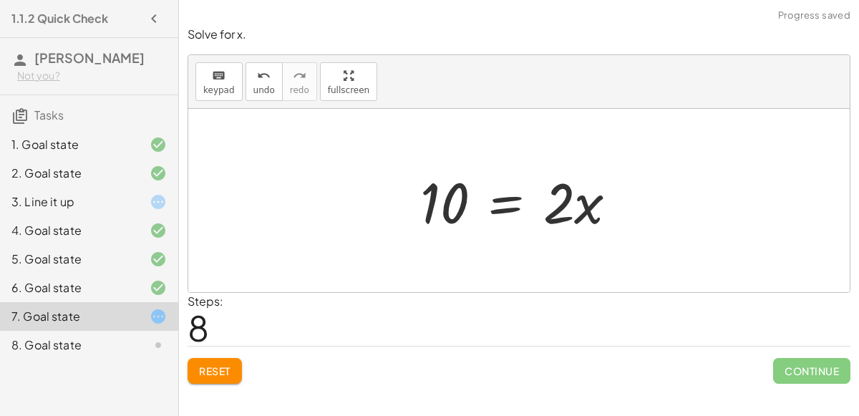
click at [507, 203] on div at bounding box center [524, 201] width 223 height 74
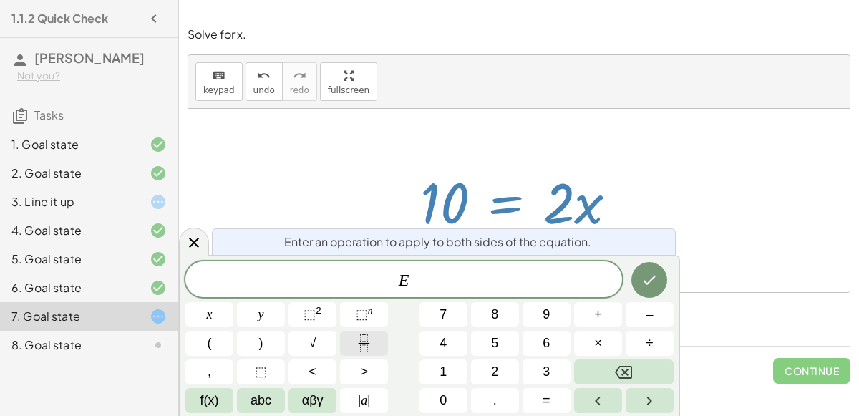
click at [381, 331] on button "Fraction" at bounding box center [364, 343] width 48 height 25
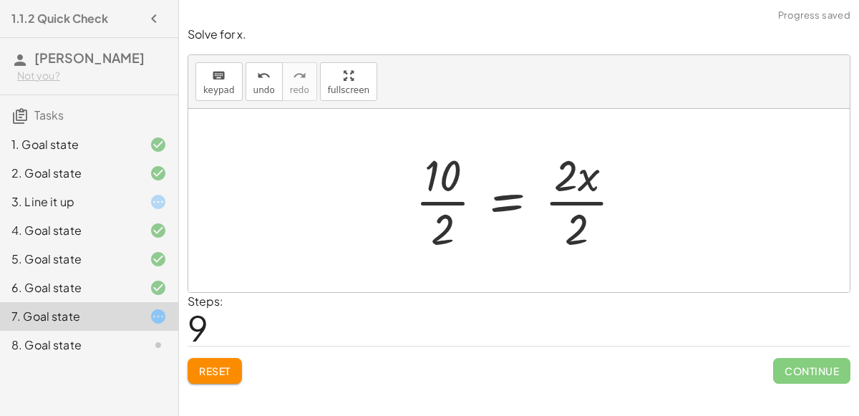
click at [447, 205] on div at bounding box center [524, 200] width 233 height 110
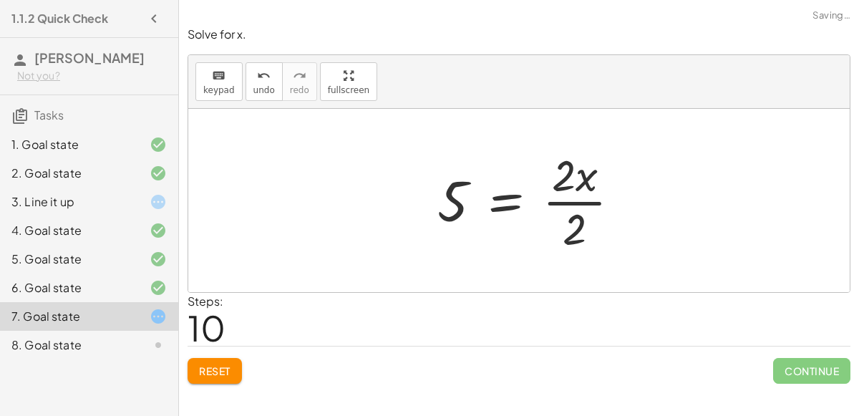
click at [570, 202] on div at bounding box center [534, 200] width 209 height 110
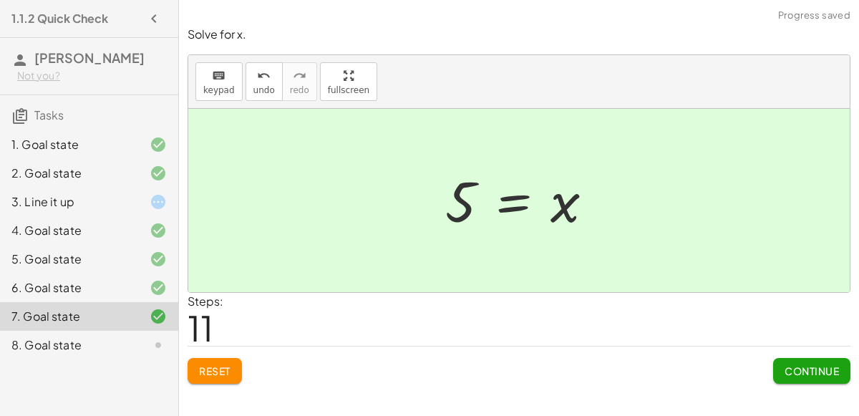
click at [790, 366] on span "Continue" at bounding box center [811, 370] width 54 height 13
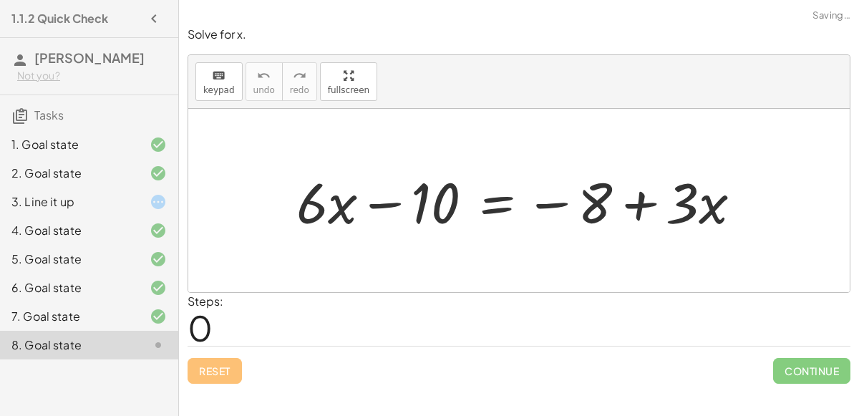
click at [550, 194] on div at bounding box center [524, 201] width 471 height 74
click at [492, 202] on div at bounding box center [524, 201] width 471 height 74
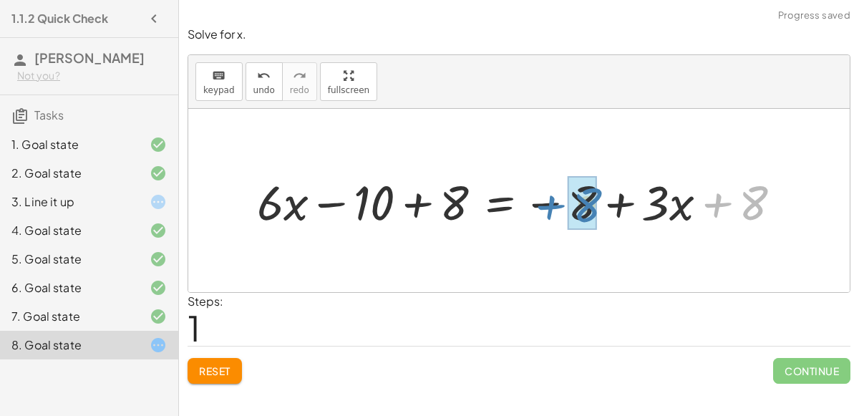
drag, startPoint x: 757, startPoint y: 197, endPoint x: 587, endPoint y: 198, distance: 170.3
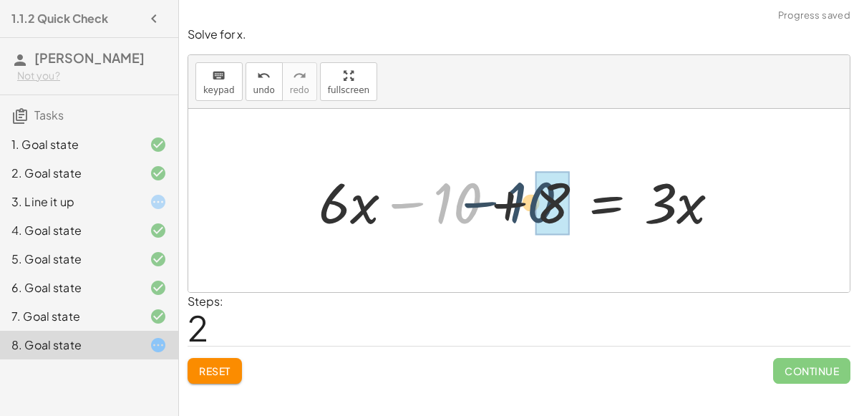
drag, startPoint x: 448, startPoint y: 203, endPoint x: 539, endPoint y: 200, distance: 90.9
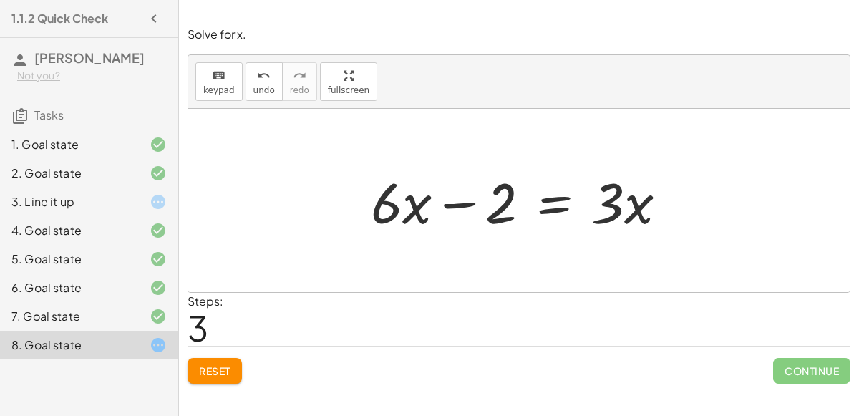
click at [562, 202] on div at bounding box center [524, 201] width 322 height 74
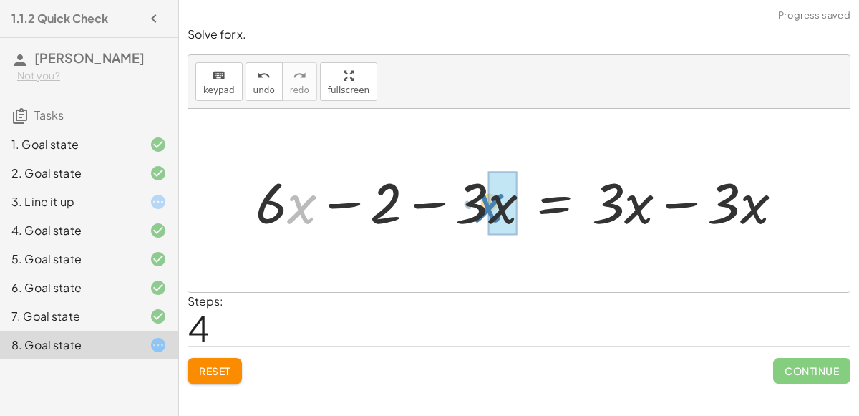
drag, startPoint x: 303, startPoint y: 205, endPoint x: 491, endPoint y: 201, distance: 187.5
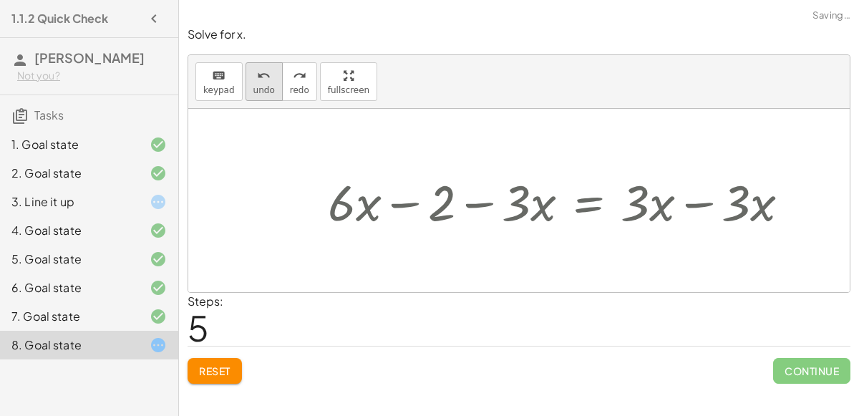
click at [268, 82] on button "undo undo" at bounding box center [263, 81] width 37 height 39
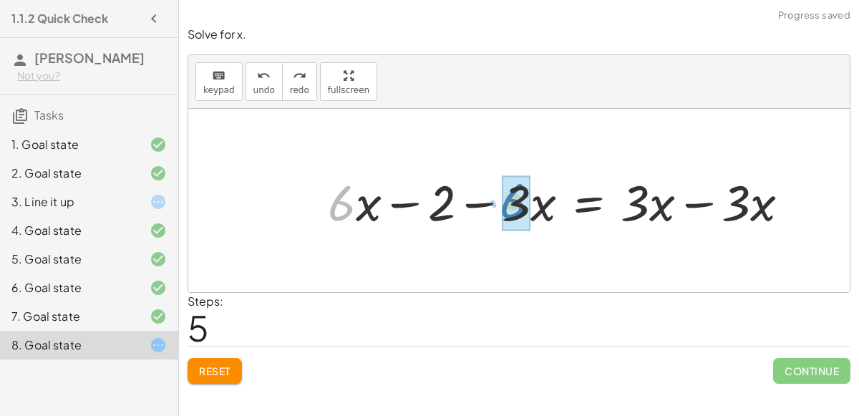
drag, startPoint x: 334, startPoint y: 200, endPoint x: 506, endPoint y: 195, distance: 171.8
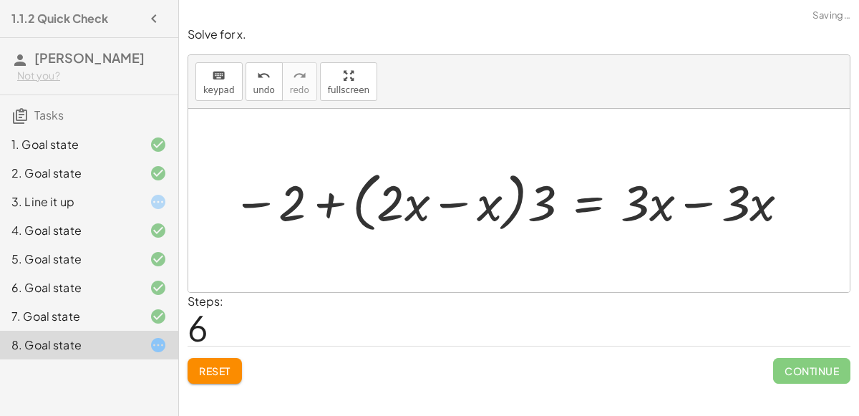
click at [240, 86] on div "keyboard keypad undo [PERSON_NAME] redo fullscreen" at bounding box center [518, 82] width 661 height 54
click at [245, 88] on button "undo undo" at bounding box center [263, 81] width 37 height 39
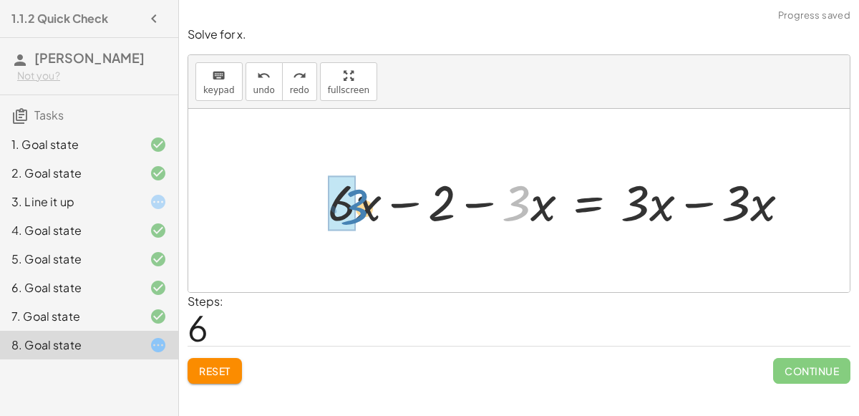
drag, startPoint x: 520, startPoint y: 195, endPoint x: 348, endPoint y: 196, distance: 172.4
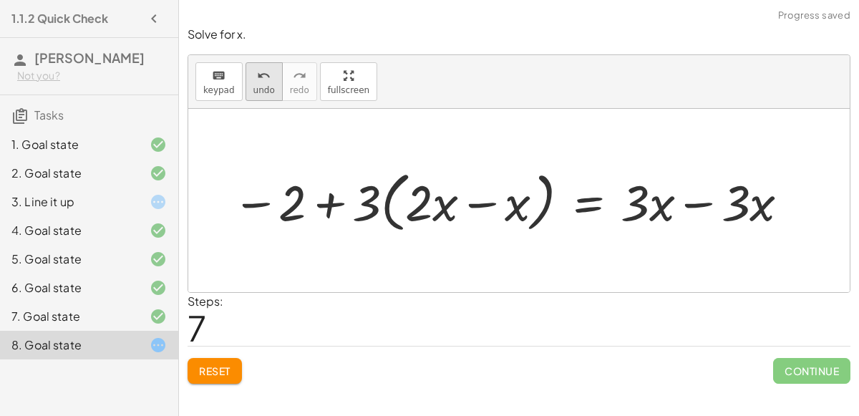
click at [245, 83] on button "undo undo" at bounding box center [263, 81] width 37 height 39
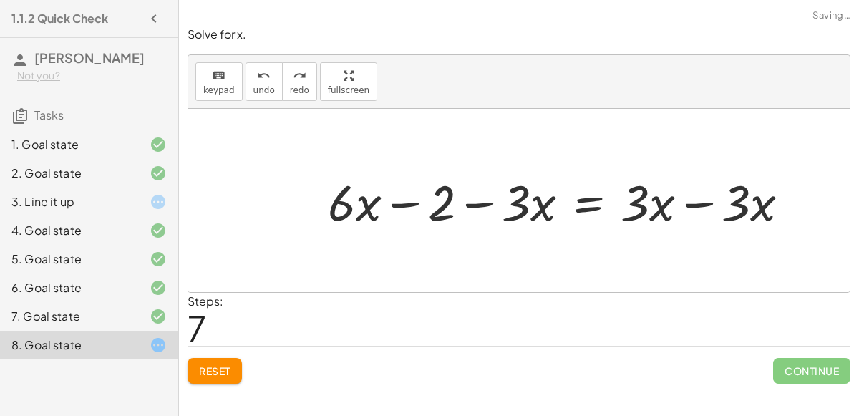
click at [517, 189] on div at bounding box center [564, 200] width 487 height 65
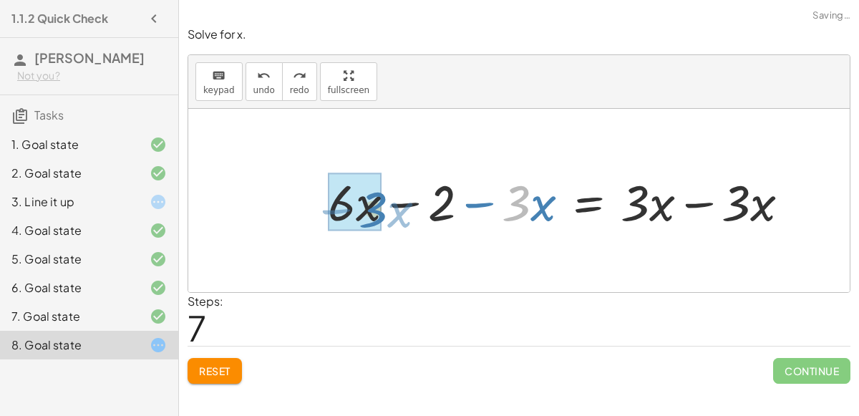
drag, startPoint x: 517, startPoint y: 189, endPoint x: 373, endPoint y: 195, distance: 143.2
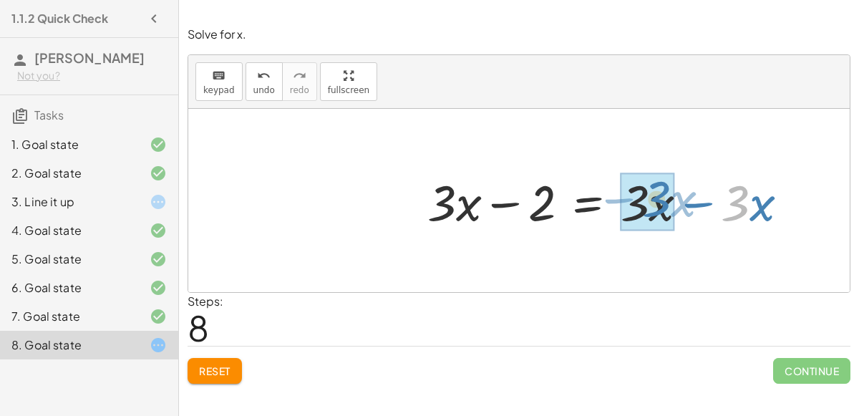
drag, startPoint x: 729, startPoint y: 208, endPoint x: 649, endPoint y: 204, distance: 80.3
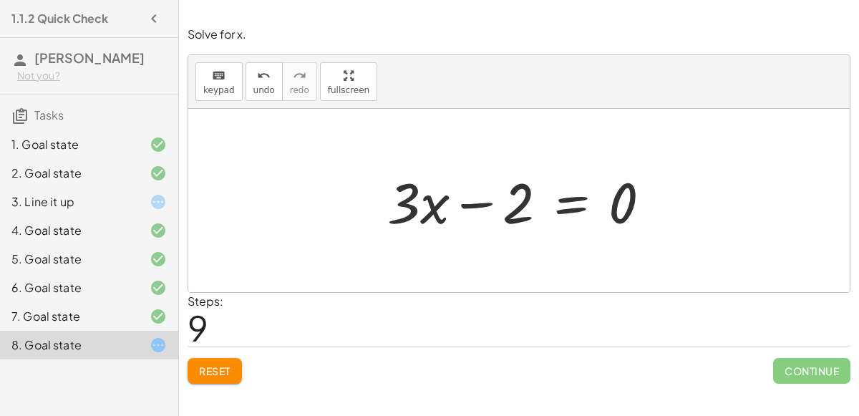
click at [570, 203] on div at bounding box center [524, 201] width 289 height 74
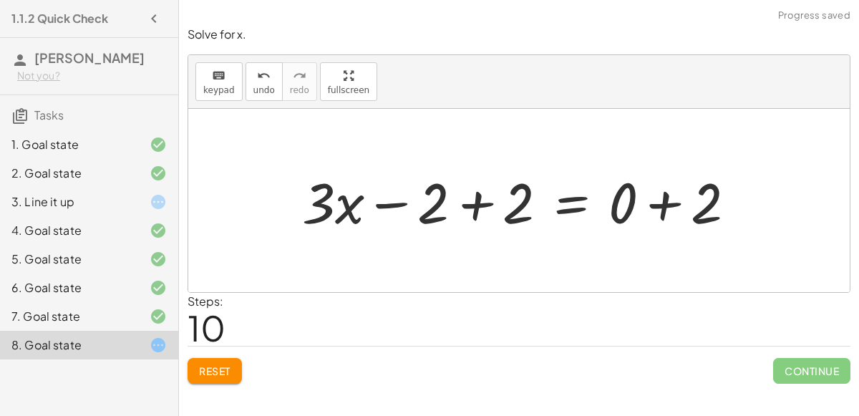
click at [472, 197] on div at bounding box center [524, 201] width 459 height 74
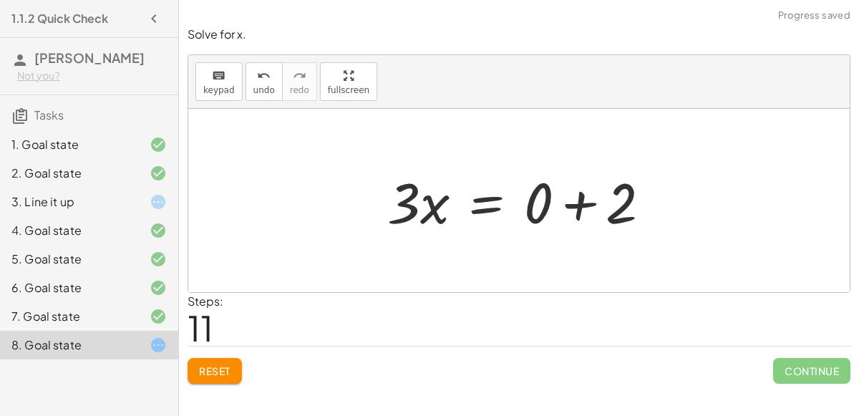
click at [573, 202] on div at bounding box center [524, 201] width 289 height 74
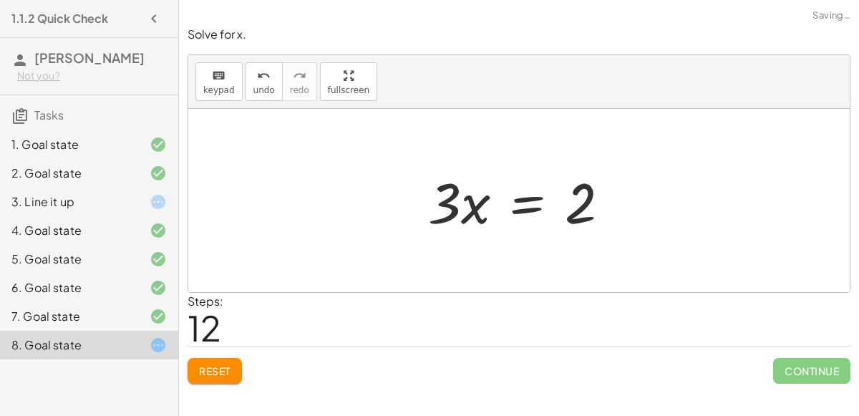
click at [520, 207] on div at bounding box center [524, 201] width 207 height 74
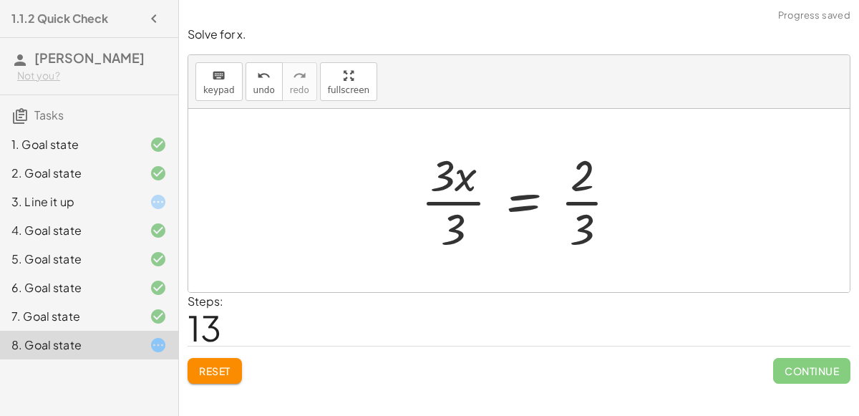
click at [474, 204] on div at bounding box center [525, 200] width 222 height 110
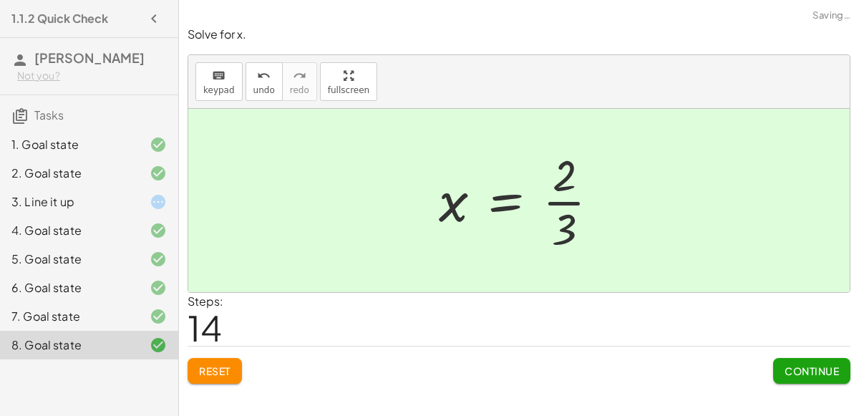
click at [567, 202] on div at bounding box center [524, 200] width 186 height 110
click at [819, 369] on span "Continue" at bounding box center [811, 370] width 54 height 13
